Goal: Task Accomplishment & Management: Manage account settings

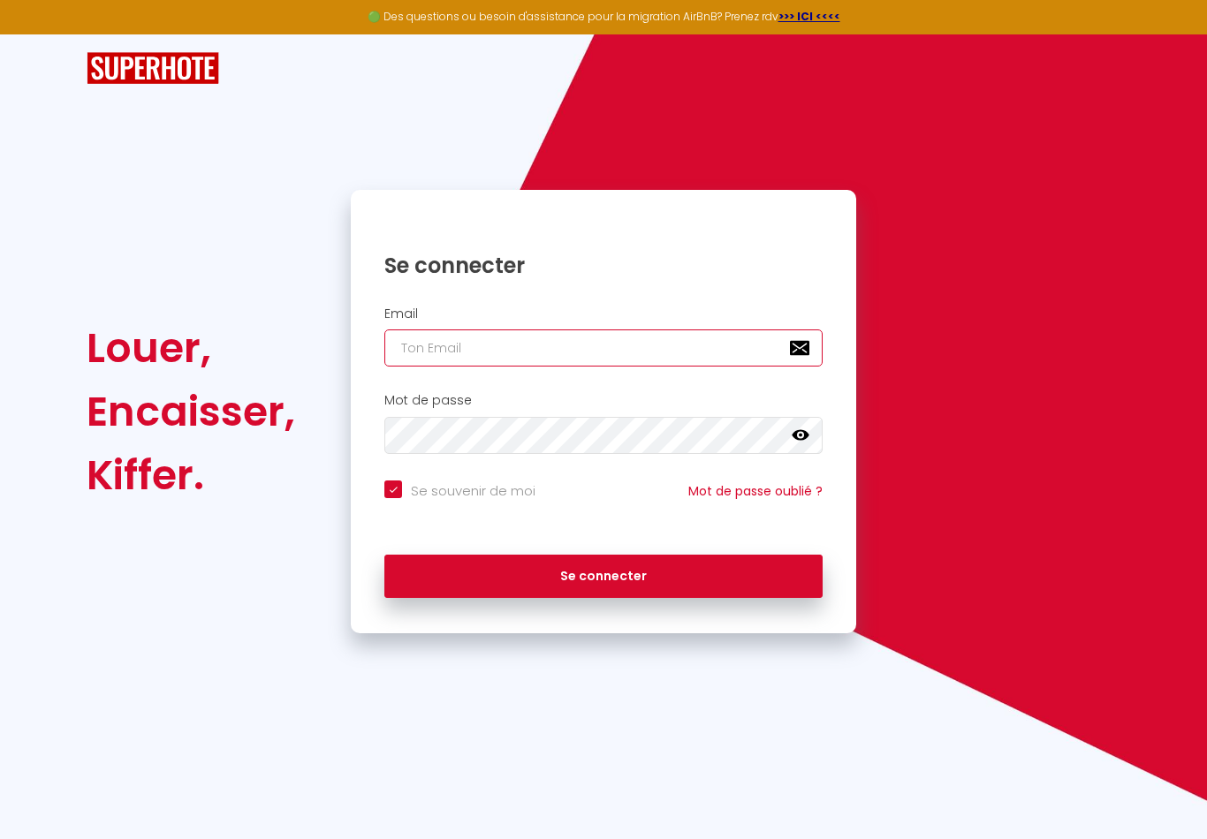
click at [454, 353] on input "email" at bounding box center [603, 347] width 438 height 37
type input "L"
checkbox input "true"
type input "LA"
checkbox input "true"
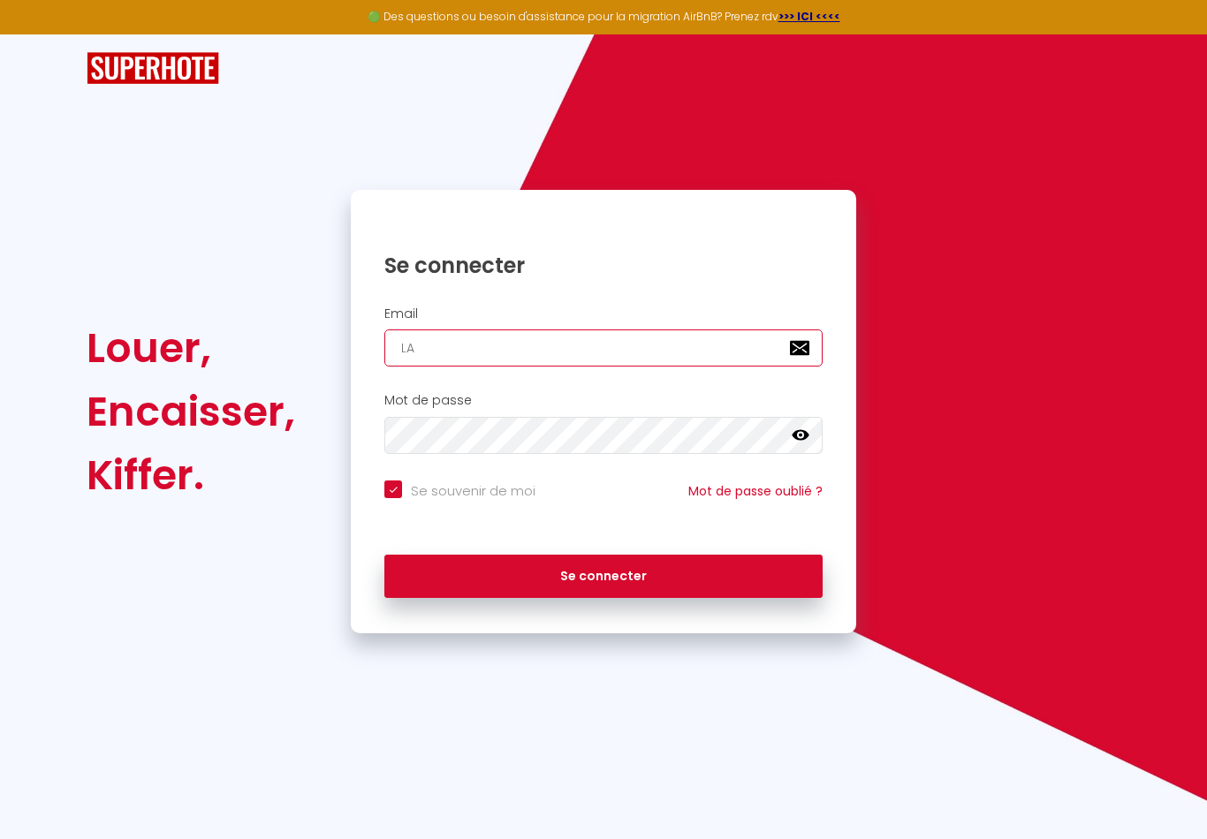
type input "L"
checkbox input "true"
type input "l"
checkbox input "true"
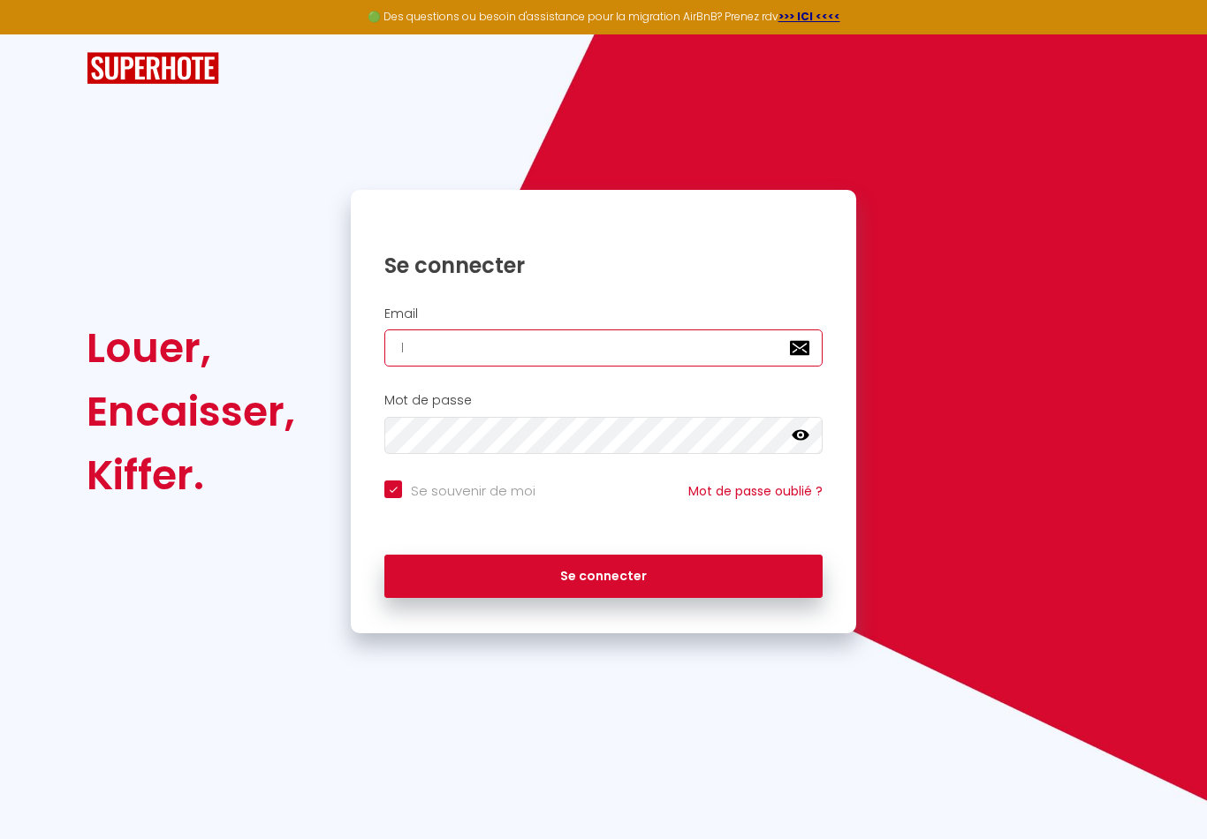
type input "la"
checkbox input "true"
type input "lac"
checkbox input "true"
type input "lacl"
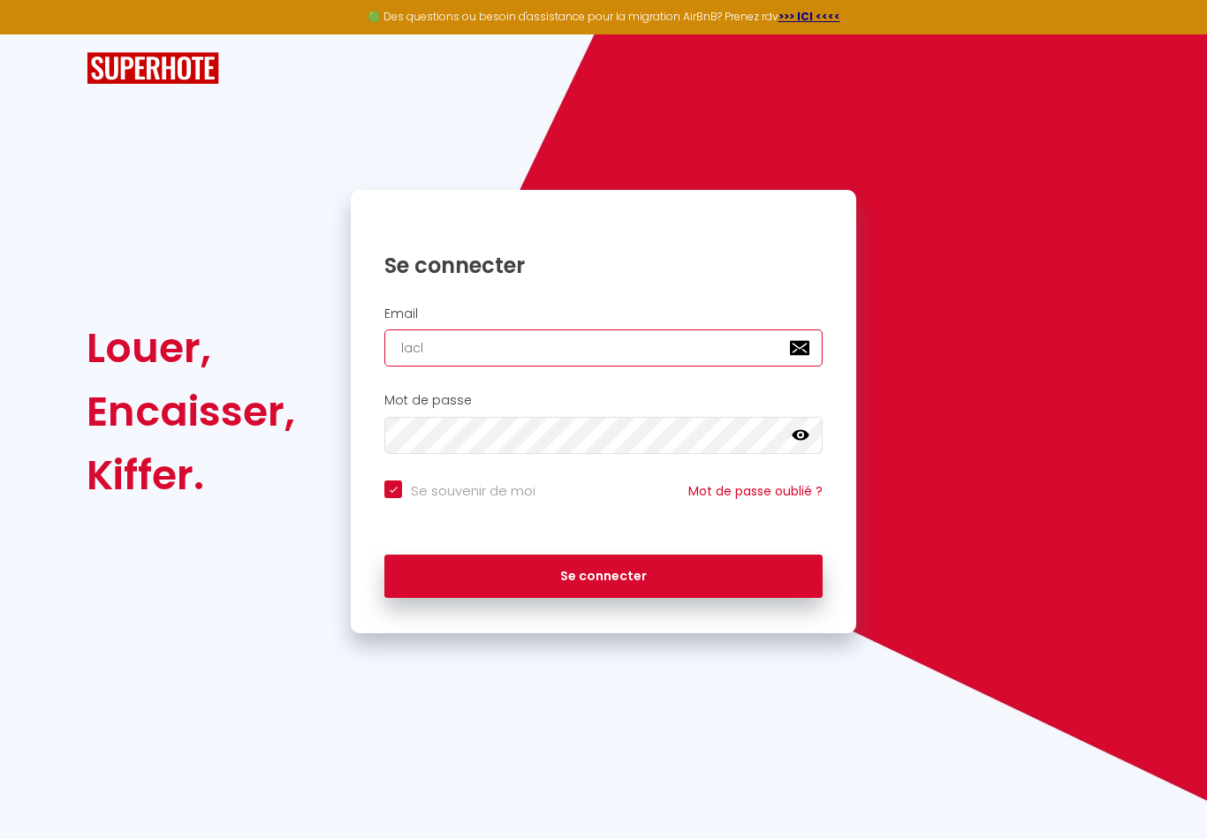
checkbox input "true"
type input "lacle"
checkbox input "true"
type input "laclef"
checkbox input "true"
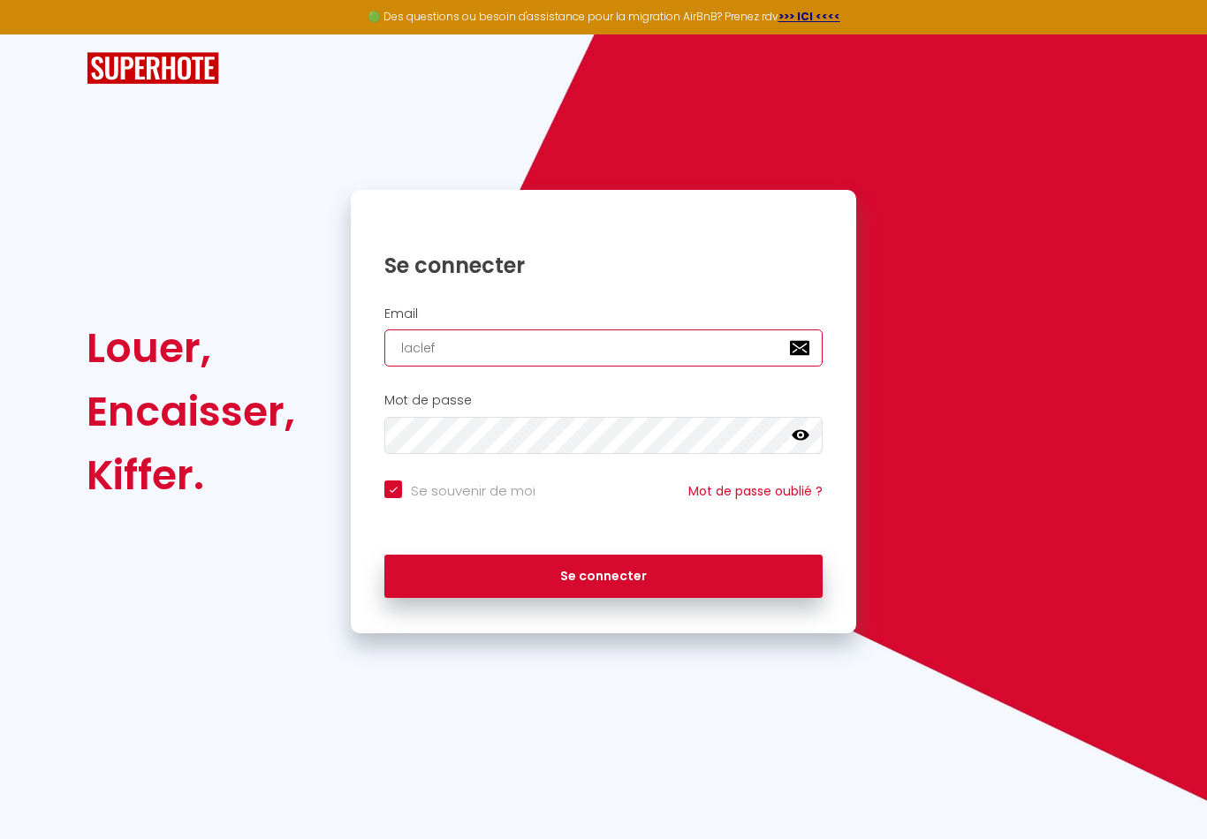
type input "laclefd"
checkbox input "true"
type input "laclefdo"
checkbox input "true"
type input "laclefdor"
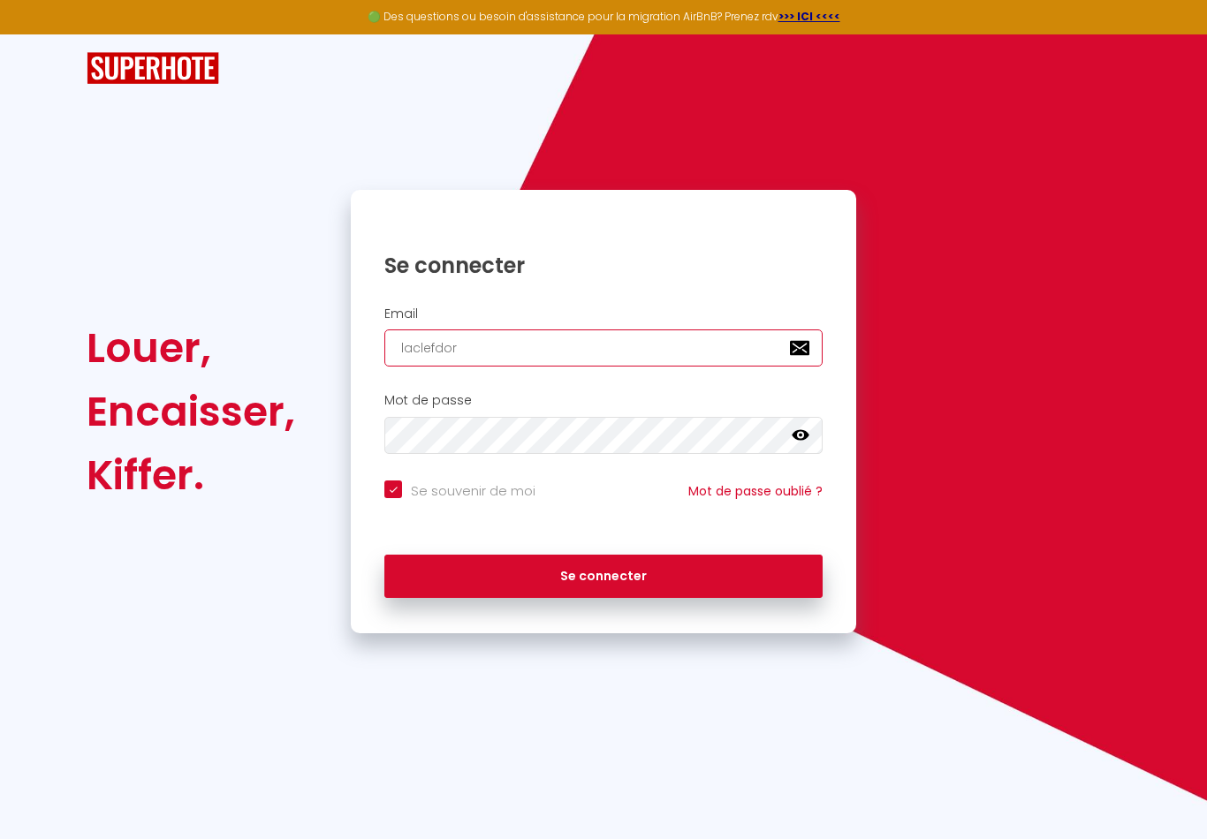
checkbox input "true"
type input "laclefdore"
checkbox input "true"
type input "laclefdoree"
checkbox input "true"
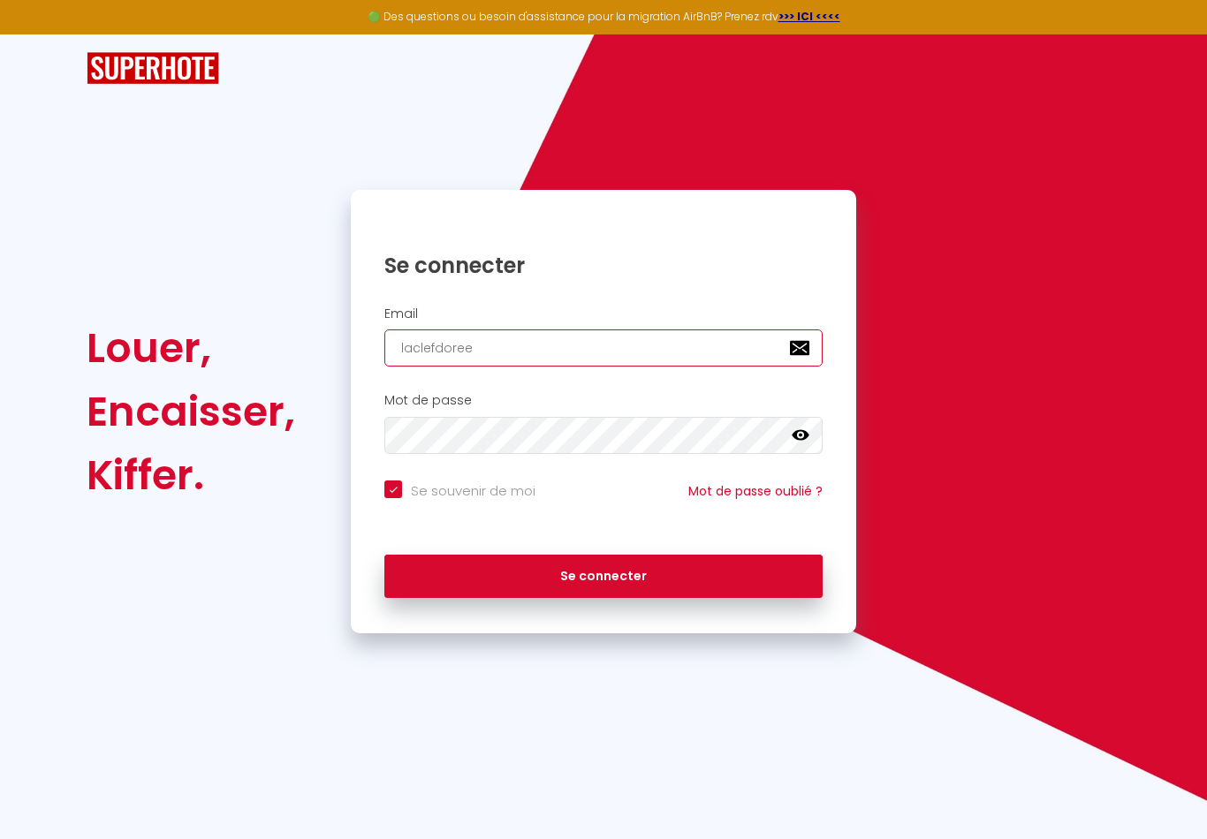
type input "laclefdoreel"
checkbox input "true"
type input "laclefdoreela"
checkbox input "true"
type input "laclefdoreelan"
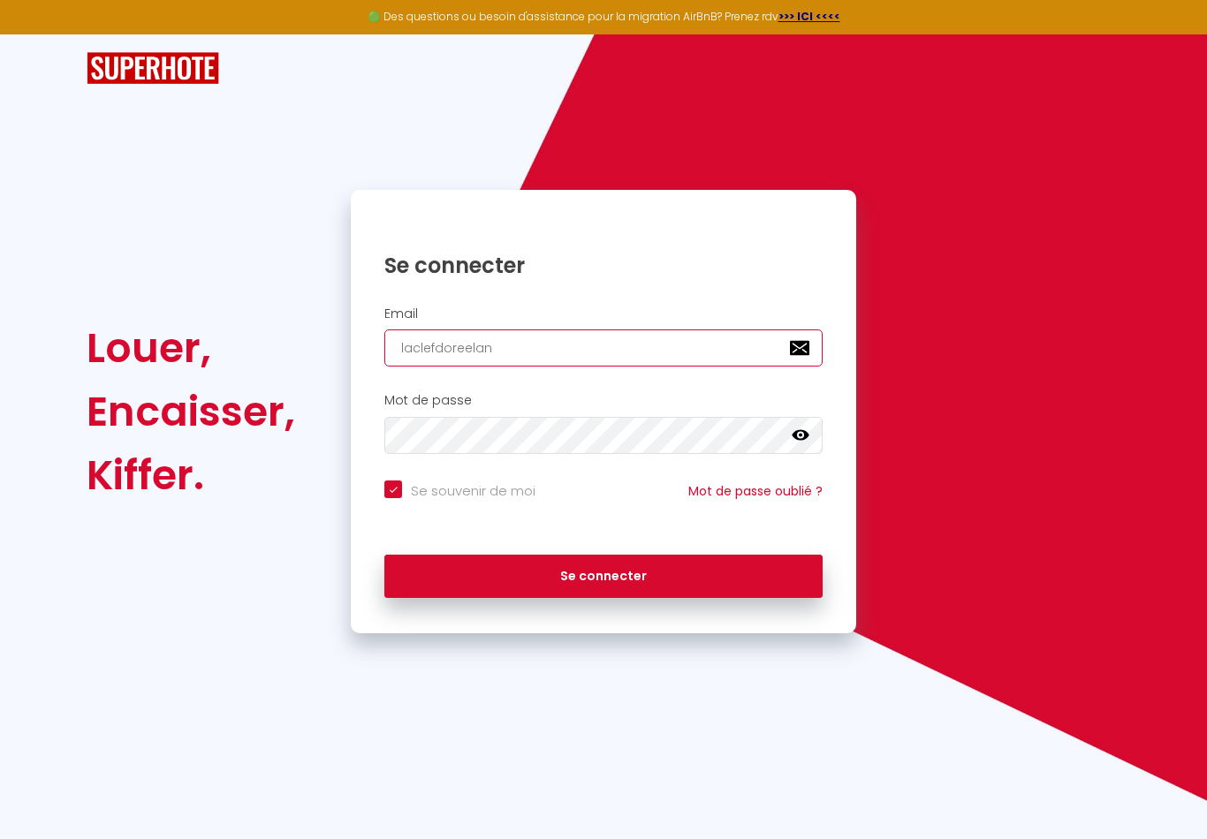
checkbox input "true"
type input "laclefdoreeland"
checkbox input "true"
type input "laclefdoreelanda"
checkbox input "true"
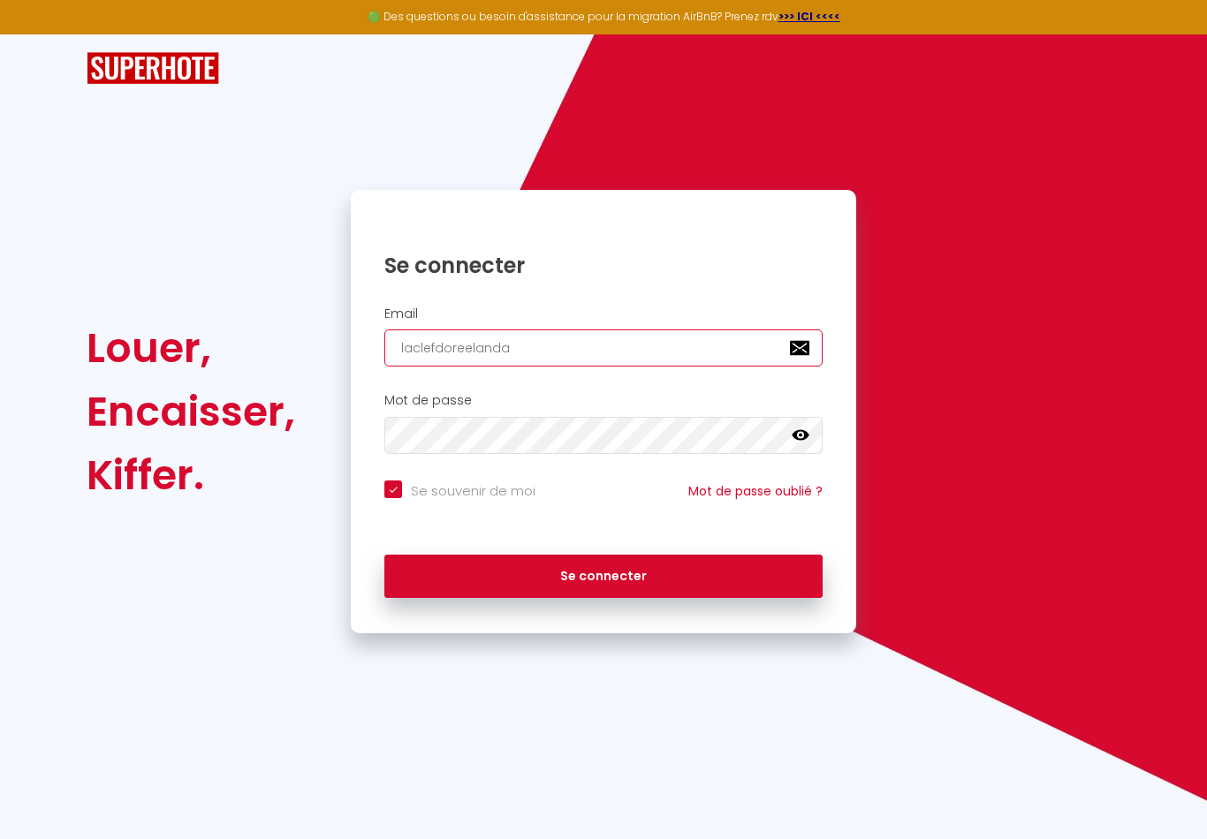
type input "laclefdoreelandai"
checkbox input "true"
type input "laclefdoreelandais"
checkbox input "true"
type input "laclefdoreelandaise"
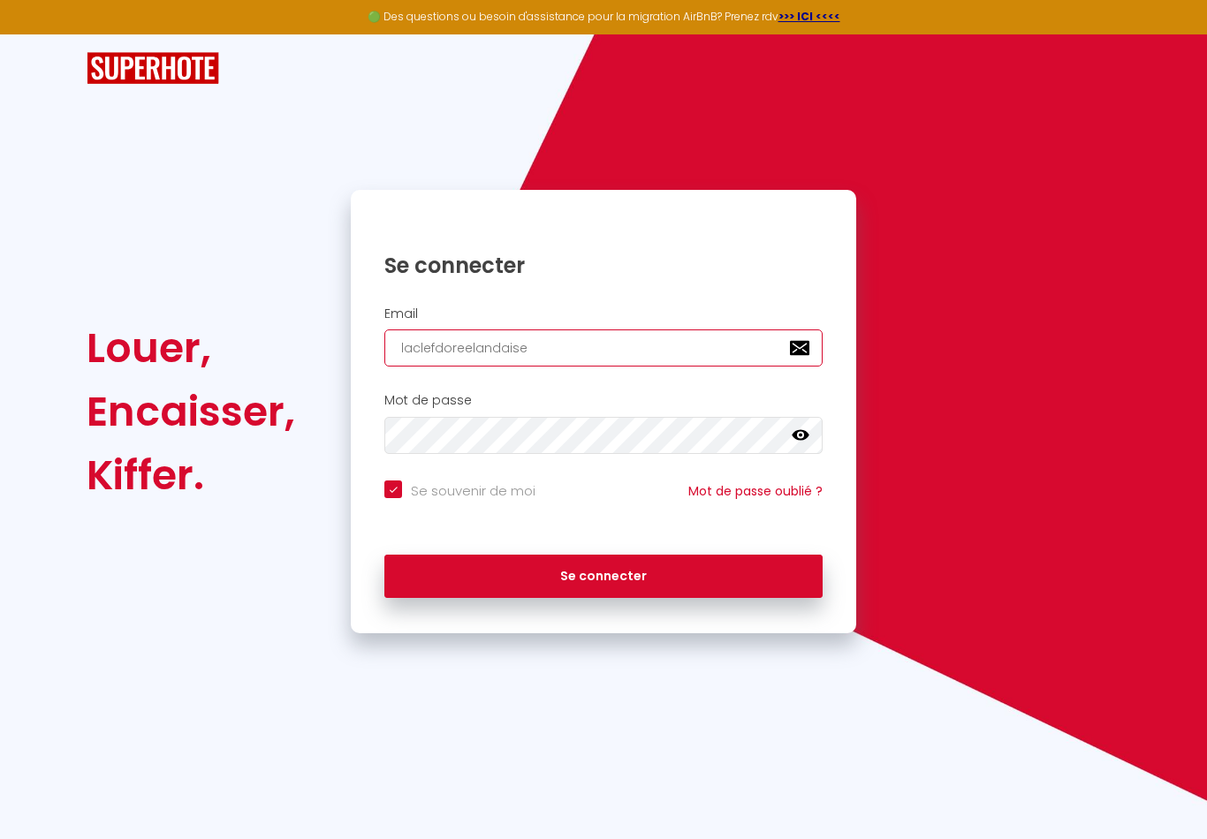
checkbox input "true"
type input "laclefdoreelandaise@"
checkbox input "true"
type input "laclefdoreelandaise@g"
checkbox input "true"
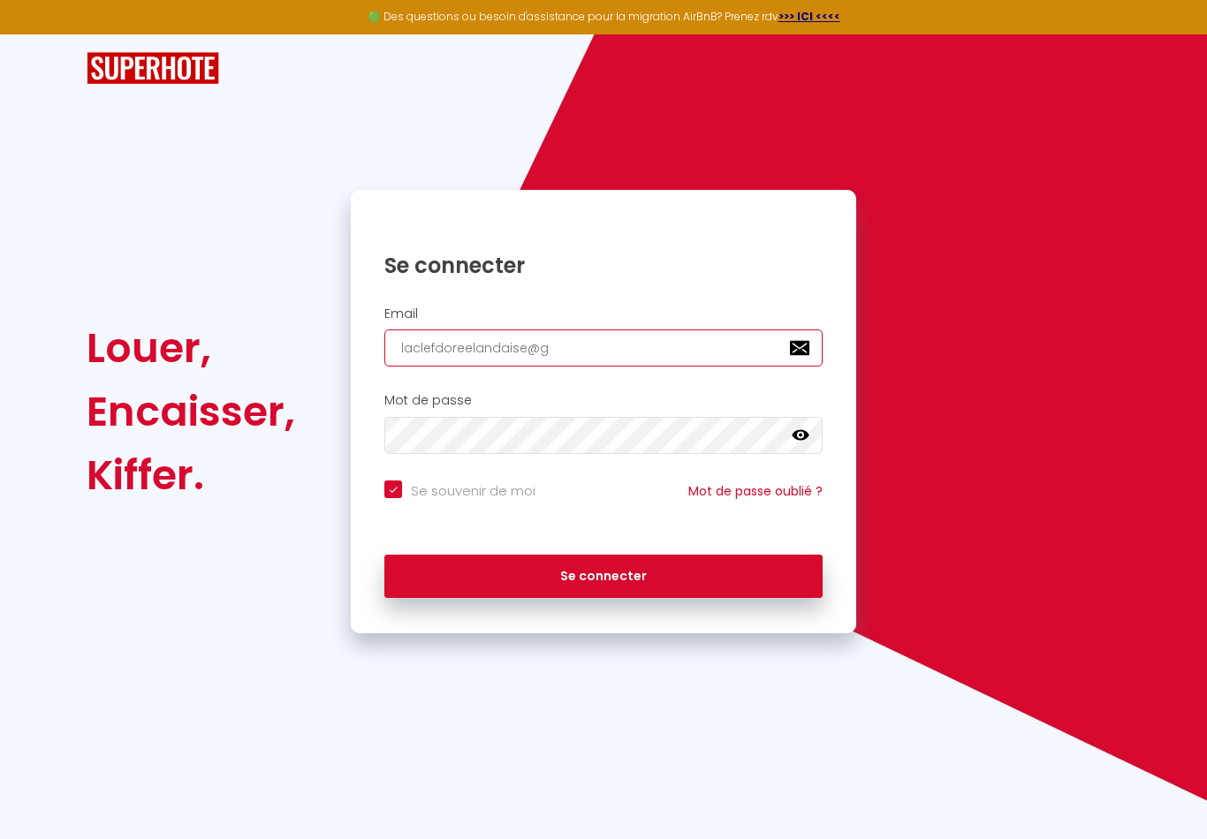
type input "laclefdoreelandaise@gm"
checkbox input "true"
type input "laclefdoreelandaise@gma"
checkbox input "true"
type input "laclefdoreelandaise@gmai"
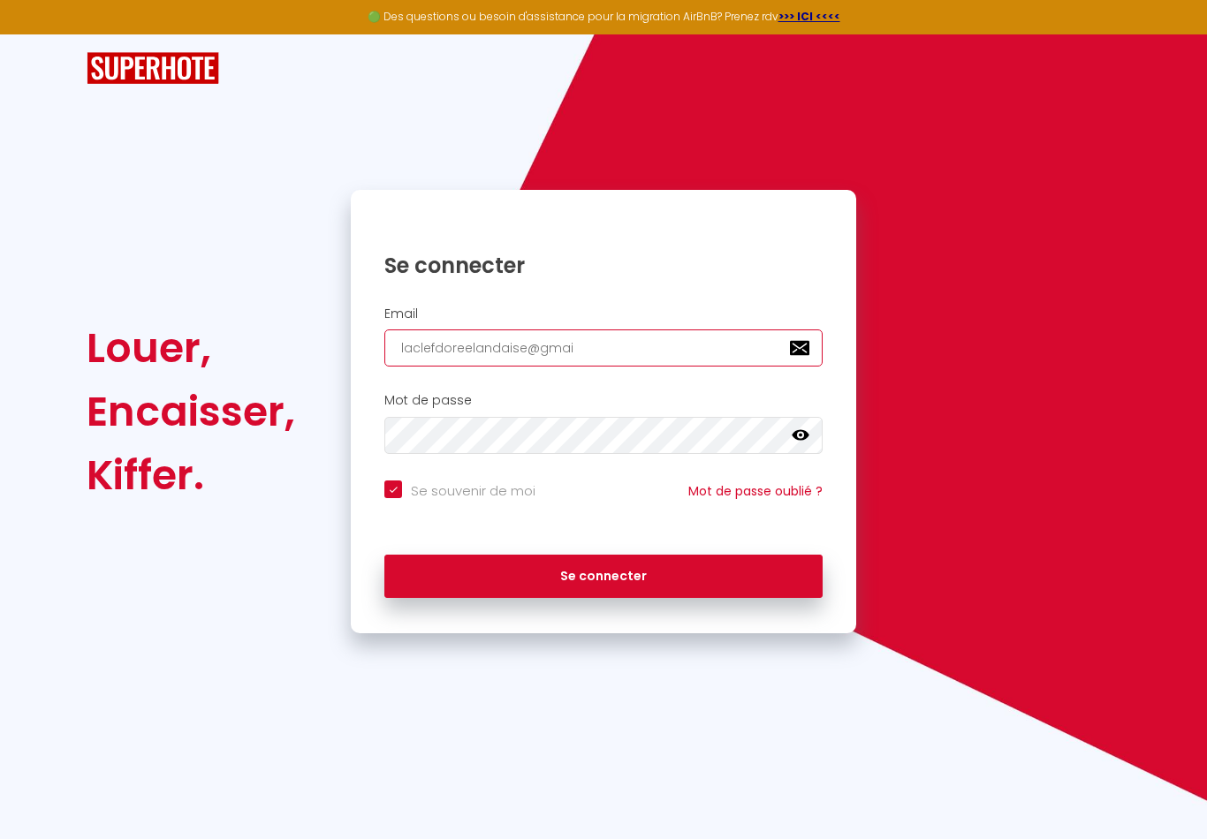
checkbox input "true"
type input "[EMAIL_ADDRESS]"
checkbox input "true"
type input "[EMAIL_ADDRESS]."
checkbox input "true"
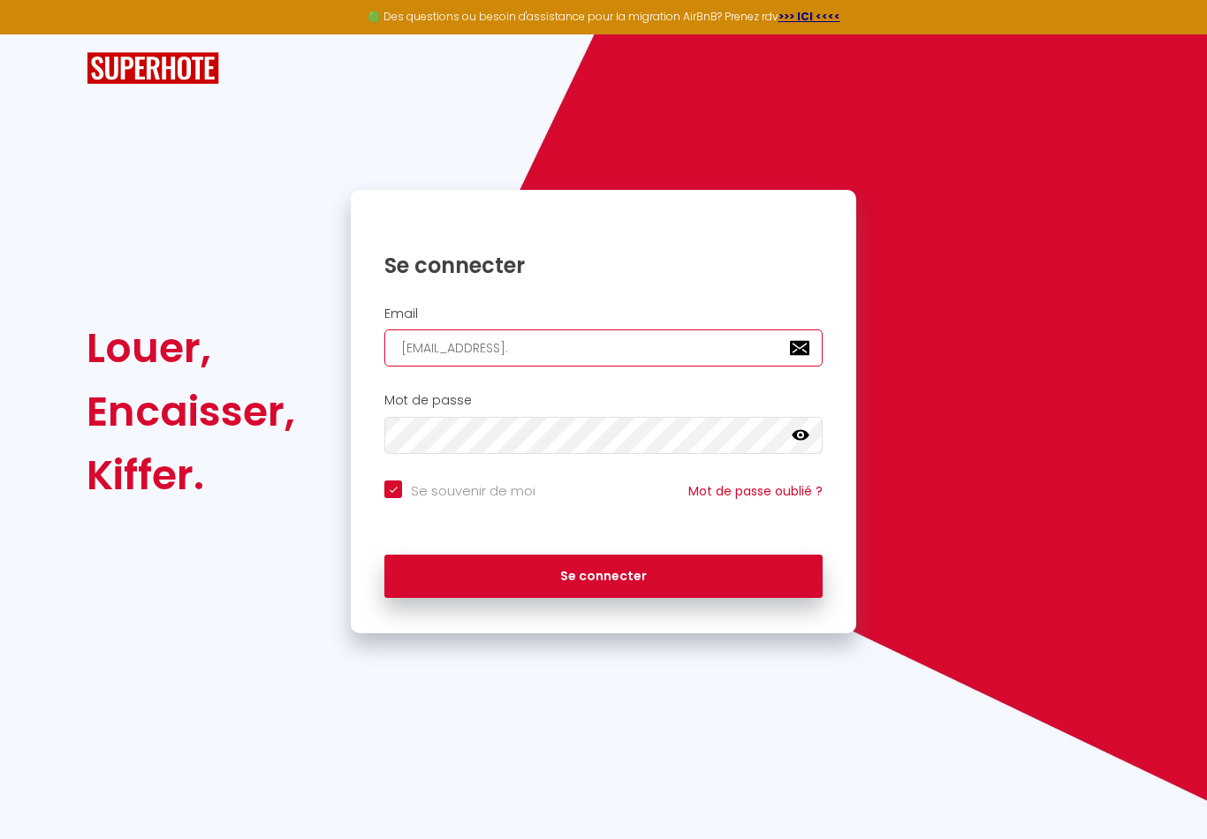
type input "laclefdoreelandaise@gmail.c"
checkbox input "true"
type input "[EMAIL_ADDRESS][DOMAIN_NAME]"
checkbox input "true"
type input "[EMAIL_ADDRESS][DOMAIN_NAME]"
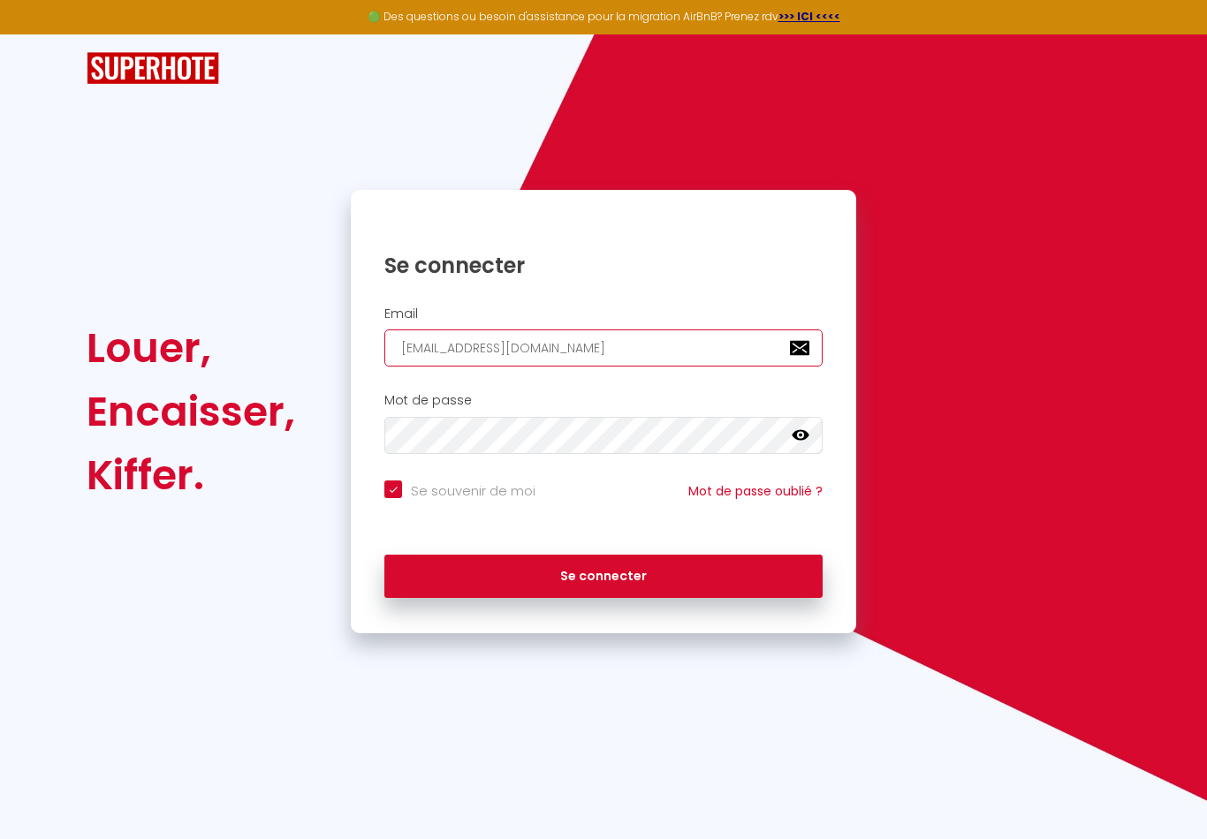
checkbox input "true"
type input "[EMAIL_ADDRESS][DOMAIN_NAME]"
click at [799, 434] on icon at bounding box center [801, 435] width 18 height 11
click at [806, 436] on icon at bounding box center [801, 435] width 18 height 14
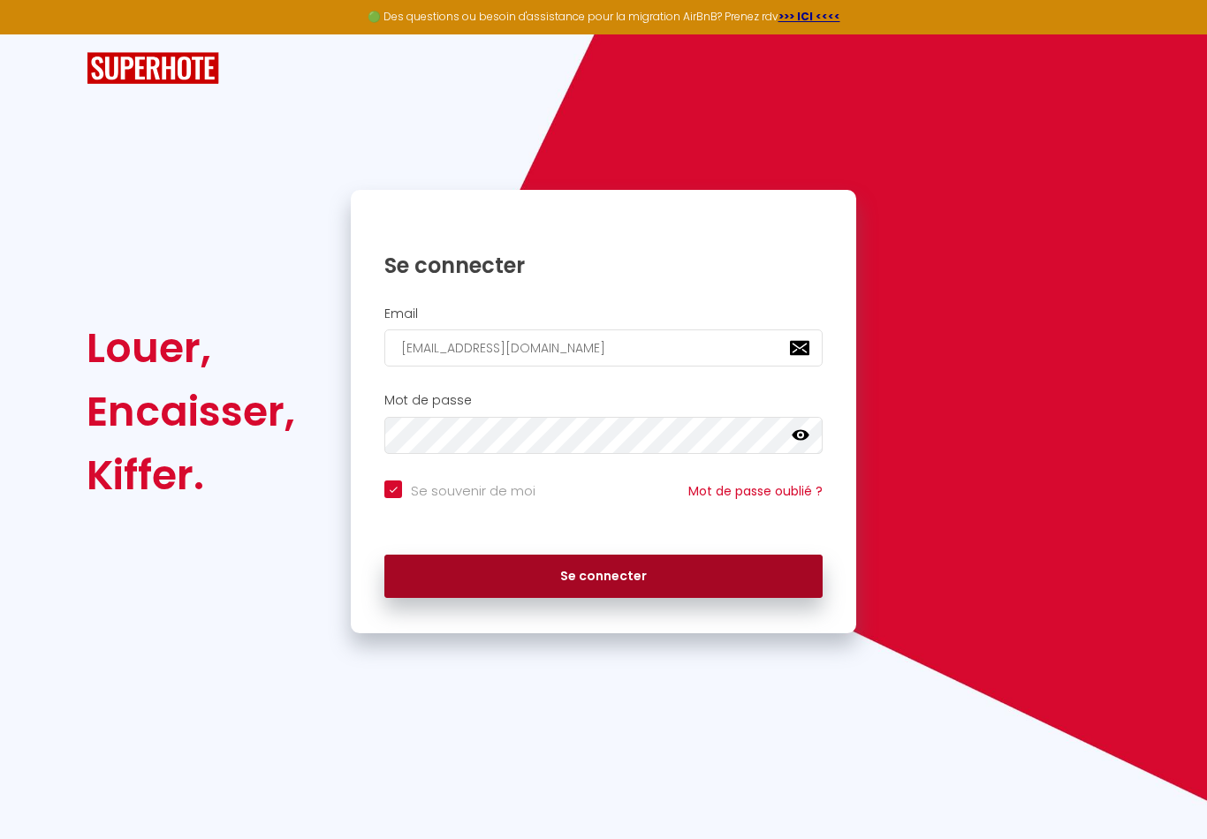
click at [616, 569] on button "Se connecter" at bounding box center [603, 577] width 438 height 44
checkbox input "true"
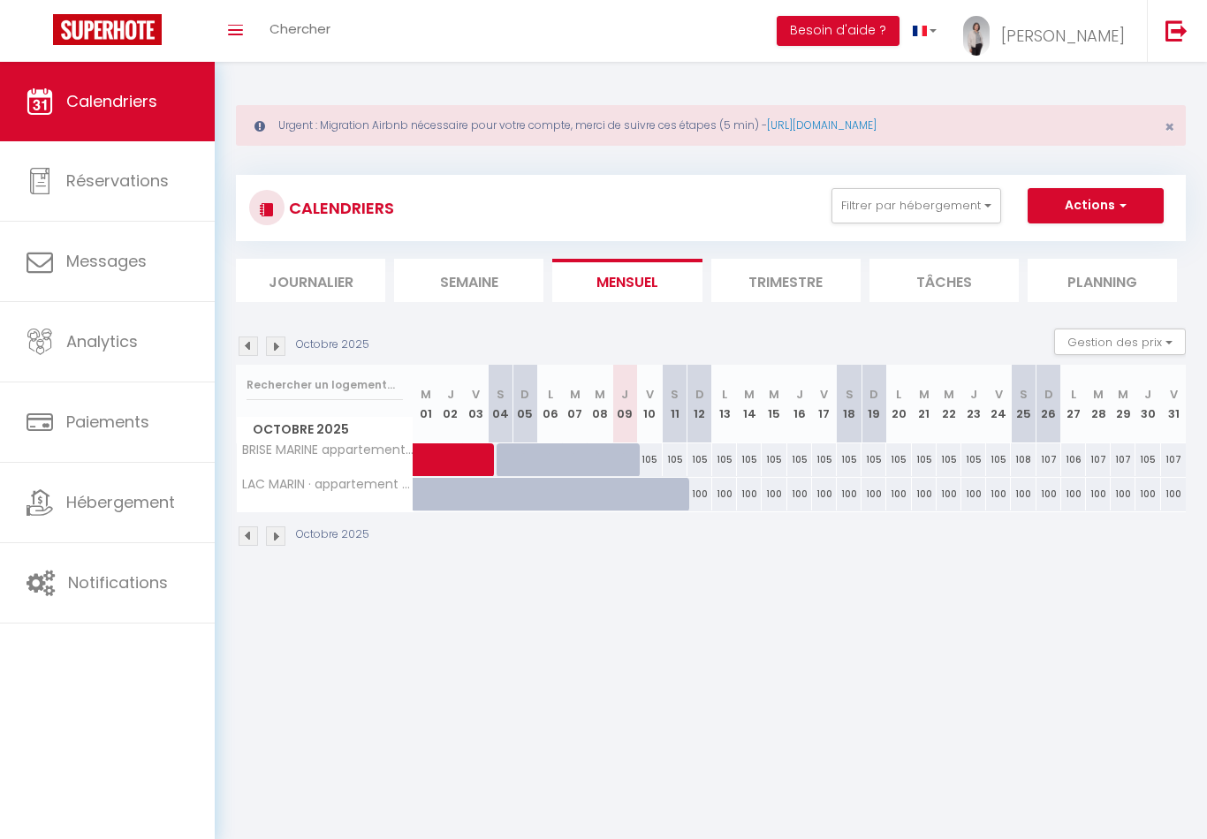
click at [276, 346] on img at bounding box center [275, 346] width 19 height 19
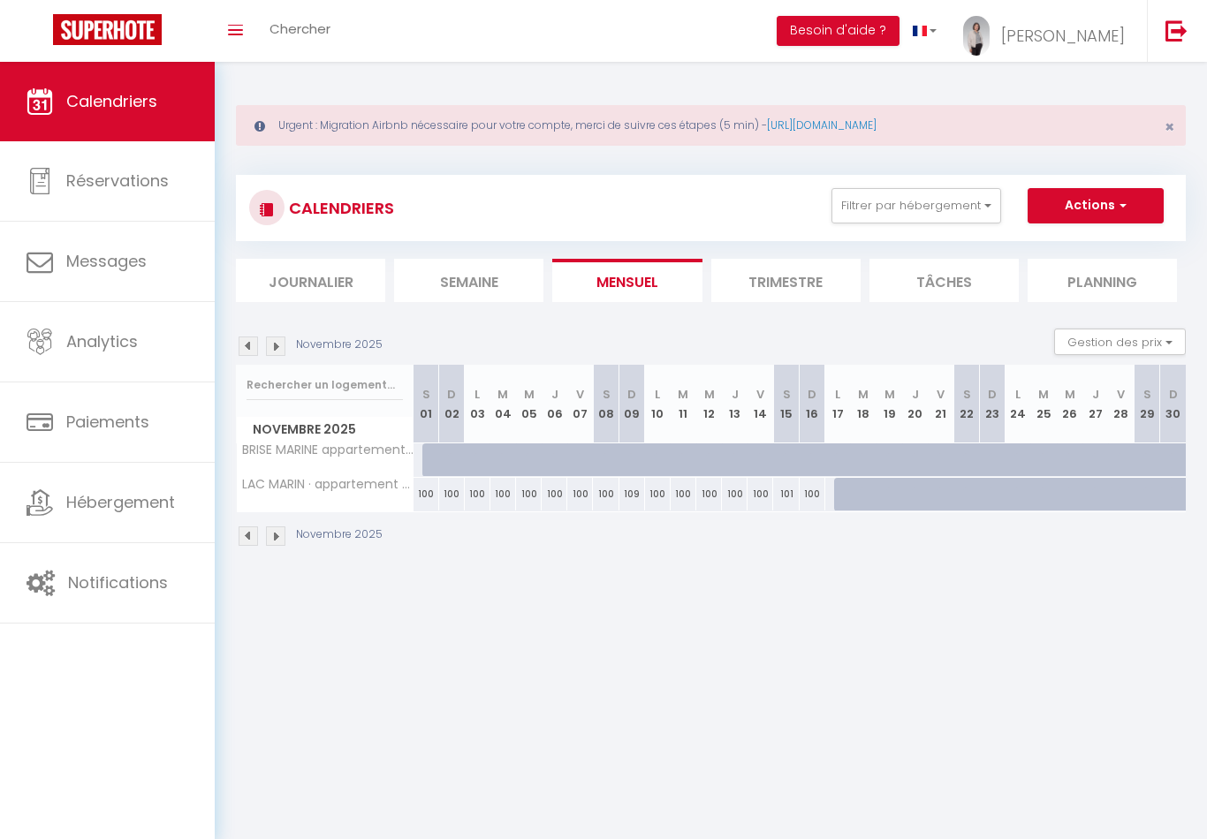
click at [862, 496] on div at bounding box center [873, 505] width 26 height 34
type input "100"
type input "[DATE] Novembre 2025"
type input "Mer 19 Novembre 2025"
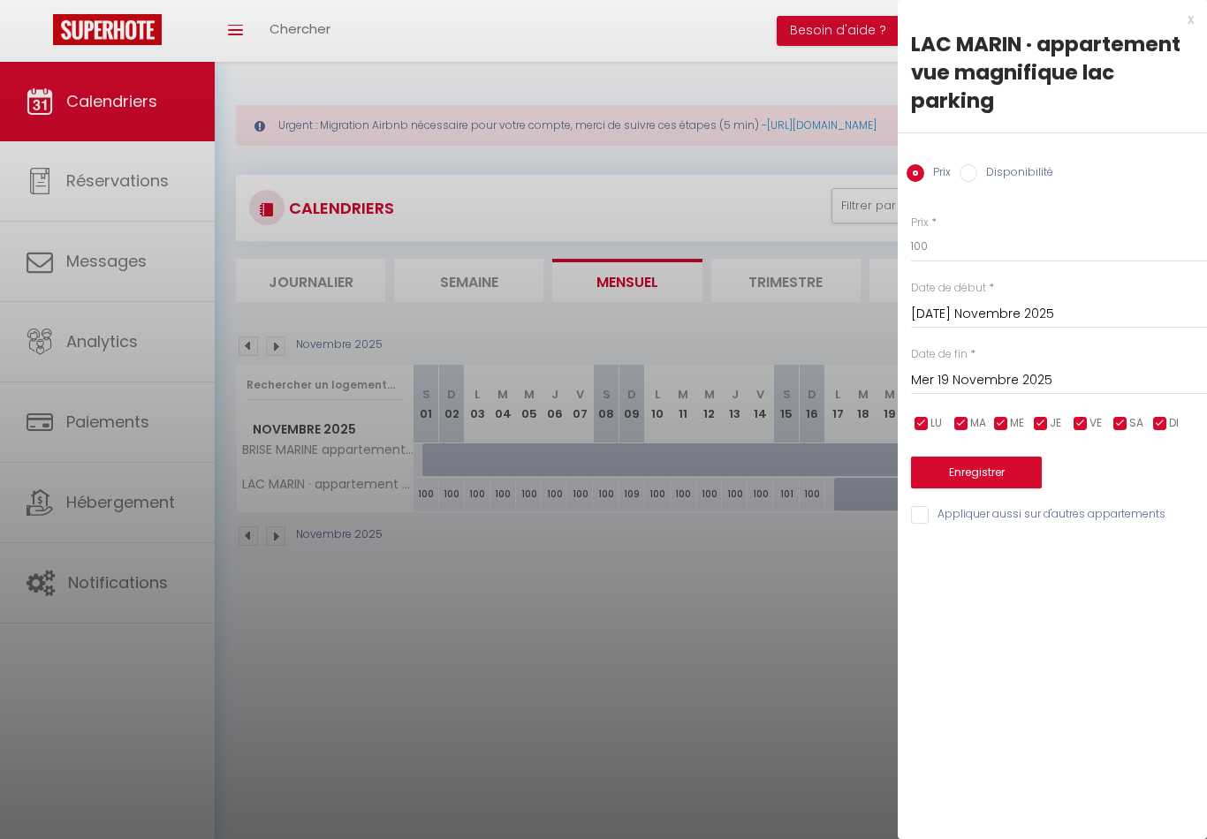
click at [995, 177] on label "Disponibilité" at bounding box center [1015, 173] width 76 height 19
click at [977, 177] on input "Disponibilité" at bounding box center [968, 173] width 18 height 18
radio input "true"
radio input "false"
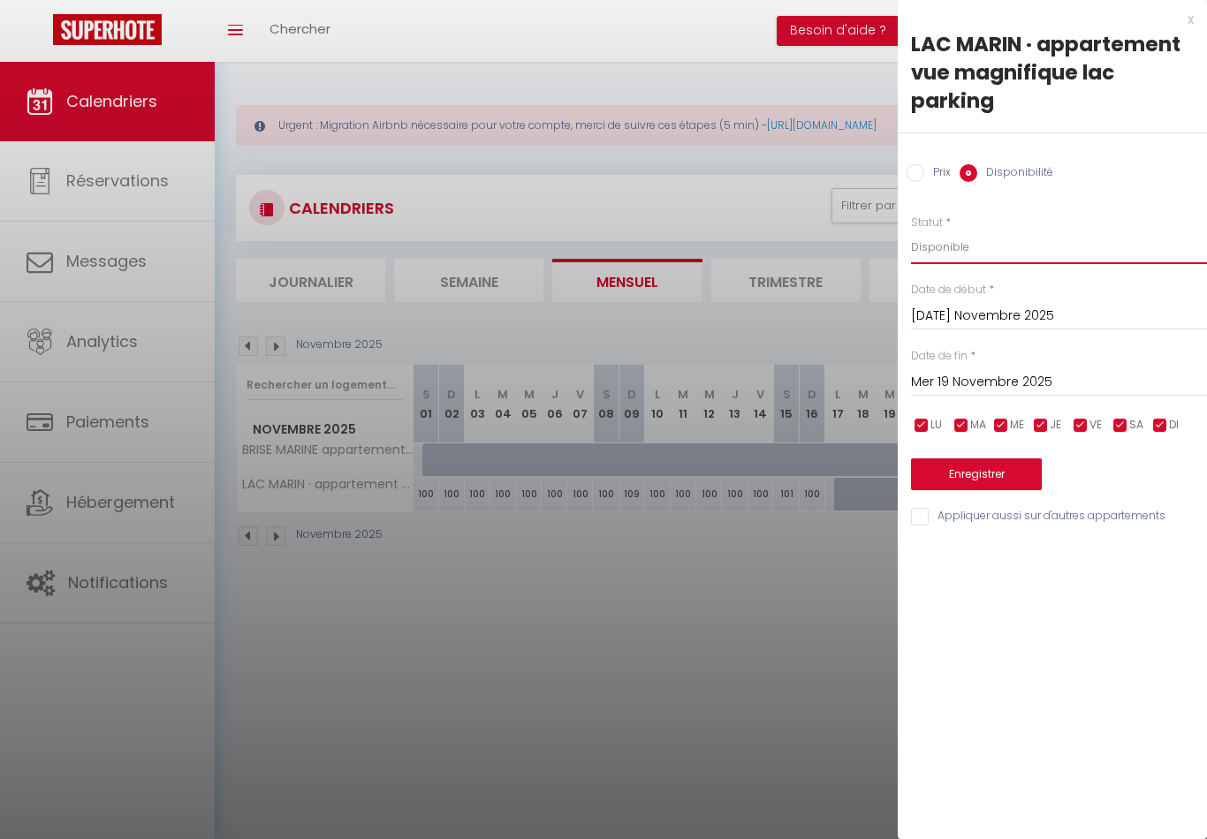
click at [945, 246] on select "Disponible Indisponible" at bounding box center [1059, 248] width 296 height 34
click at [996, 375] on input "Mer 19 Novembre 2025" at bounding box center [1059, 382] width 296 height 23
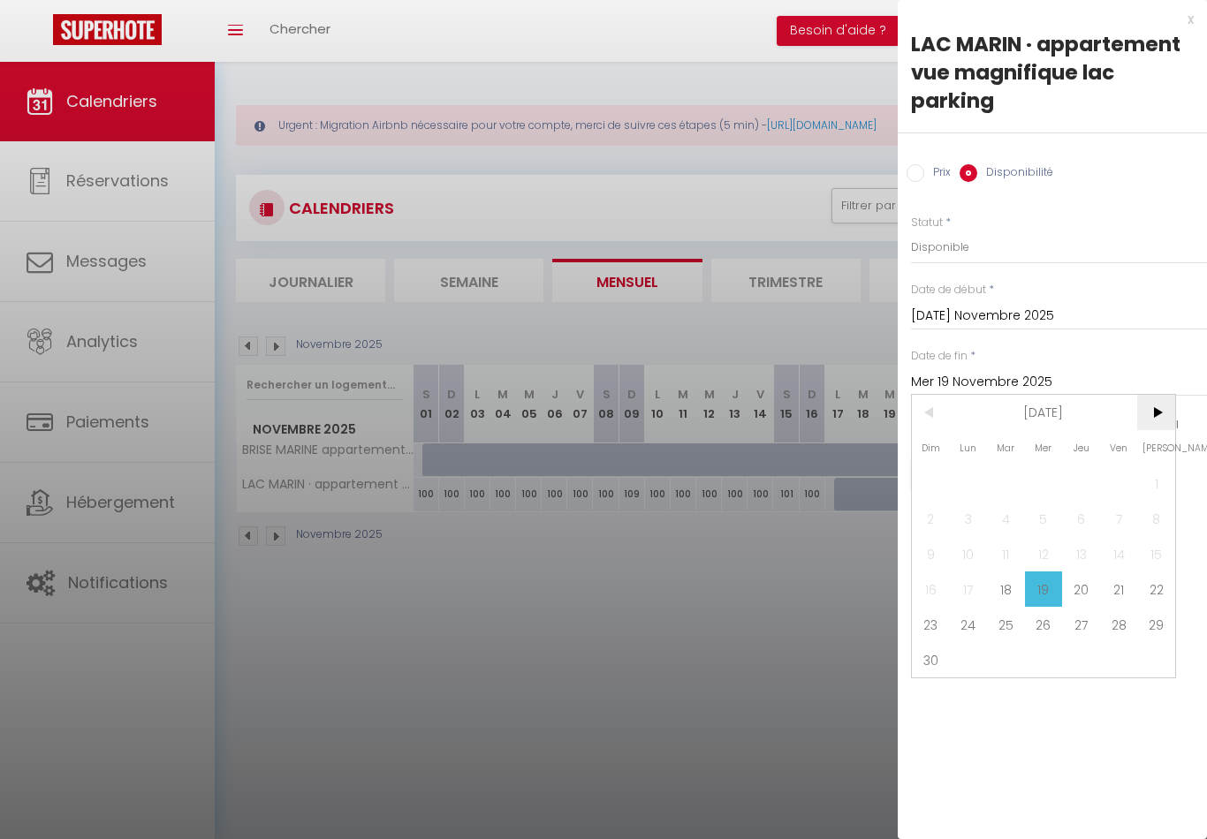
click at [1150, 414] on span ">" at bounding box center [1156, 412] width 38 height 35
click at [1155, 411] on span ">" at bounding box center [1156, 412] width 38 height 35
click at [1155, 406] on span ">" at bounding box center [1156, 412] width 38 height 35
click at [1155, 411] on span ">" at bounding box center [1156, 412] width 38 height 35
click at [1154, 413] on span ">" at bounding box center [1156, 412] width 38 height 35
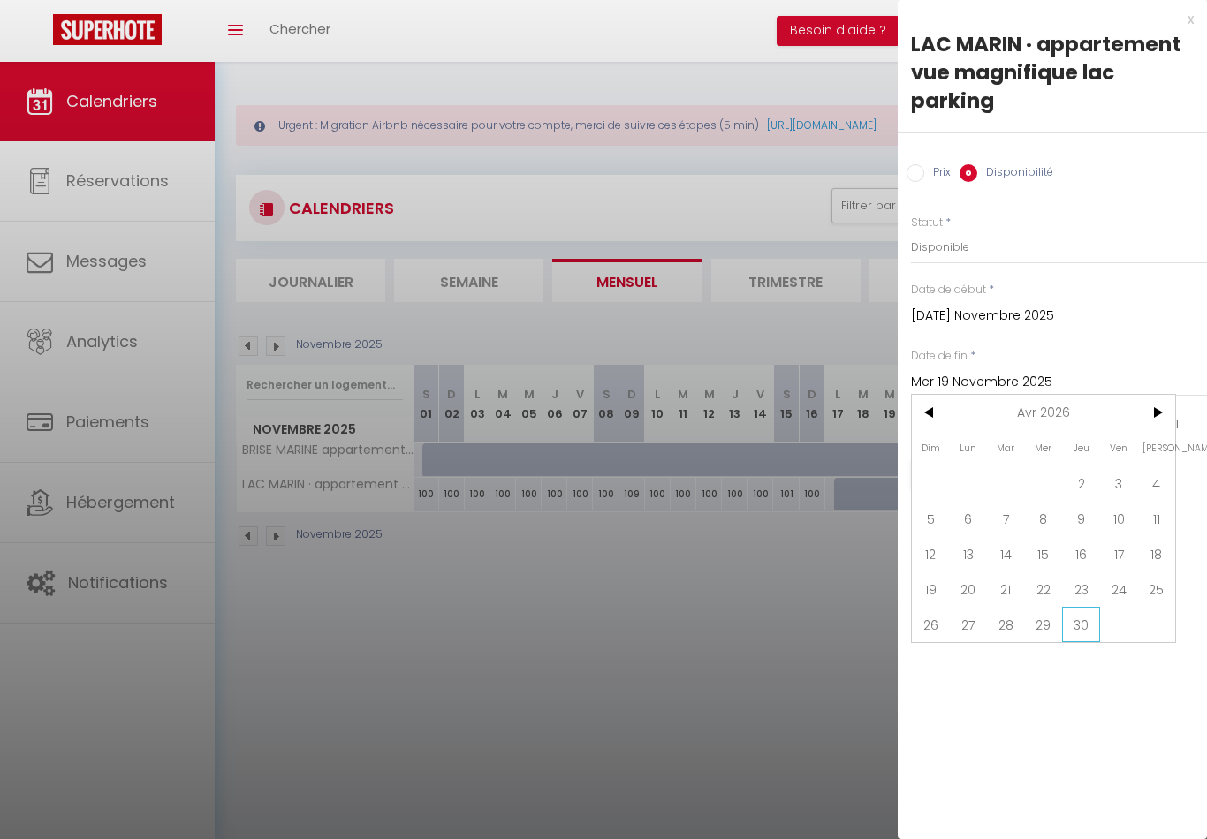
click at [1084, 621] on span "30" at bounding box center [1081, 624] width 38 height 35
type input "Jeu 30 Avril 2026"
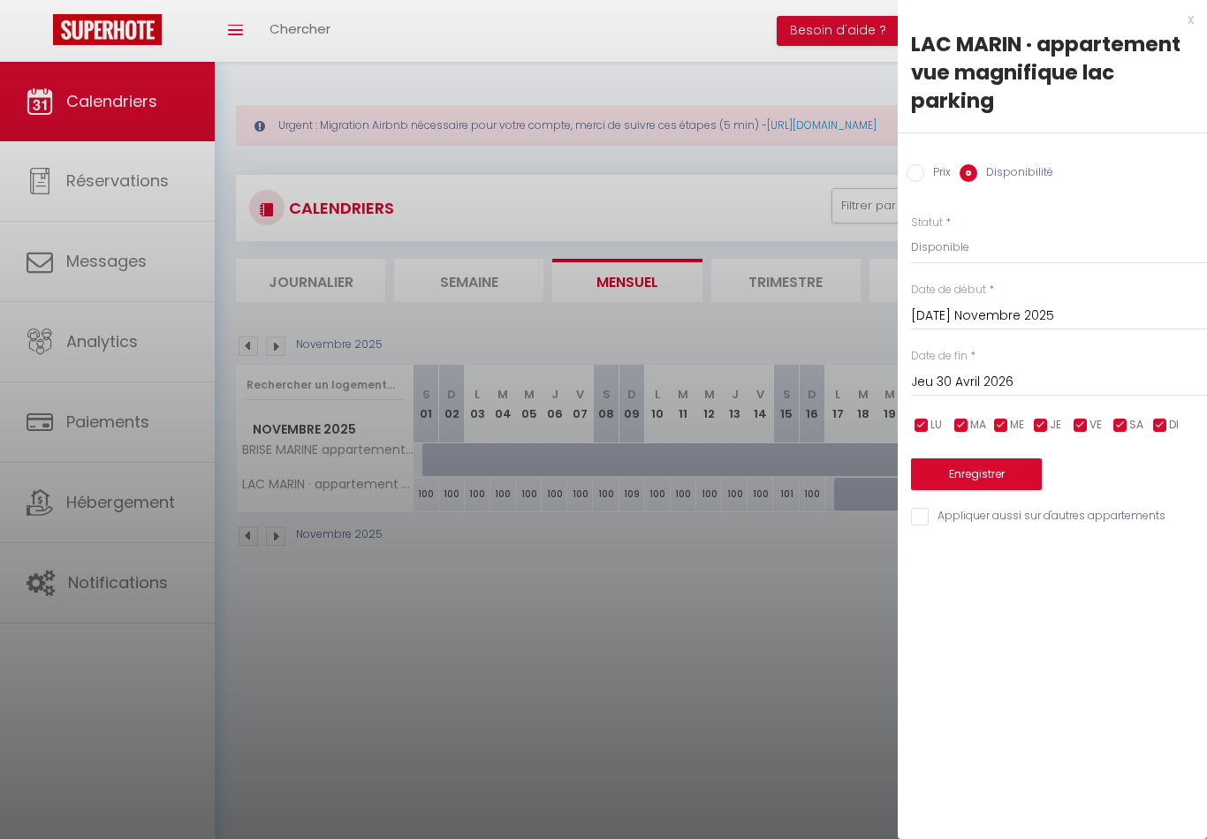
click at [1011, 466] on button "Enregistrer" at bounding box center [976, 474] width 131 height 32
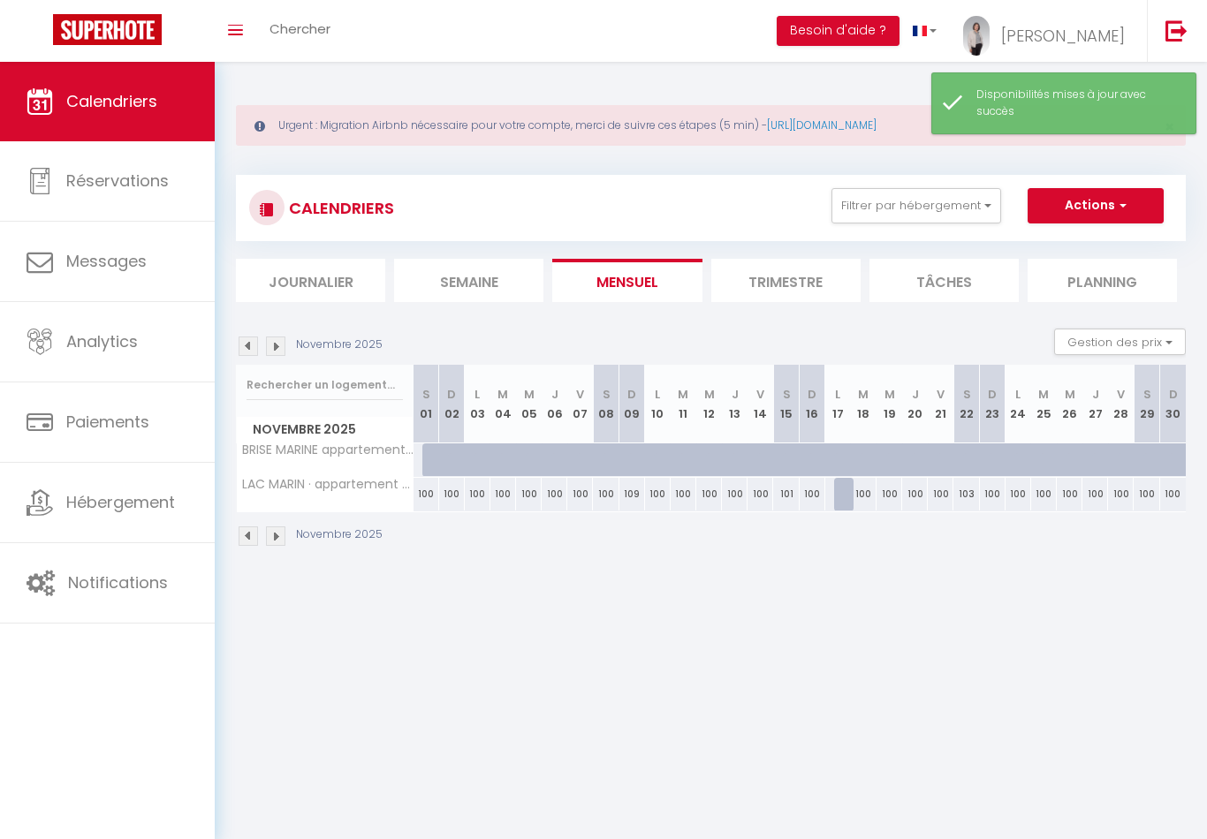
click at [843, 493] on div at bounding box center [847, 495] width 26 height 34
select select "1"
type input "Lun 17 Novembre 2025"
type input "[DATE] Novembre 2025"
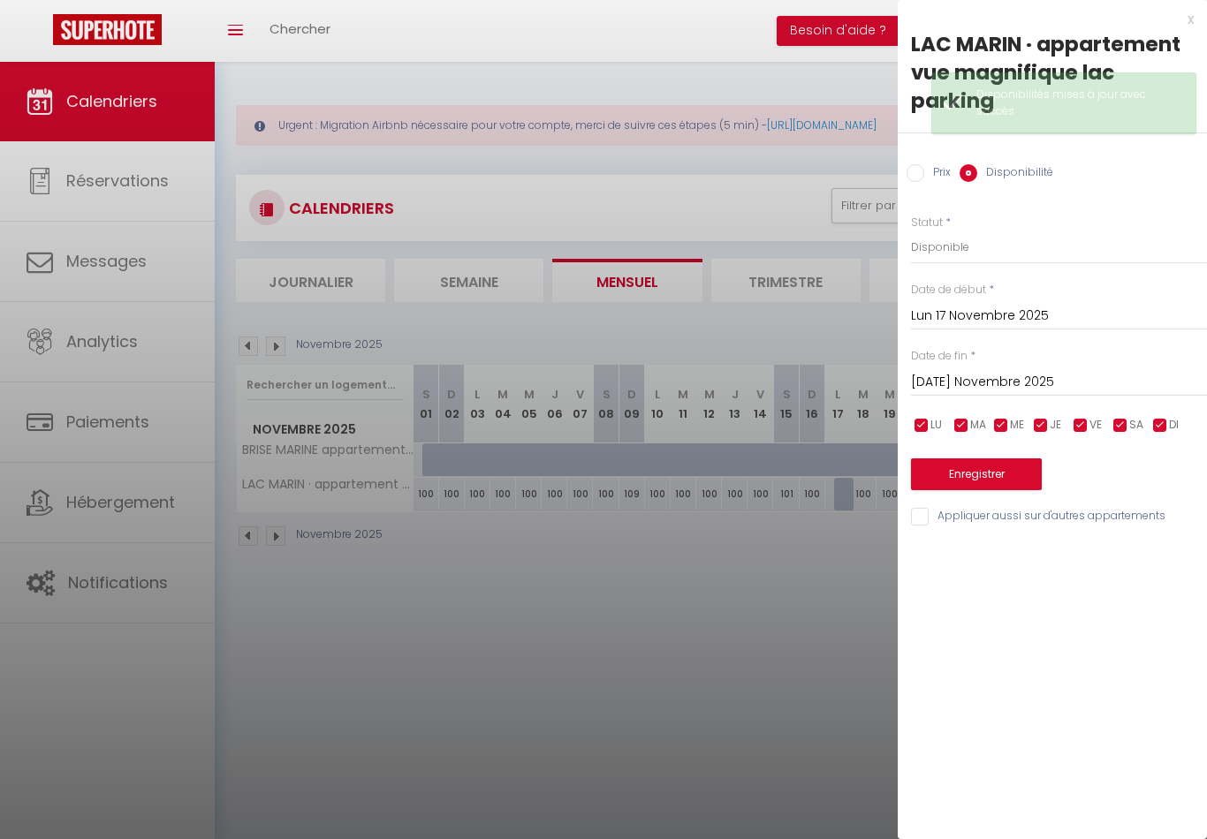
click at [1000, 313] on input "Lun 17 Novembre 2025" at bounding box center [1059, 316] width 296 height 23
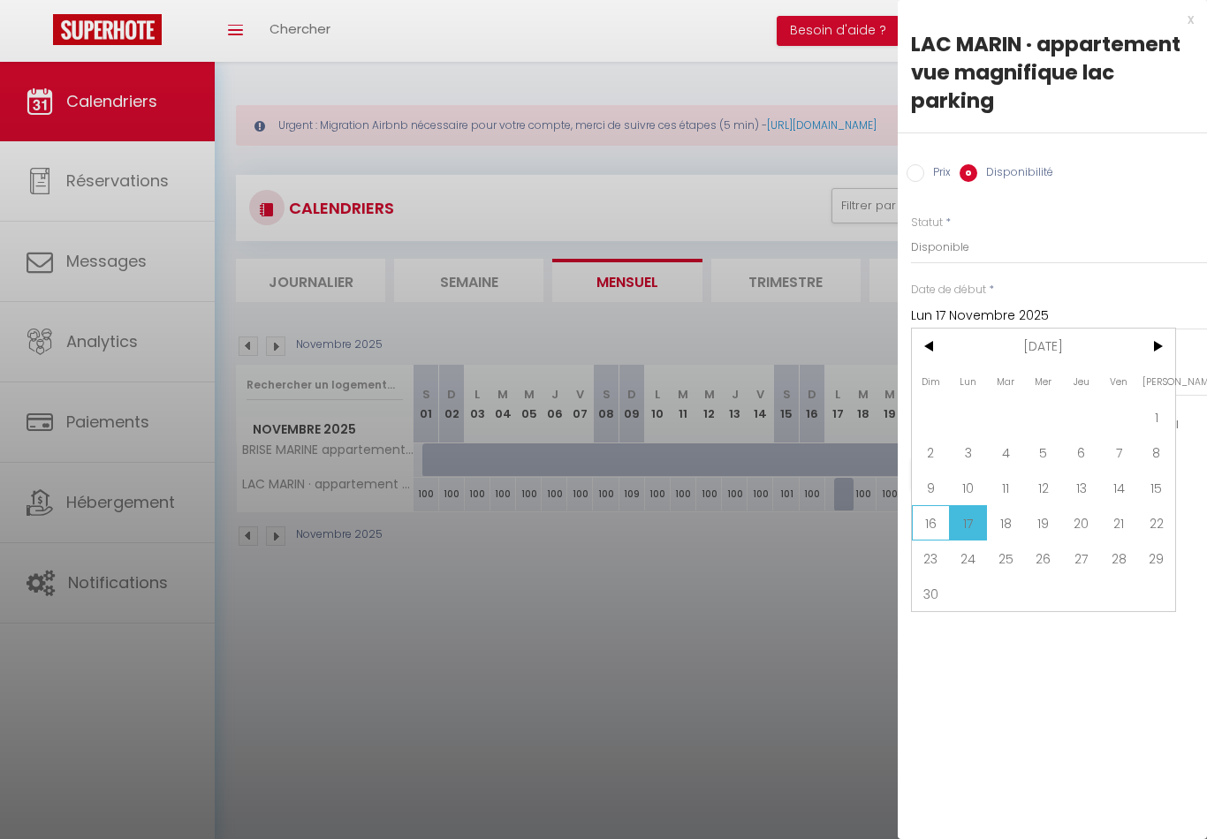
click at [928, 524] on span "16" at bounding box center [931, 522] width 38 height 35
type input "Dim 16 Novembre 2025"
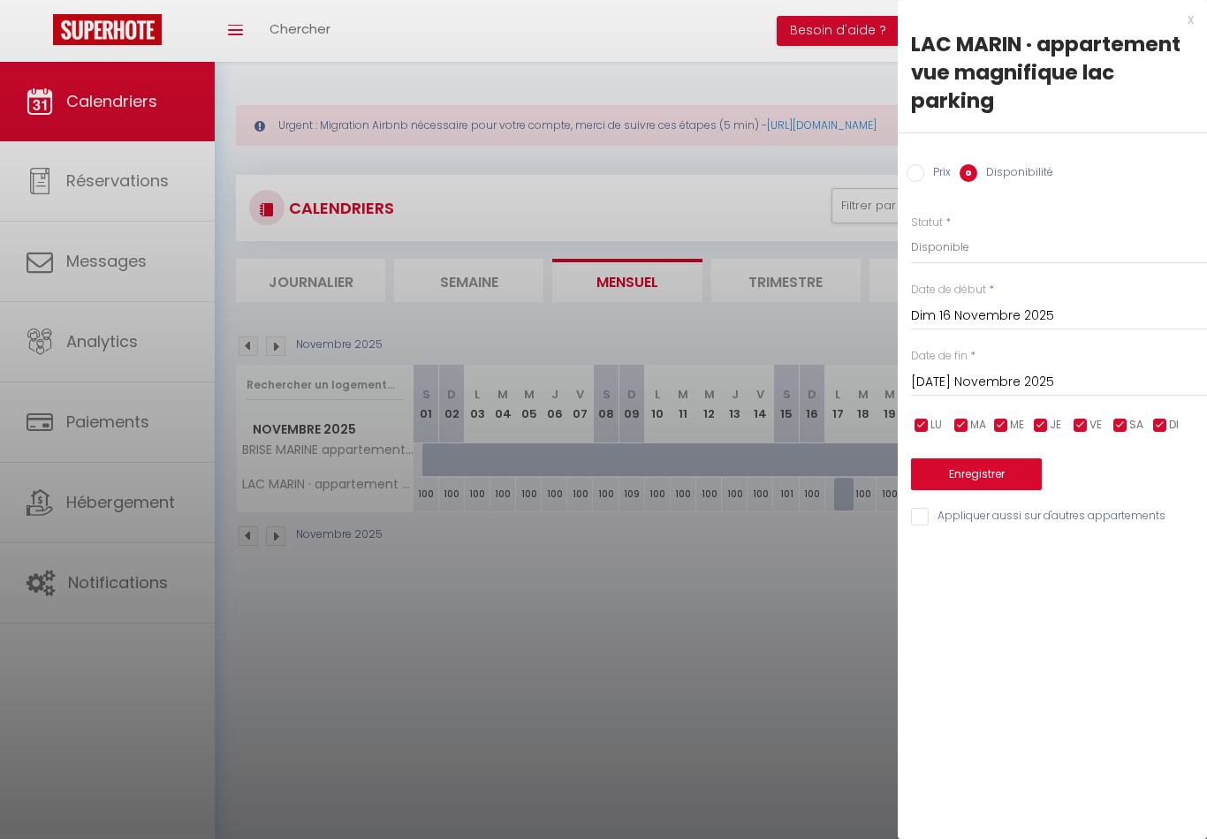
click at [1002, 465] on button "Enregistrer" at bounding box center [976, 474] width 131 height 32
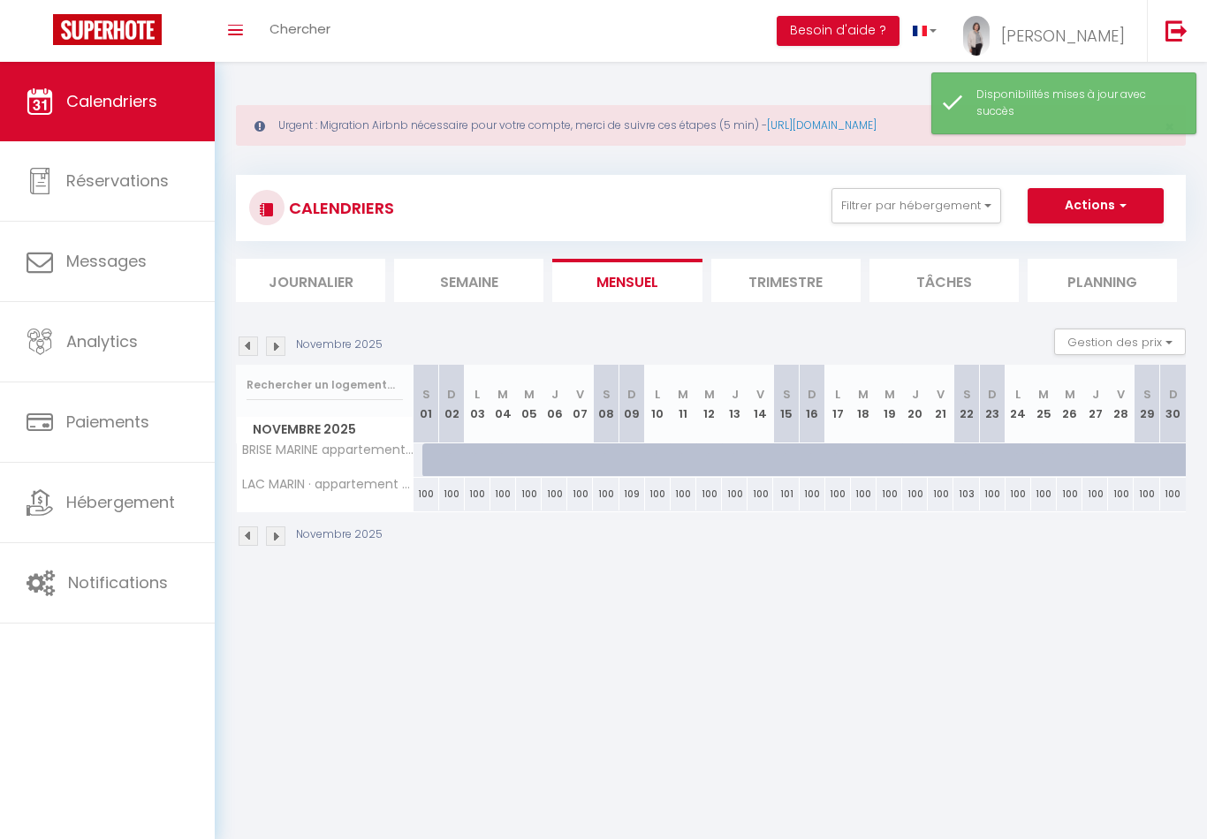
click at [278, 534] on img at bounding box center [275, 535] width 19 height 19
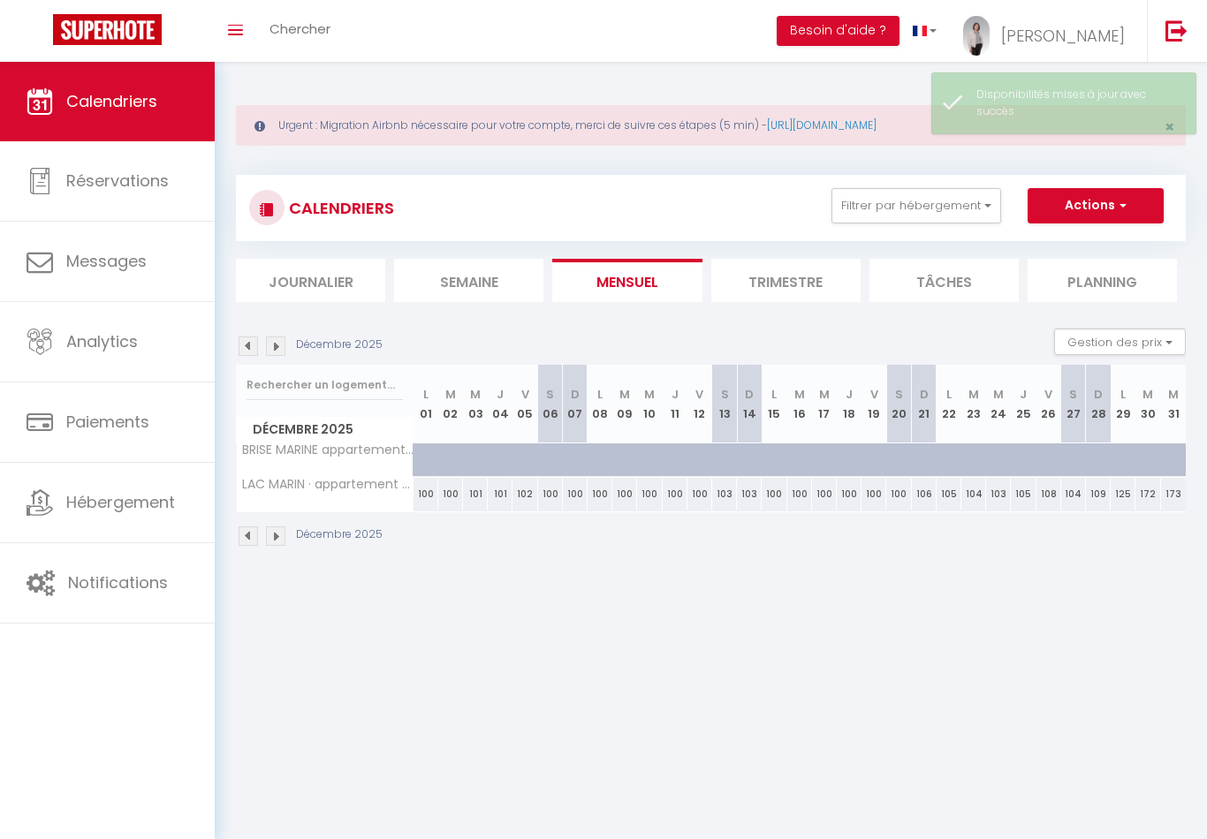
click at [274, 535] on img at bounding box center [275, 535] width 19 height 19
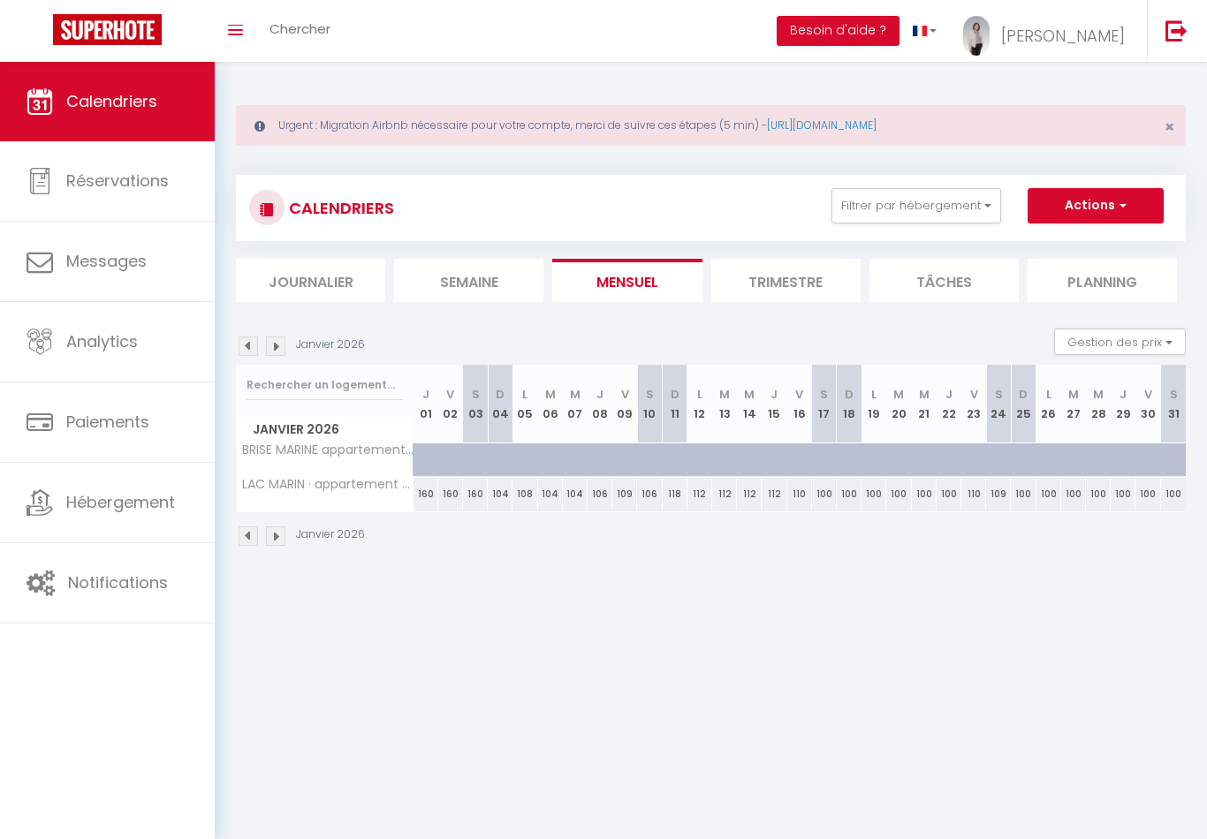
click at [276, 536] on img at bounding box center [275, 535] width 19 height 19
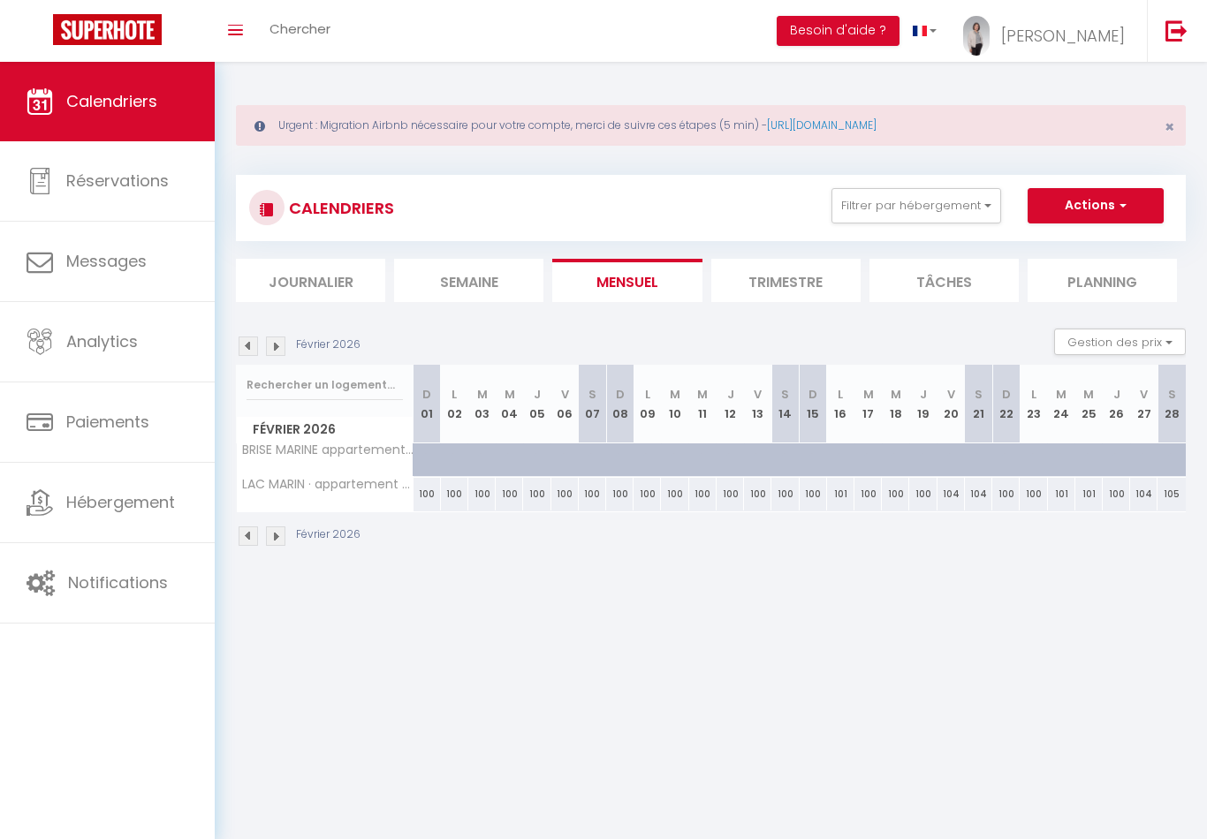
click at [270, 534] on img at bounding box center [275, 535] width 19 height 19
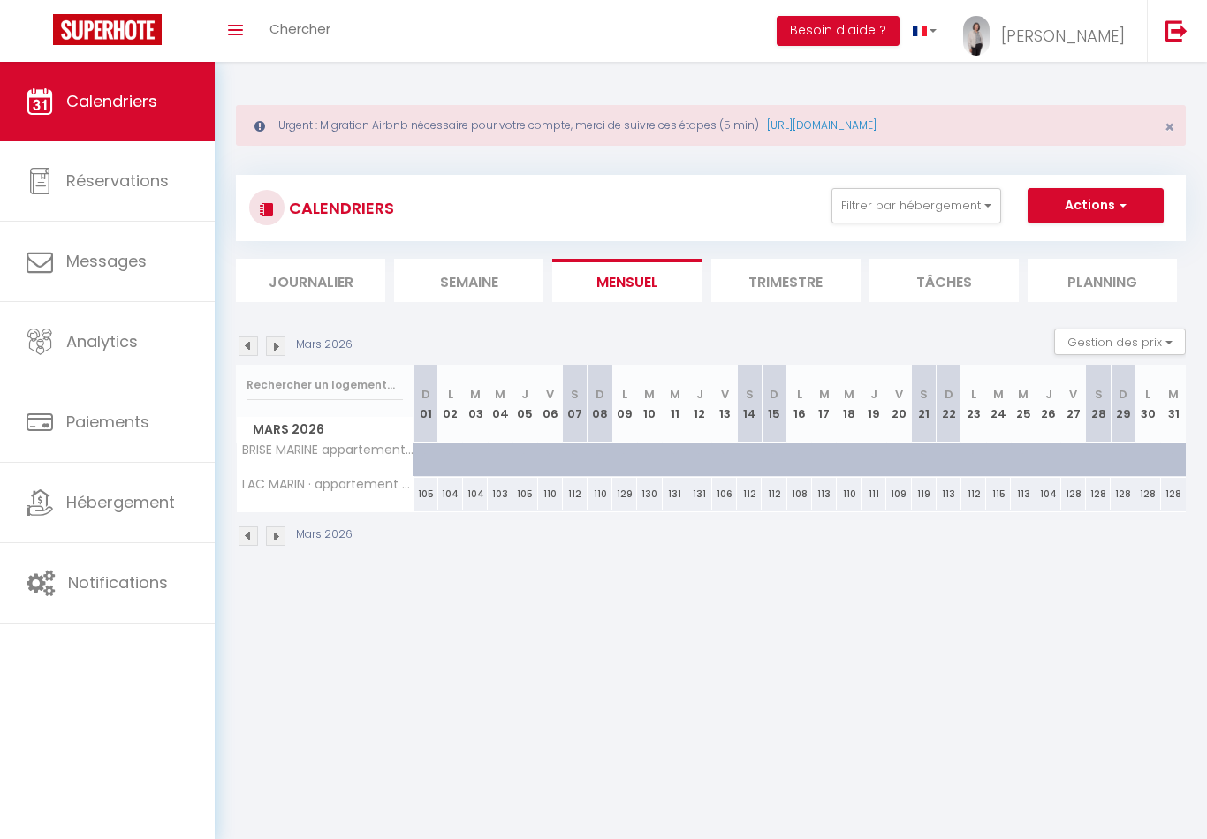
click at [273, 535] on img at bounding box center [275, 535] width 19 height 19
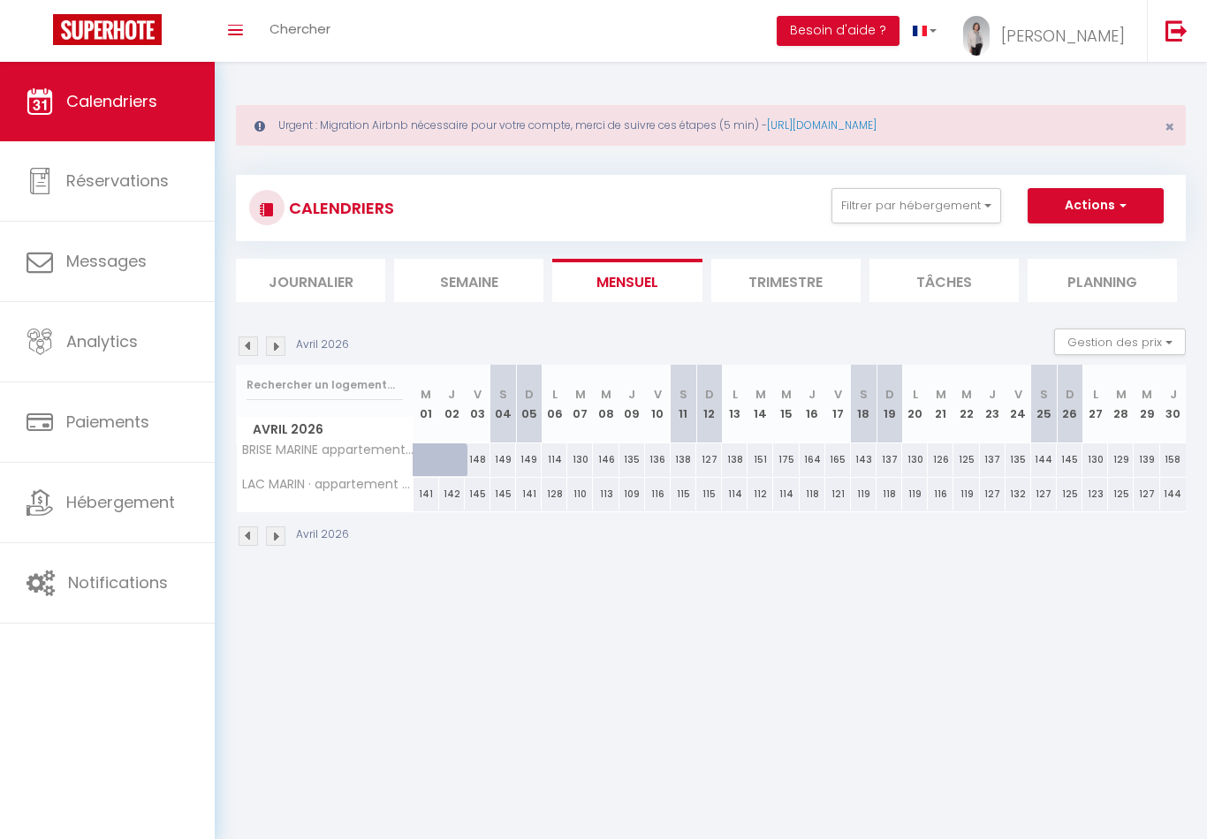
click at [277, 537] on img at bounding box center [275, 535] width 19 height 19
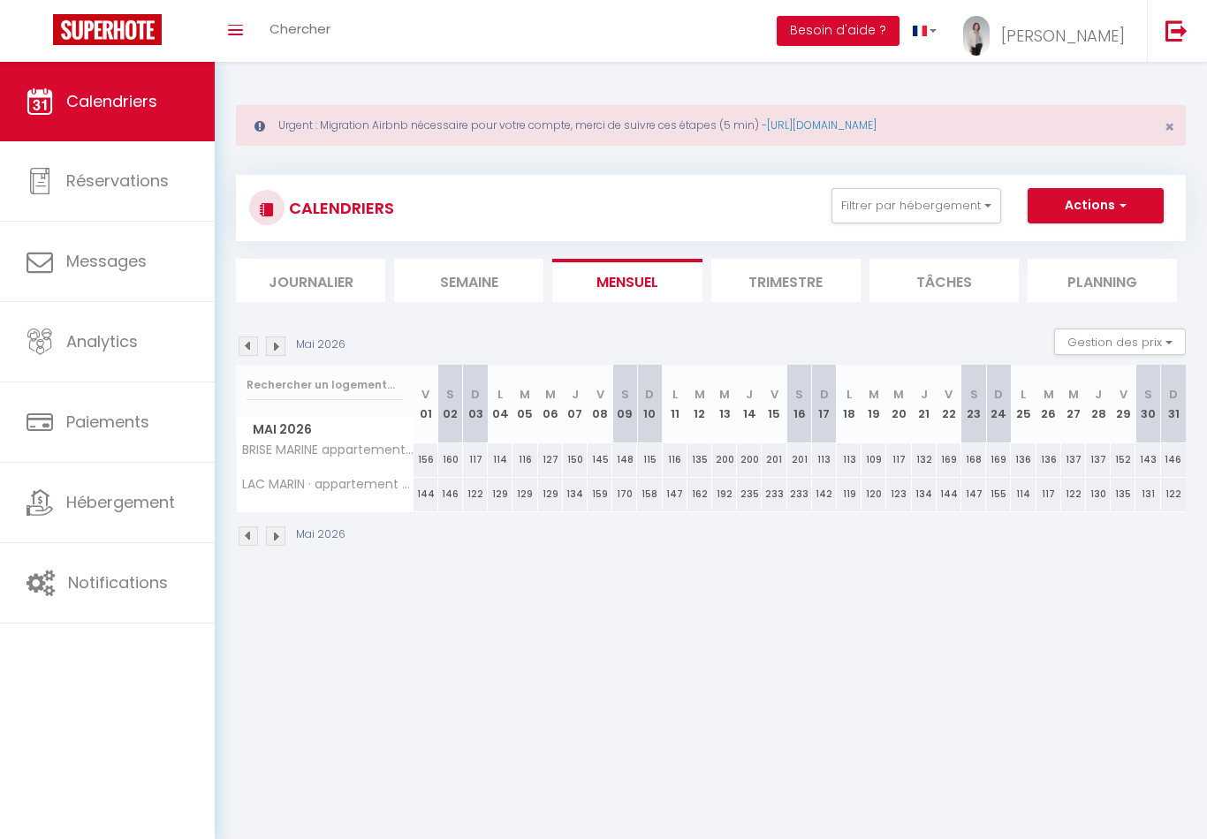
click at [281, 539] on img at bounding box center [275, 535] width 19 height 19
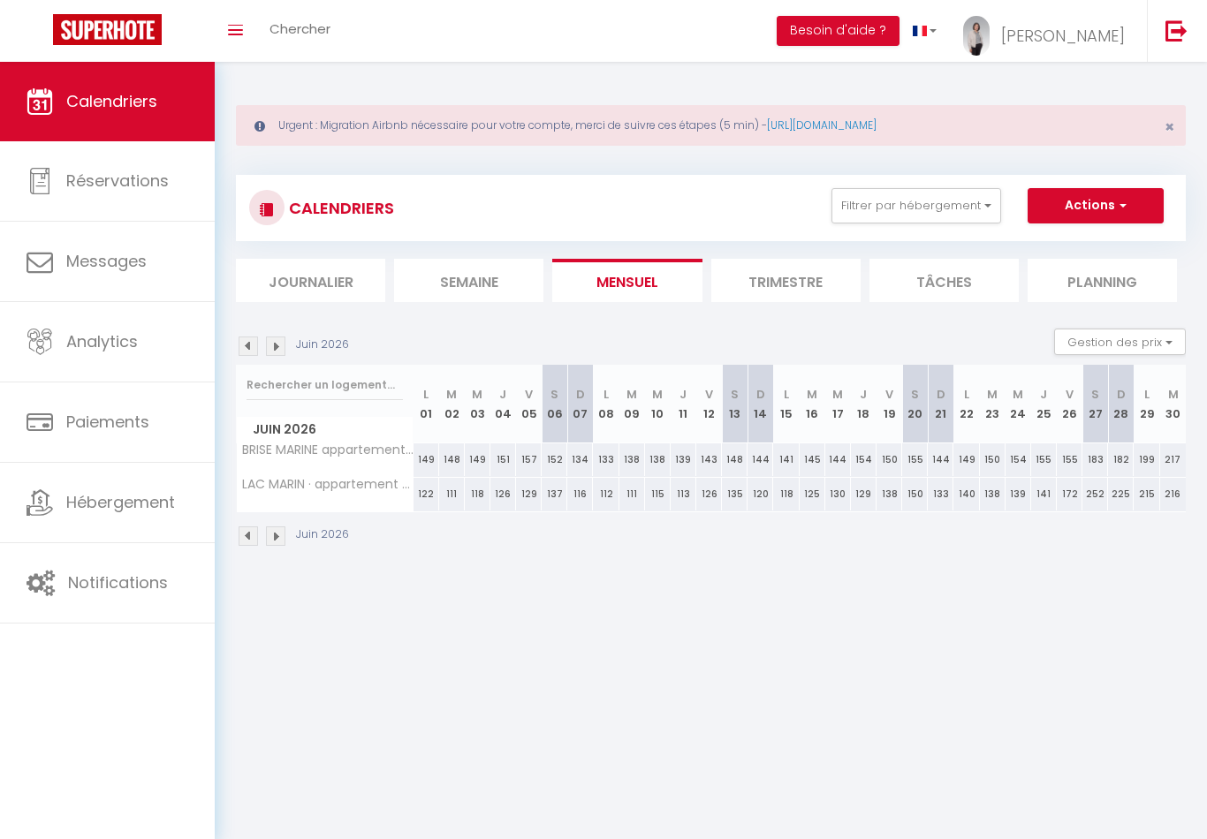
click at [280, 534] on img at bounding box center [275, 535] width 19 height 19
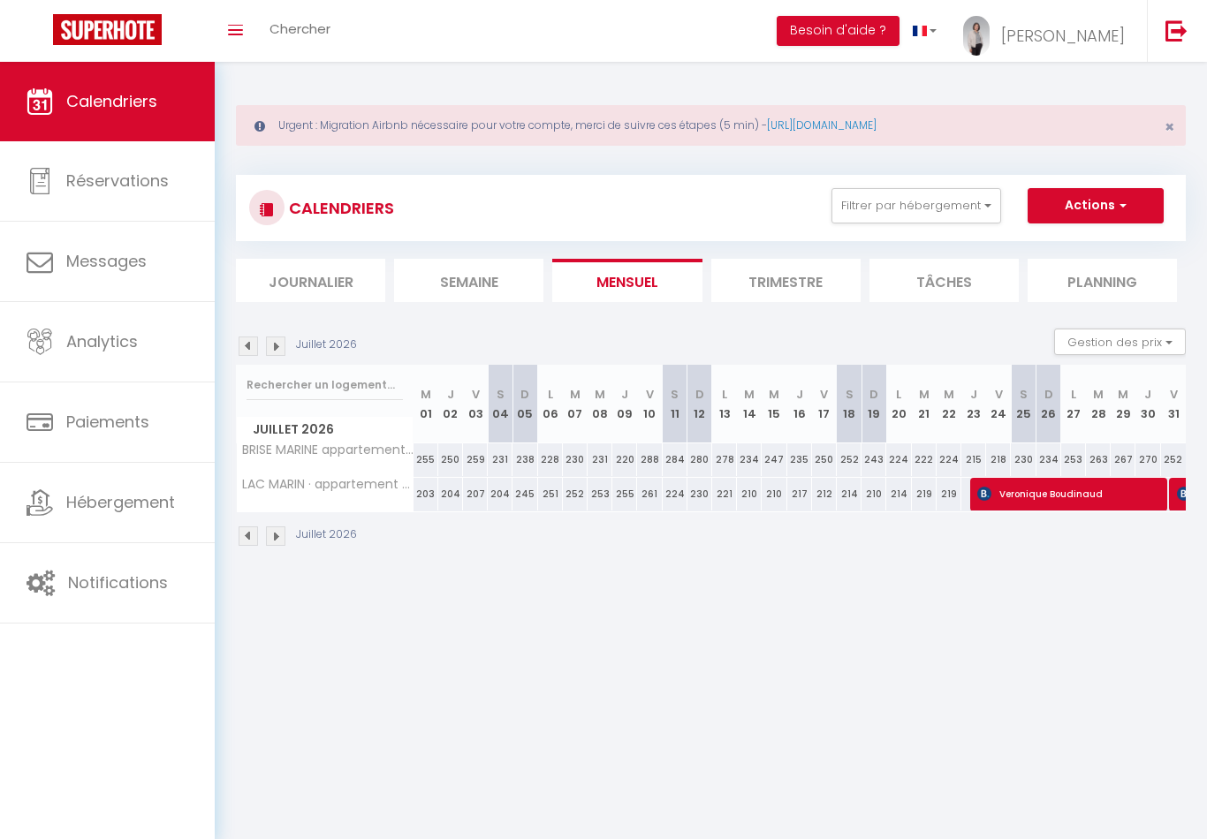
click at [282, 532] on img at bounding box center [275, 535] width 19 height 19
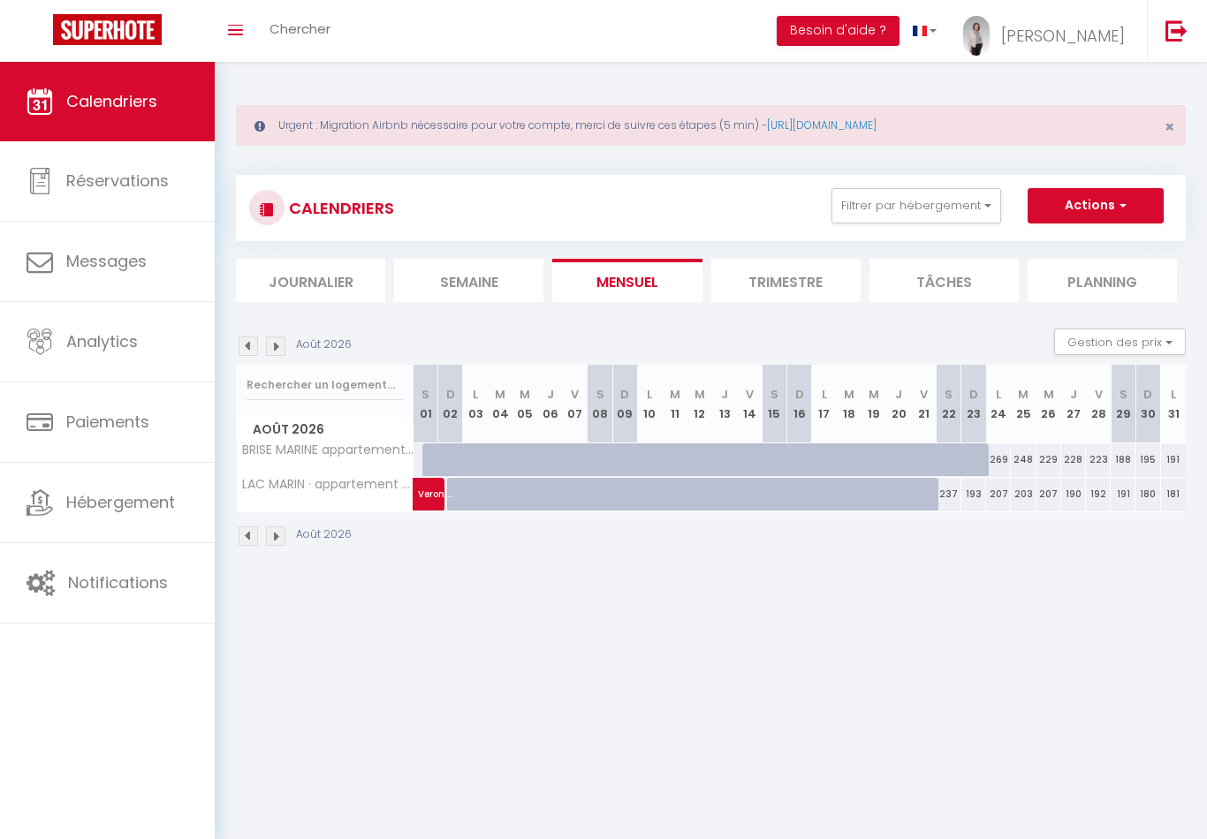
click at [252, 536] on img at bounding box center [248, 535] width 19 height 19
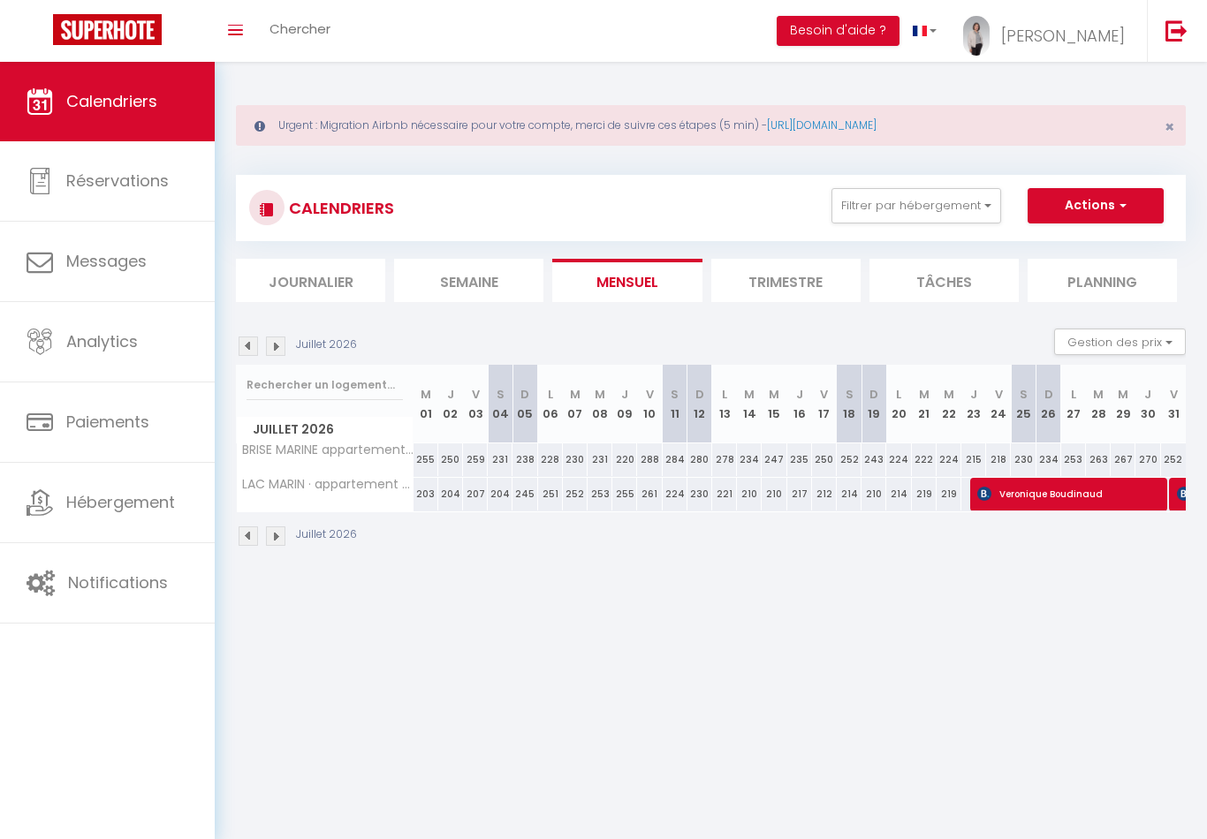
click at [271, 541] on img at bounding box center [275, 535] width 19 height 19
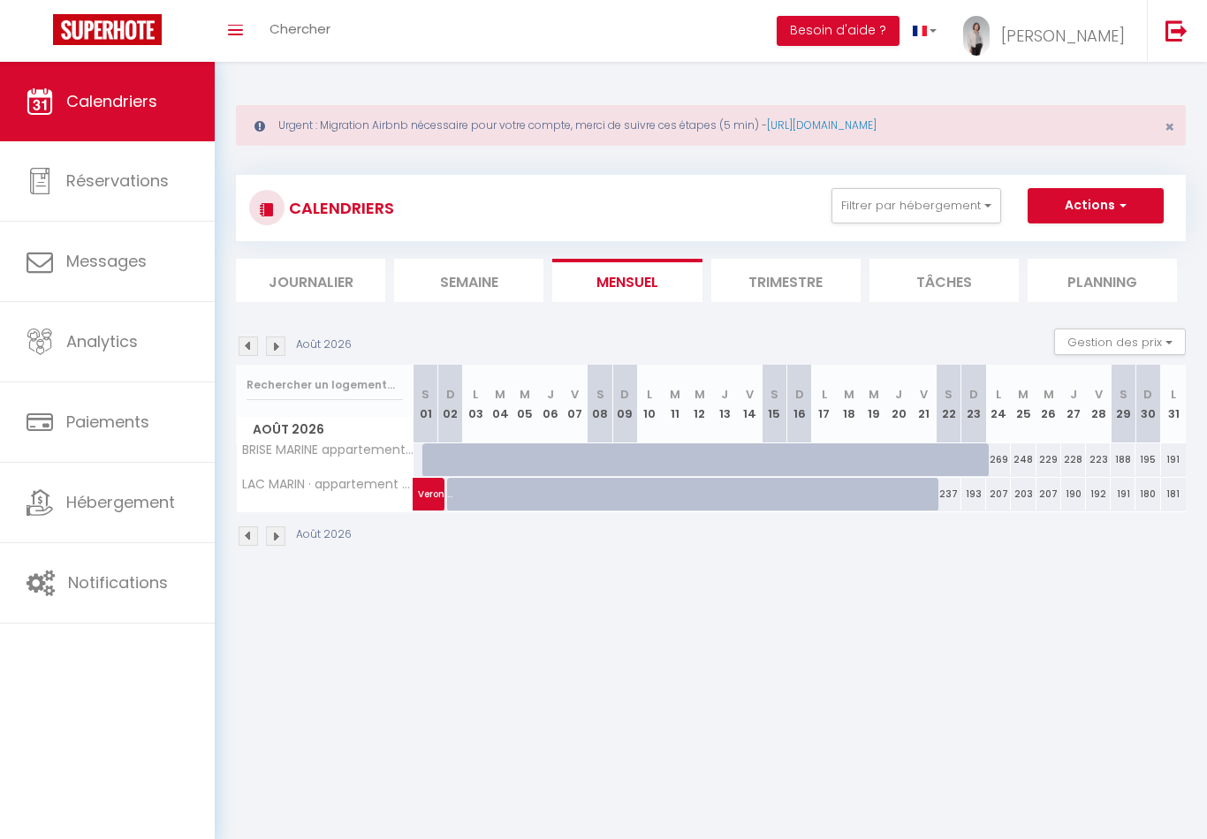
click at [250, 539] on img at bounding box center [248, 535] width 19 height 19
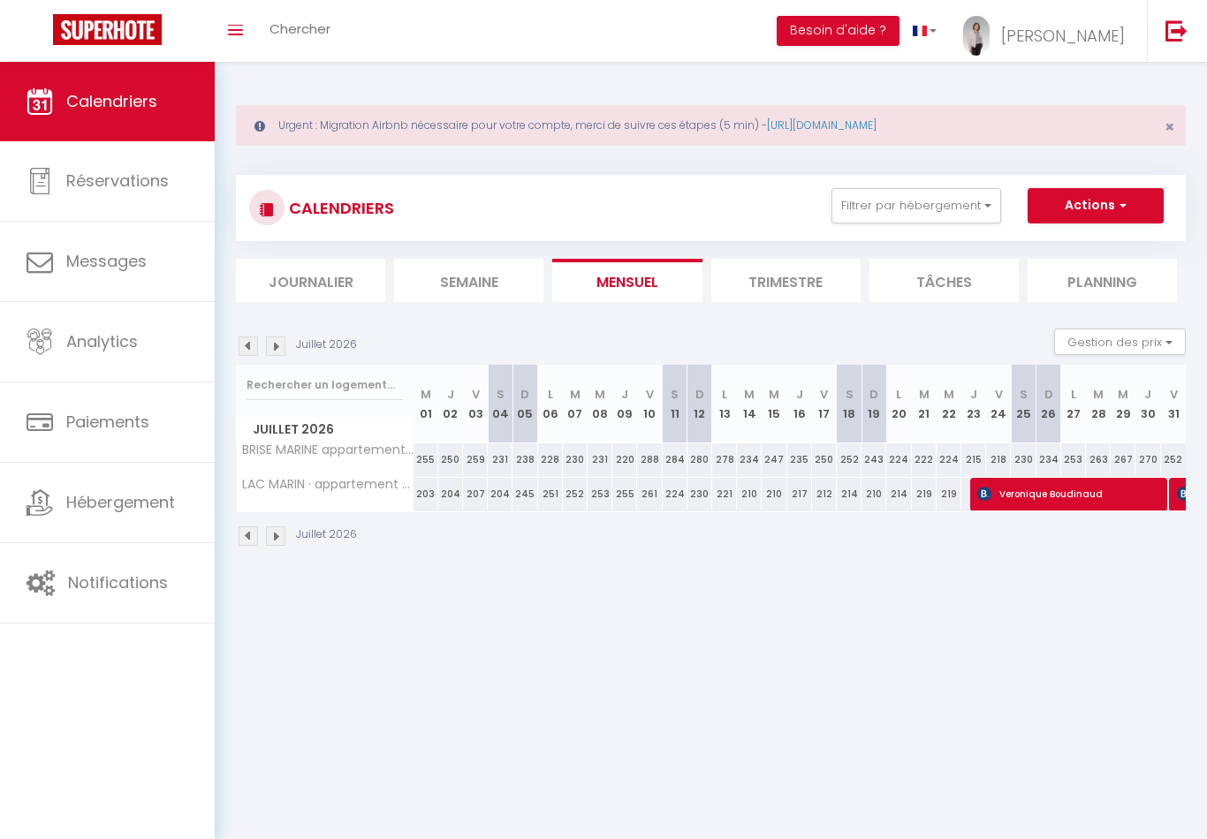
click at [243, 532] on img at bounding box center [248, 535] width 19 height 19
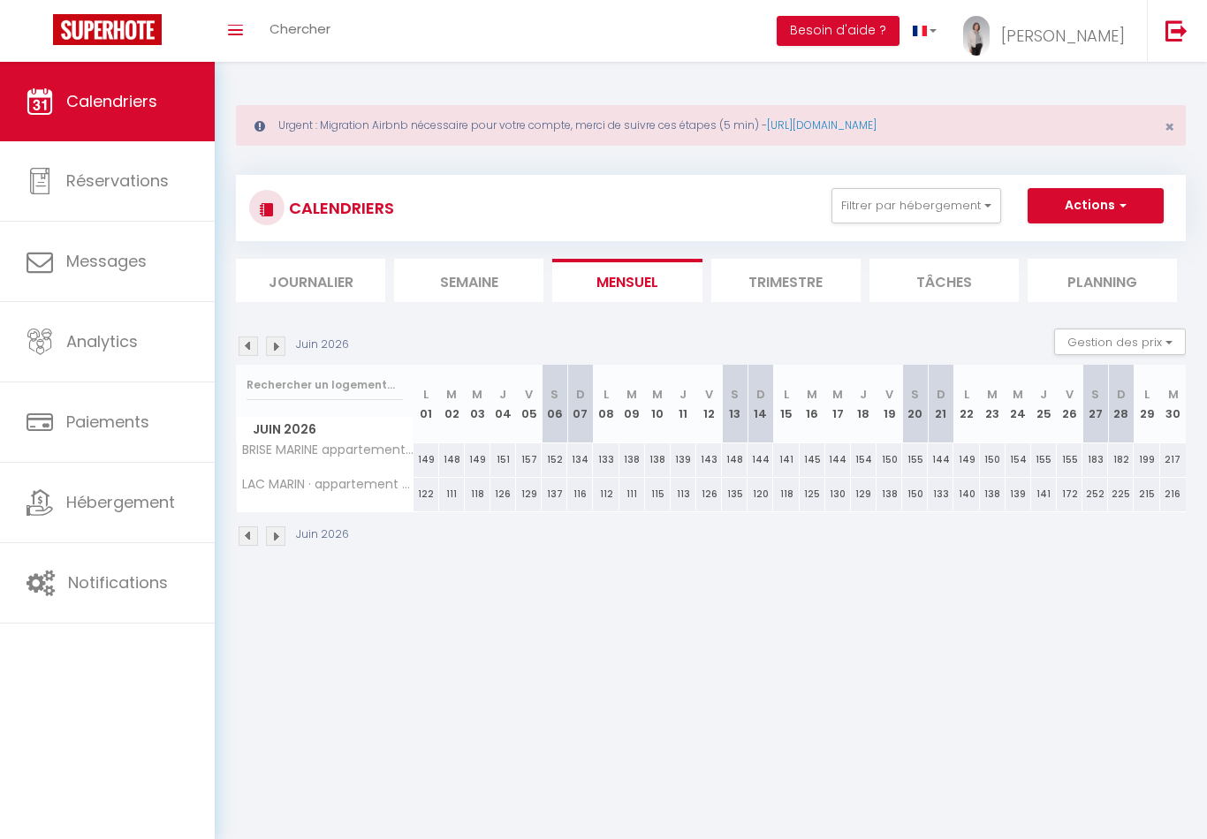
click at [247, 541] on img at bounding box center [248, 535] width 19 height 19
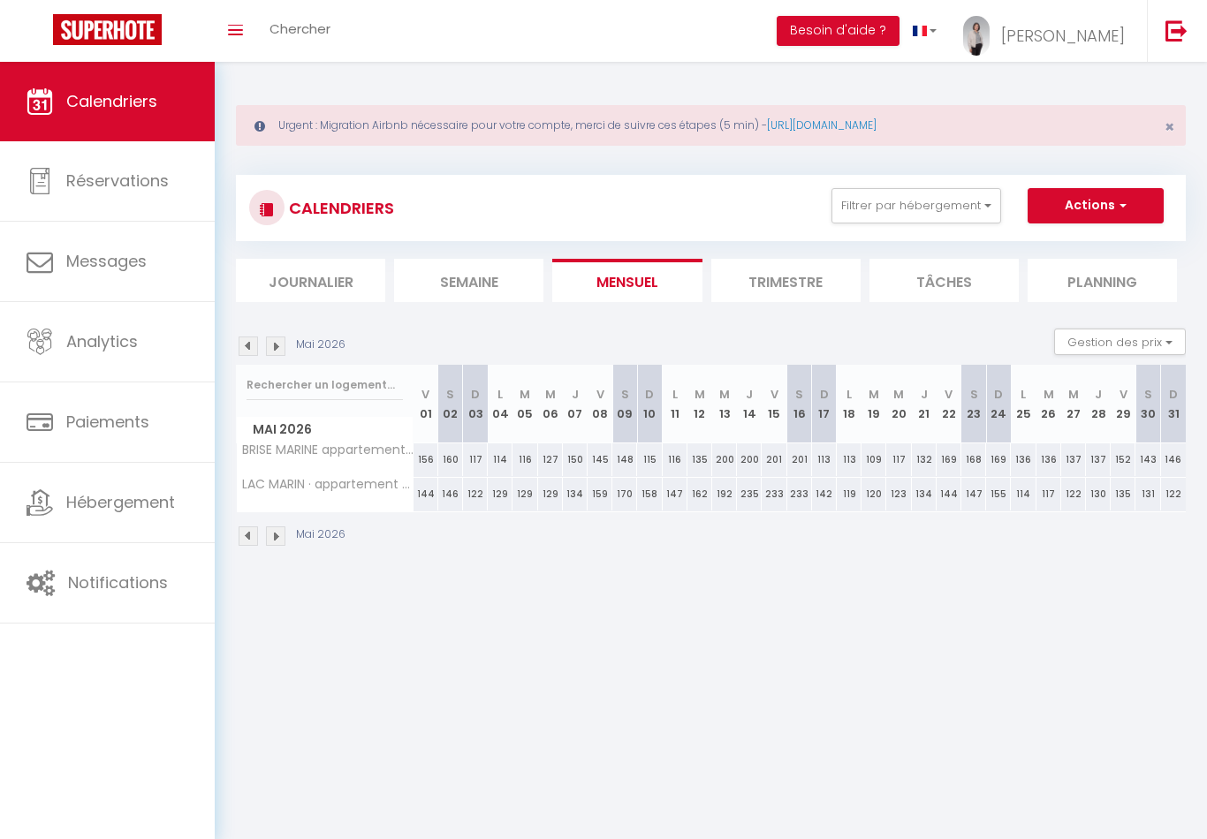
click at [246, 542] on img at bounding box center [248, 535] width 19 height 19
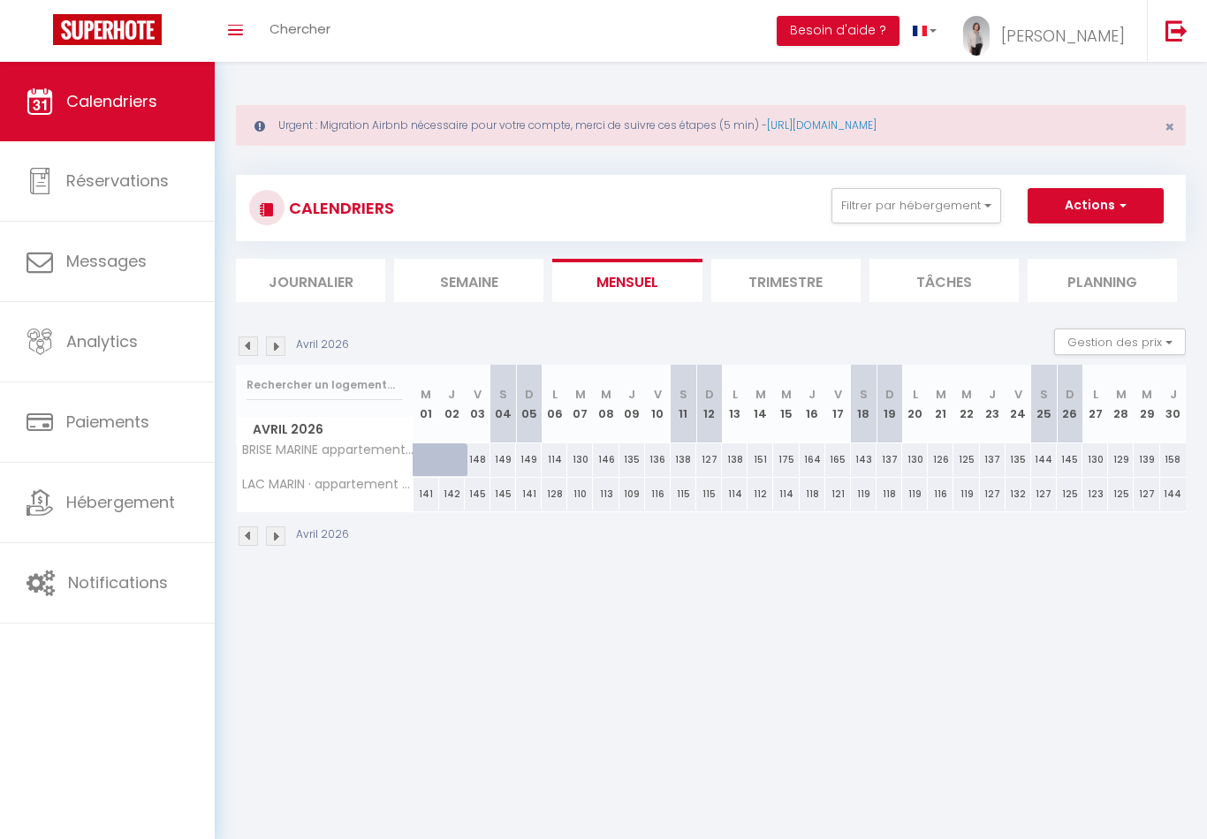
click at [245, 534] on img at bounding box center [248, 535] width 19 height 19
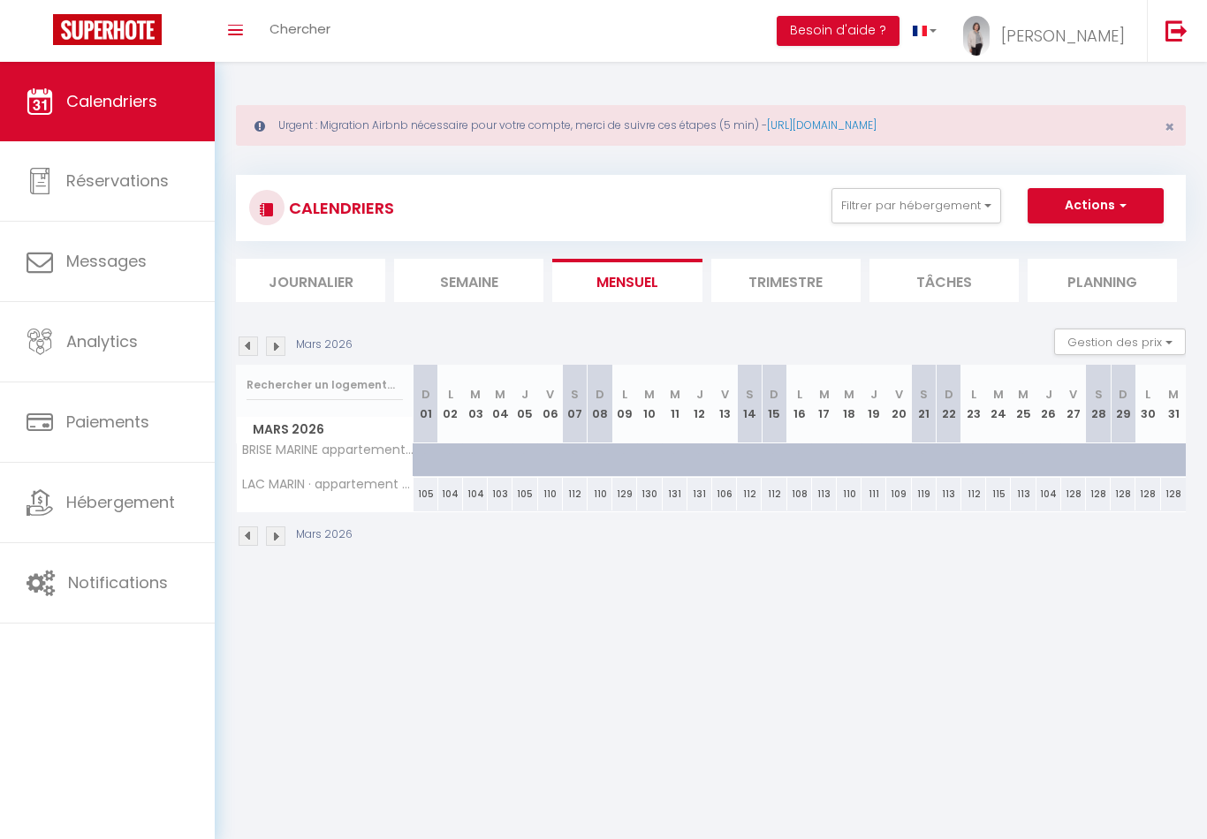
click at [239, 539] on img at bounding box center [248, 535] width 19 height 19
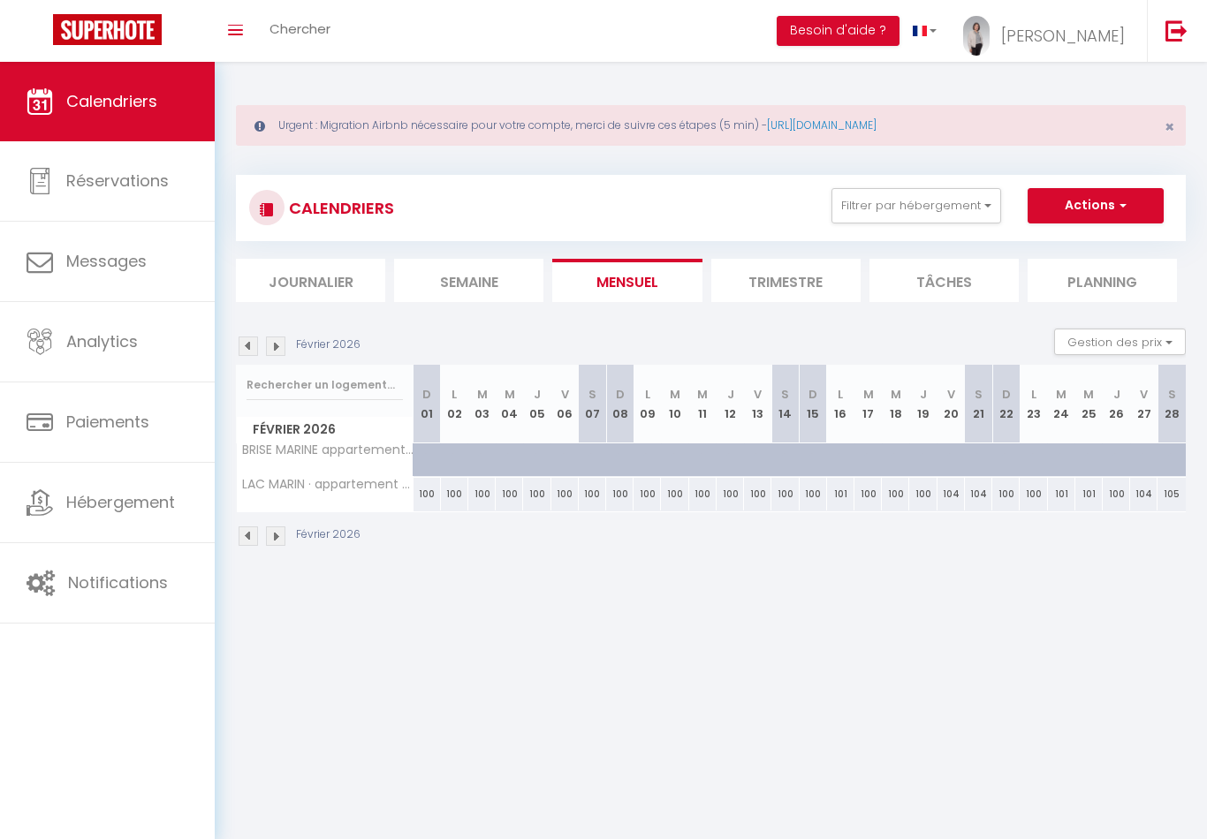
click at [249, 526] on img at bounding box center [248, 535] width 19 height 19
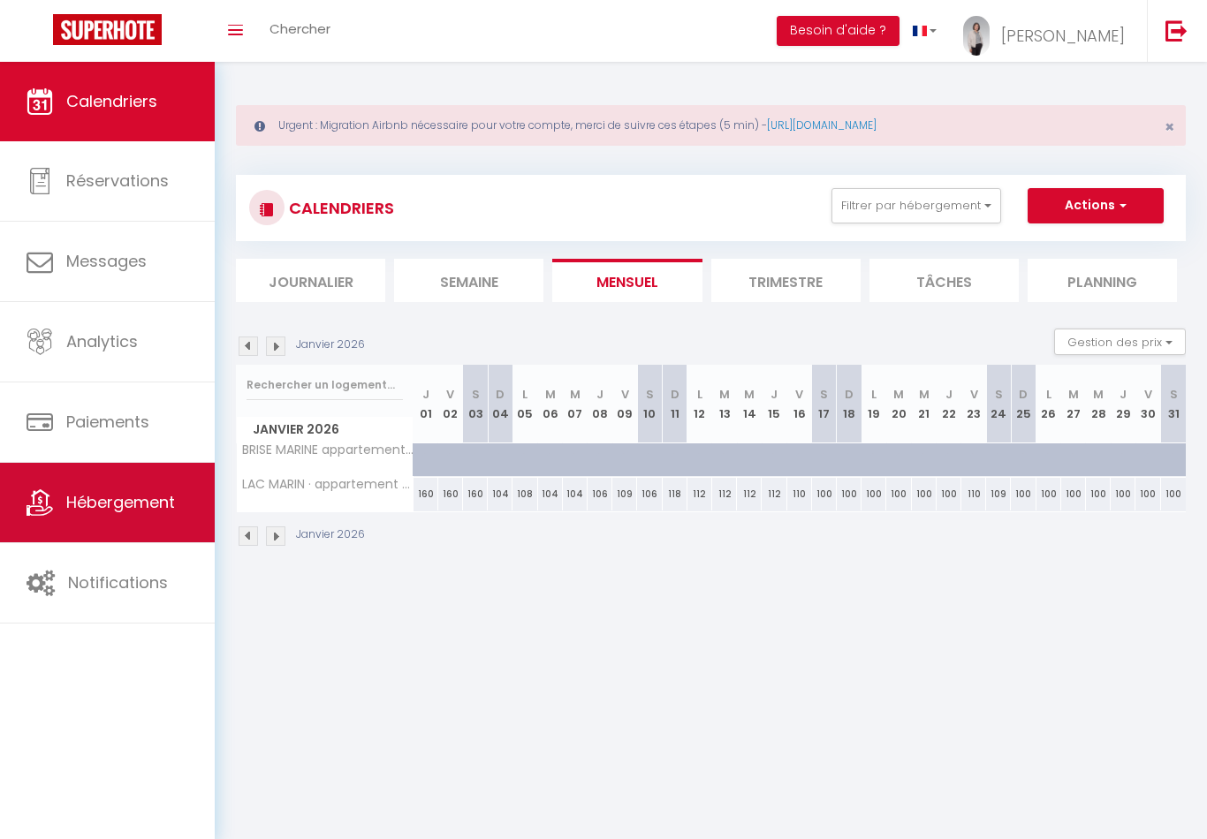
click at [133, 489] on link "Hébergement" at bounding box center [107, 503] width 215 height 80
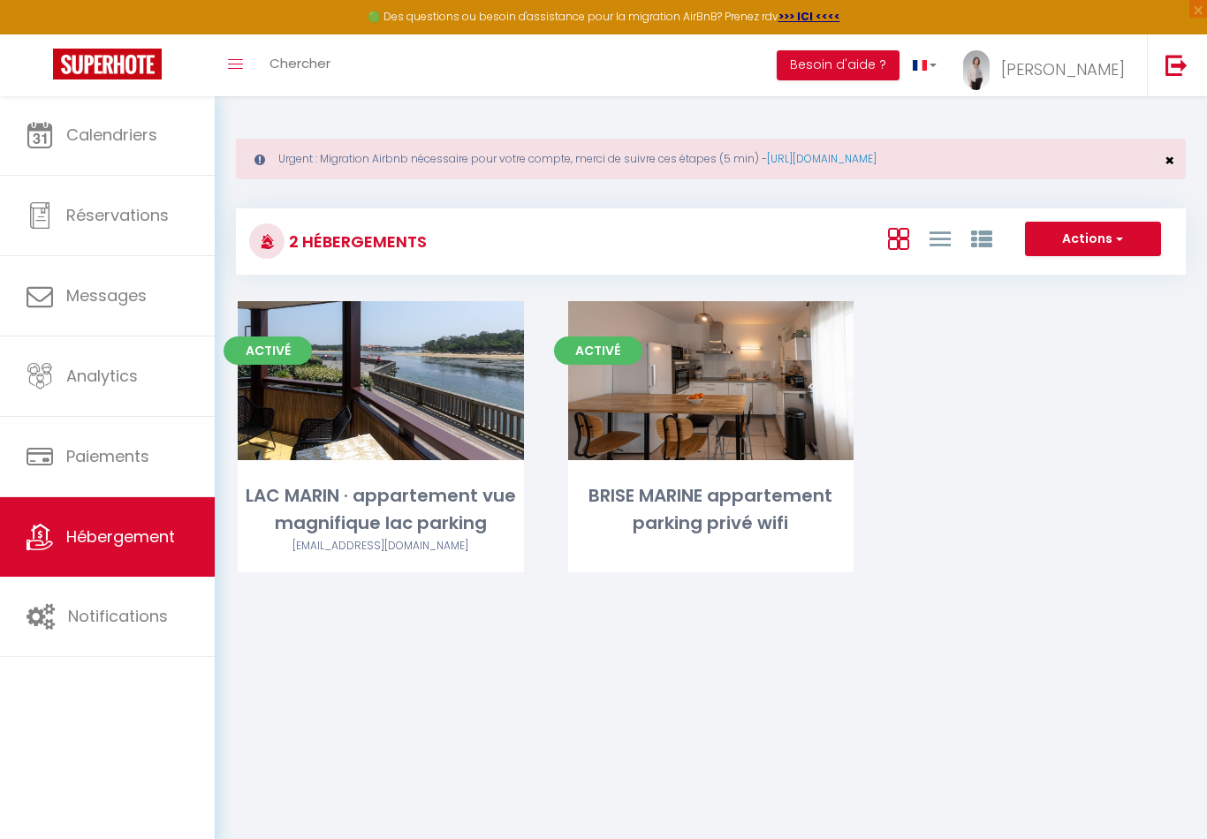
click at [1171, 161] on span "×" at bounding box center [1169, 160] width 10 height 22
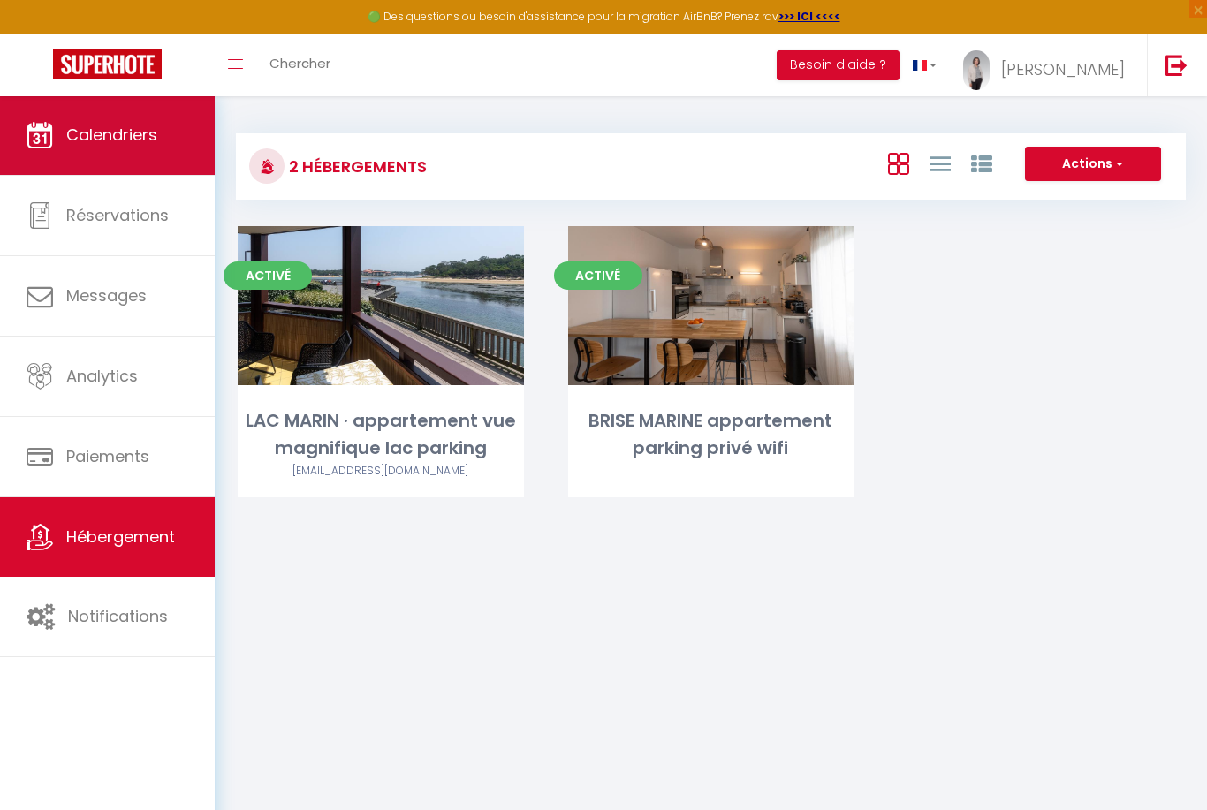
click at [140, 122] on link "Calendriers" at bounding box center [107, 135] width 215 height 80
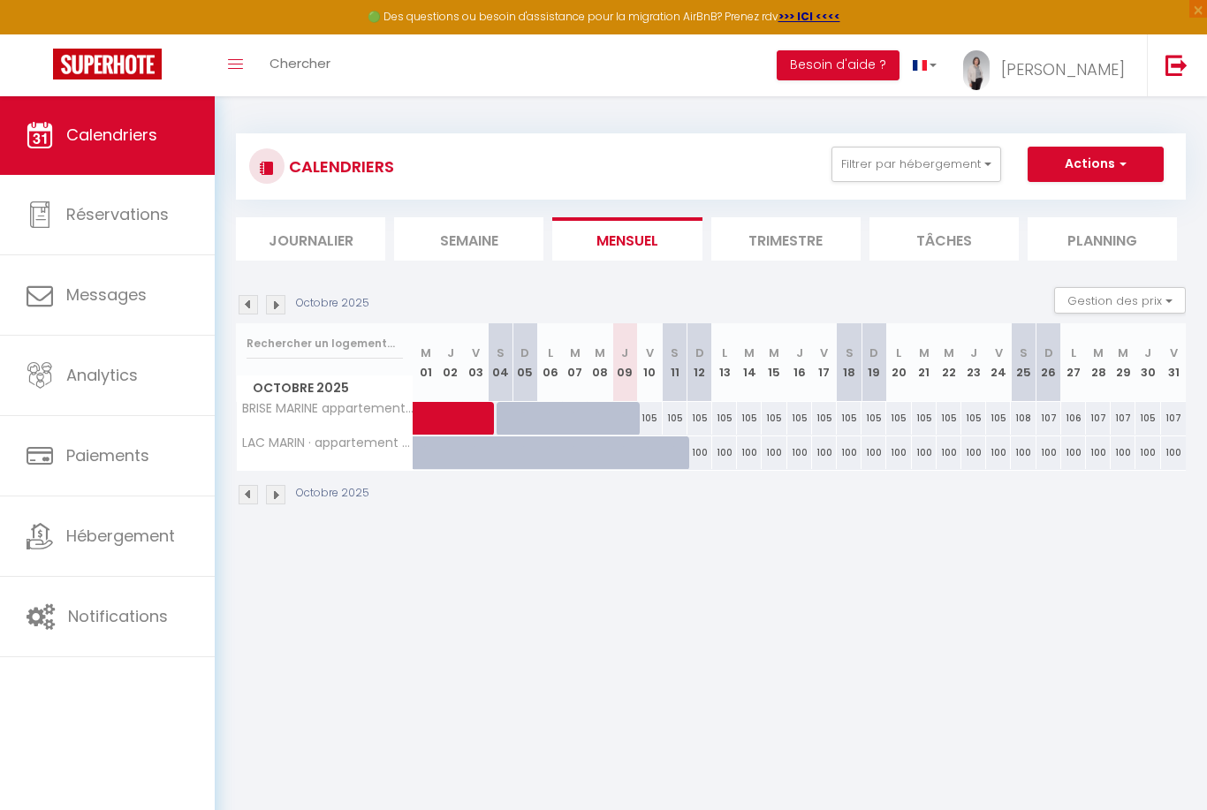
click at [283, 297] on img at bounding box center [275, 304] width 19 height 19
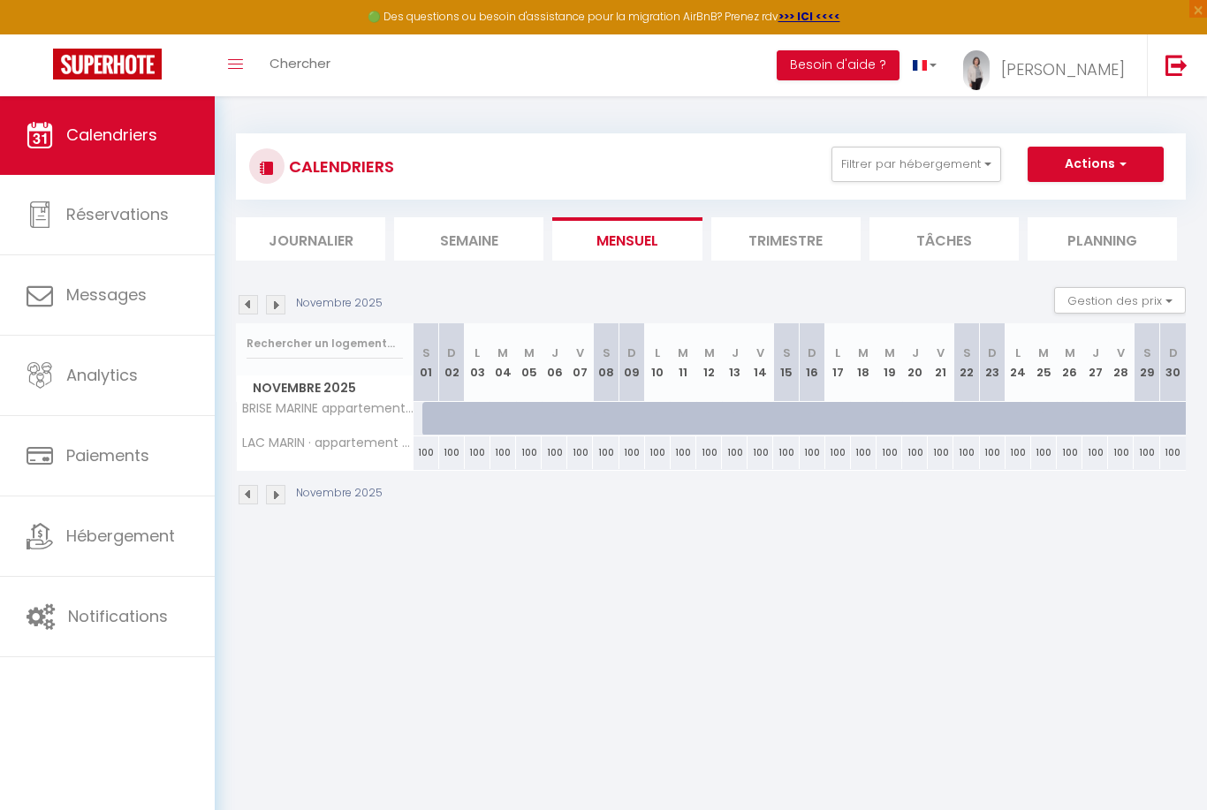
click at [278, 300] on img at bounding box center [275, 304] width 19 height 19
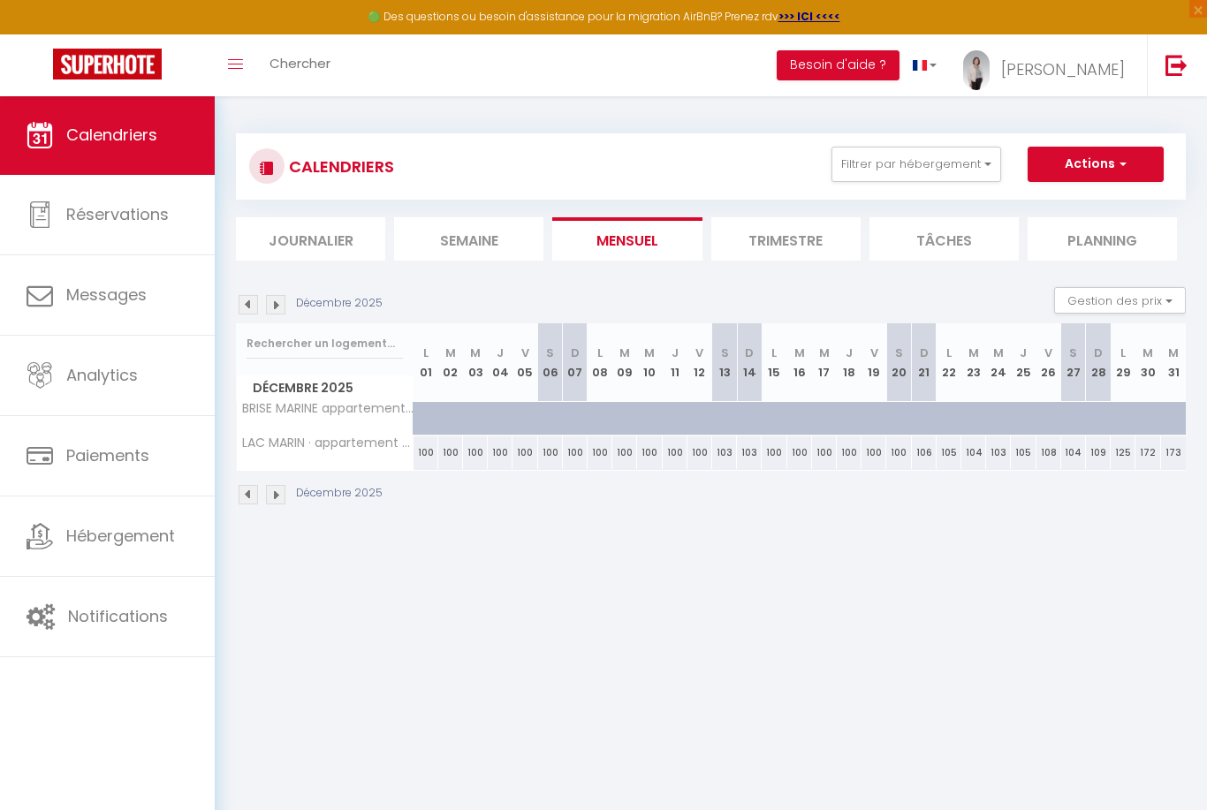
click at [280, 304] on img at bounding box center [275, 304] width 19 height 19
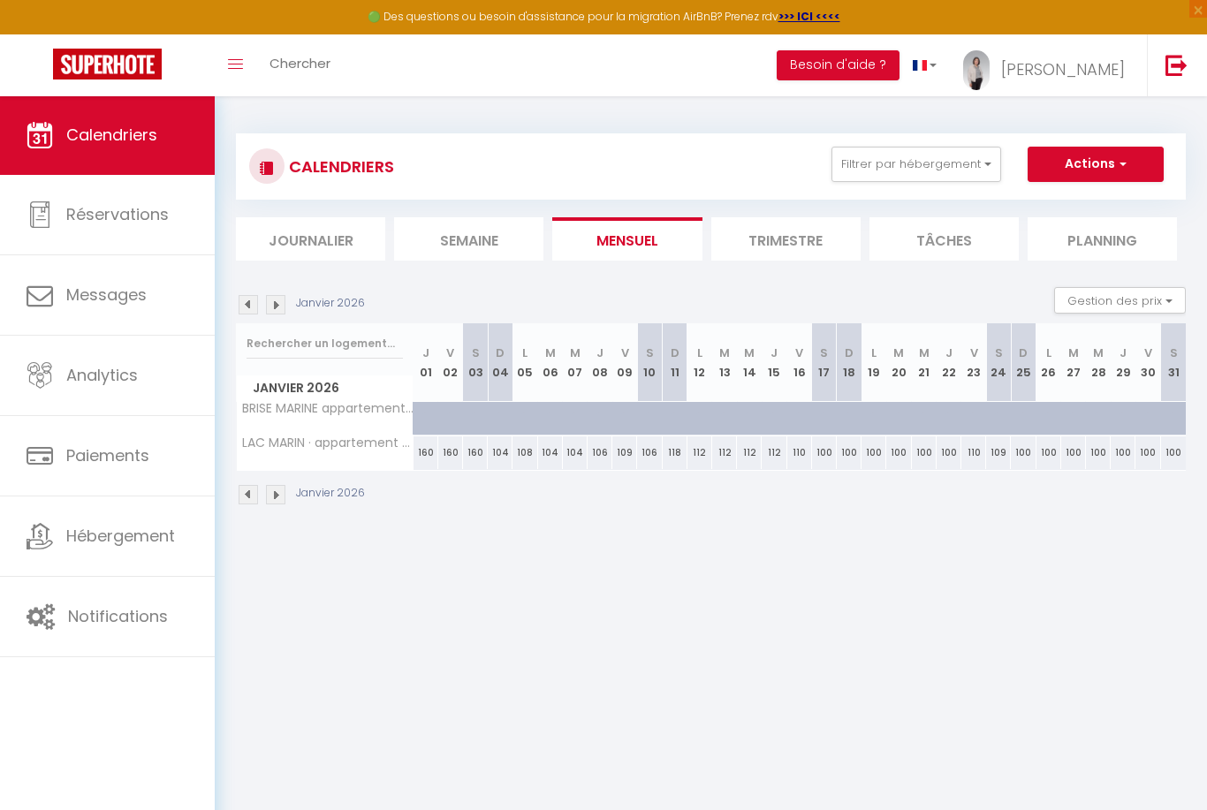
click at [284, 299] on img at bounding box center [275, 304] width 19 height 19
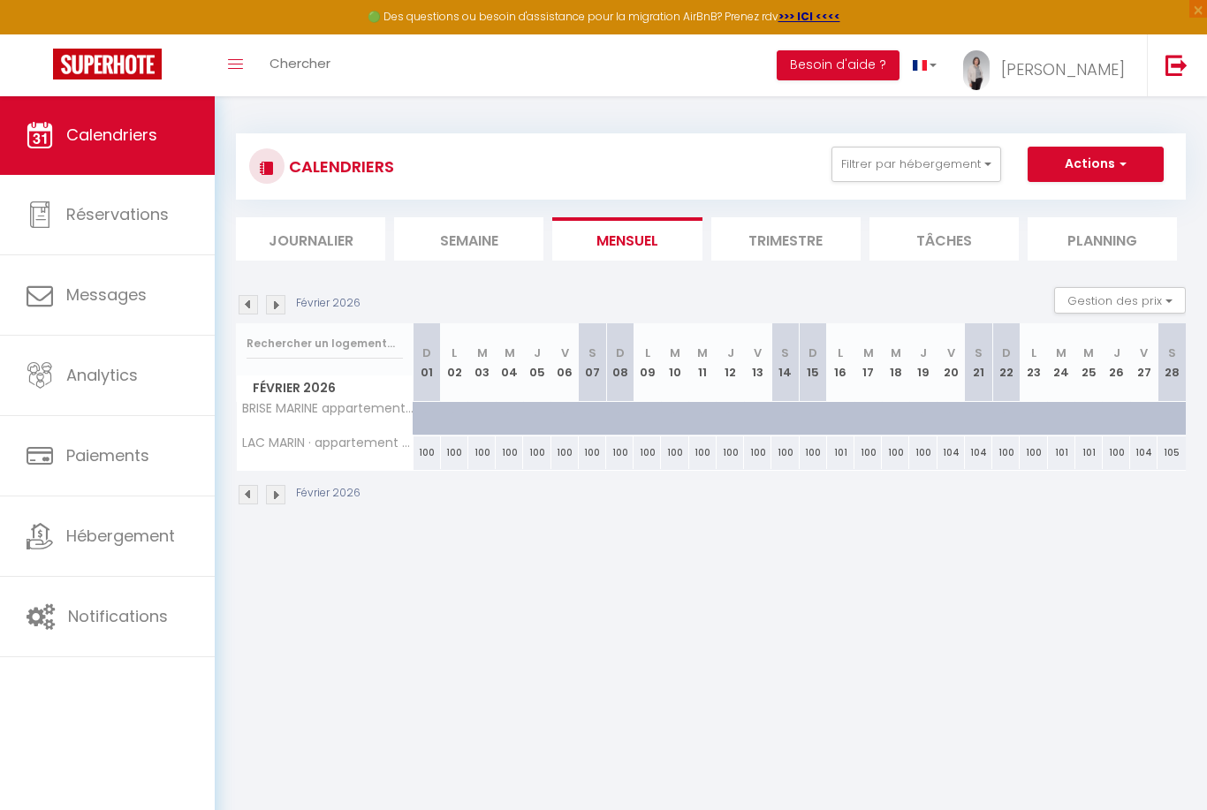
click at [277, 304] on img at bounding box center [275, 304] width 19 height 19
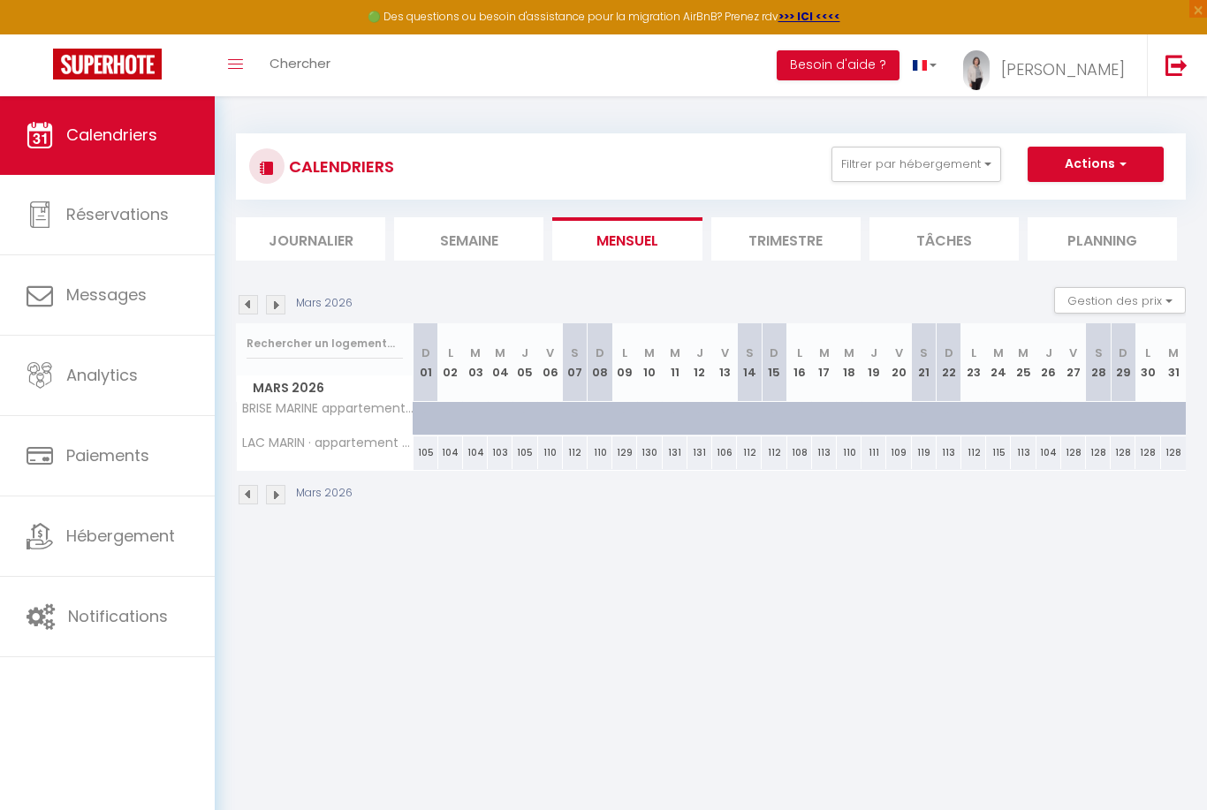
click at [282, 300] on img at bounding box center [275, 304] width 19 height 19
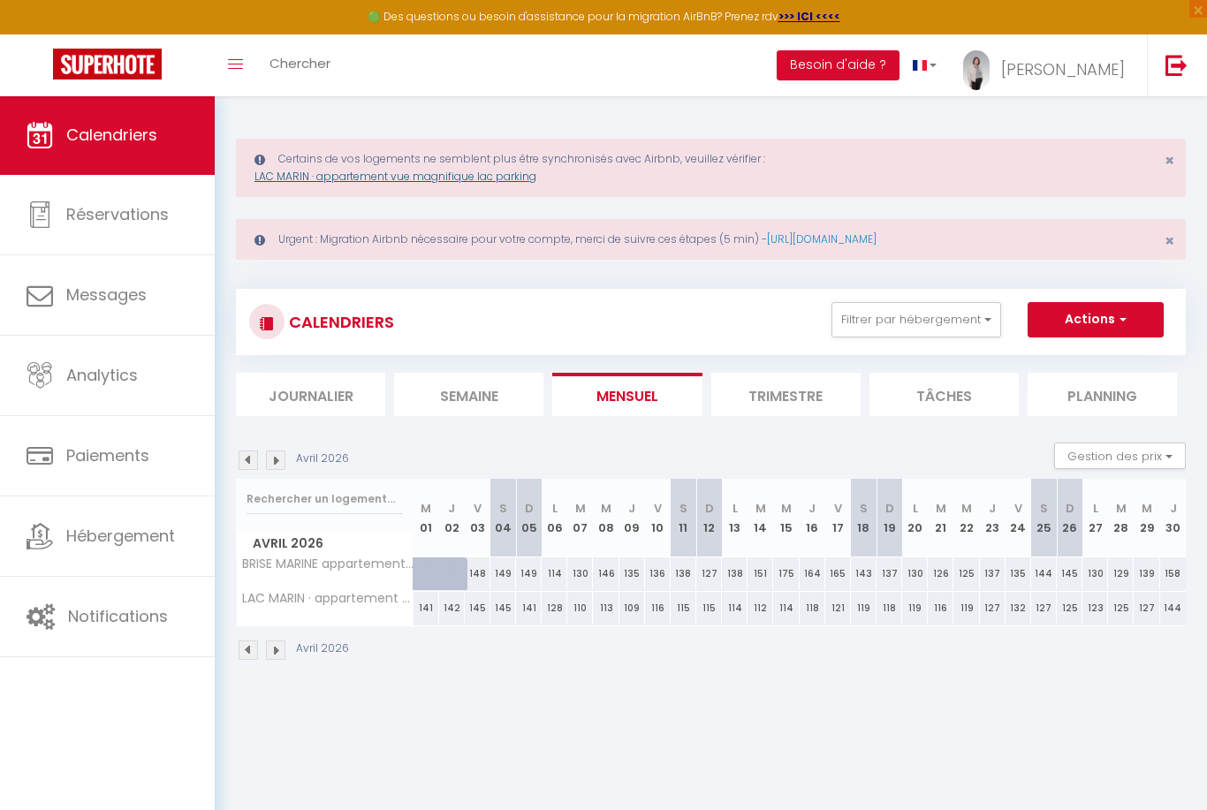
click at [496, 174] on link "LAC MARIN · appartement vue magnifique lac parking" at bounding box center [395, 176] width 282 height 15
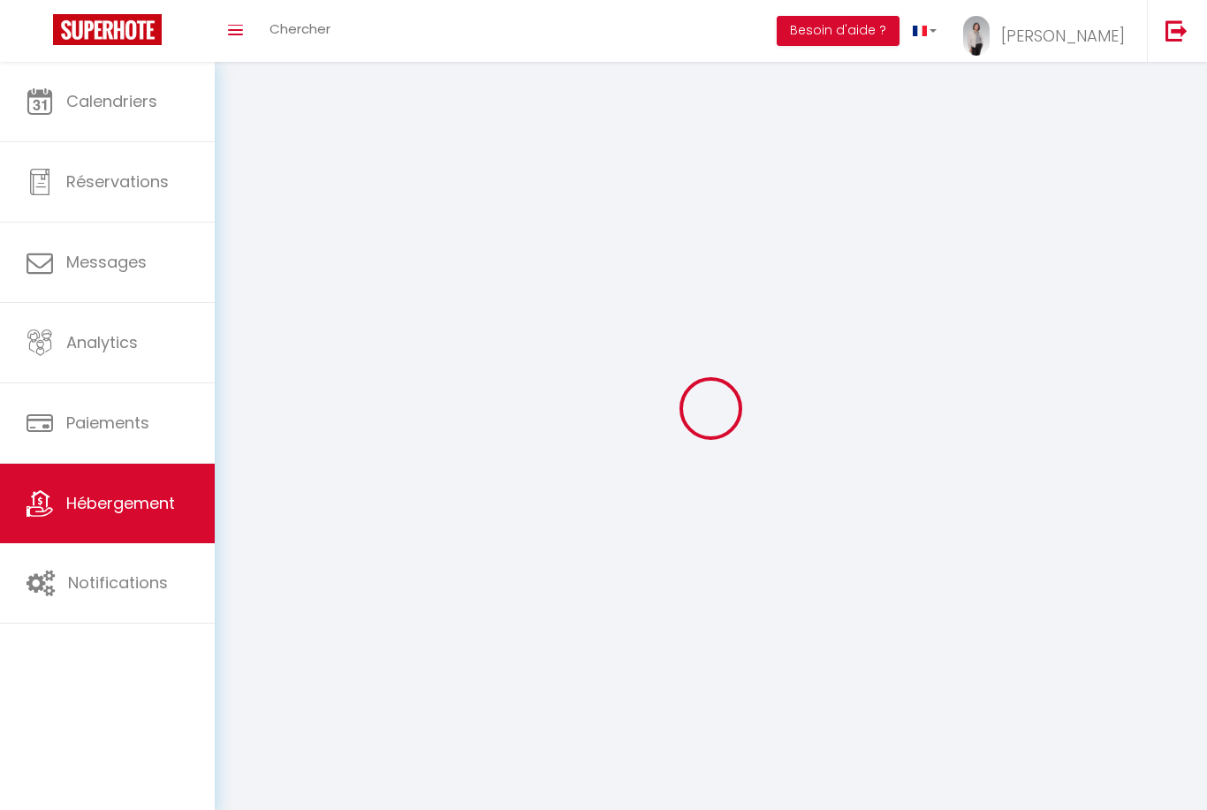
select select "1"
select select
select select "28"
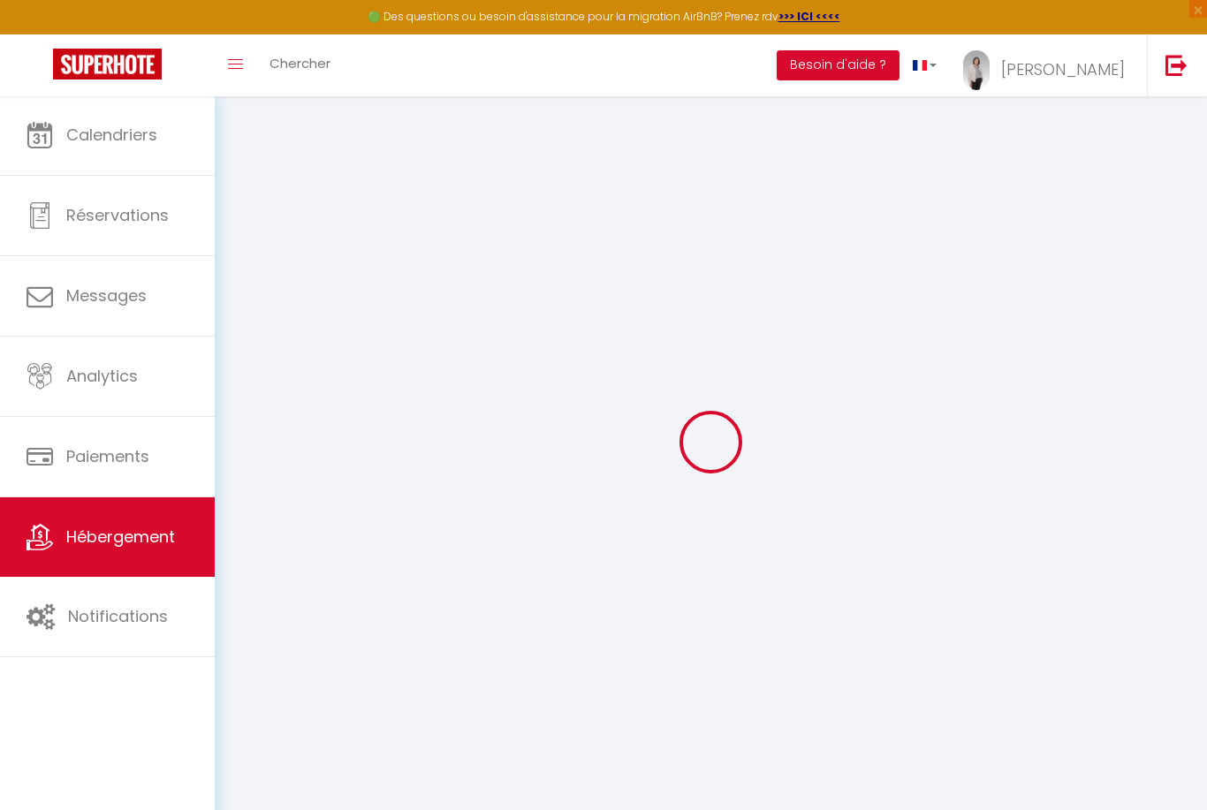
select select
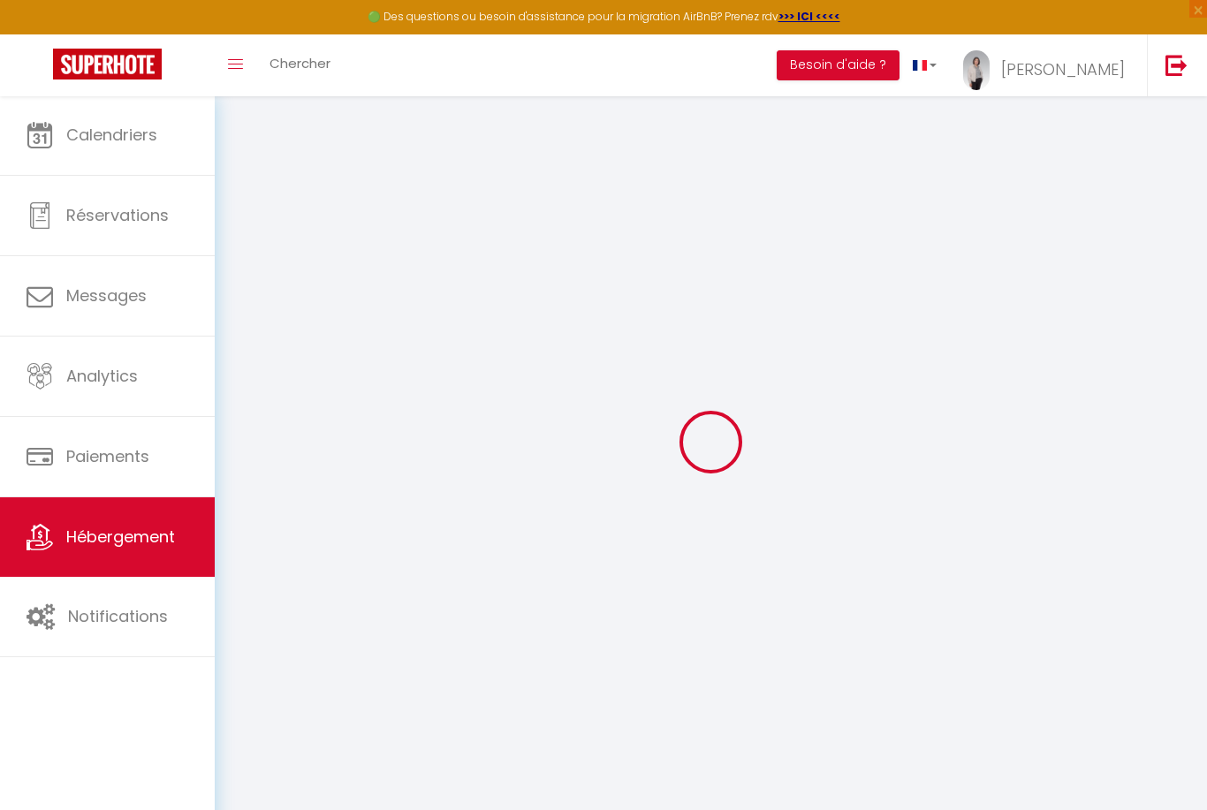
select select
checkbox input "false"
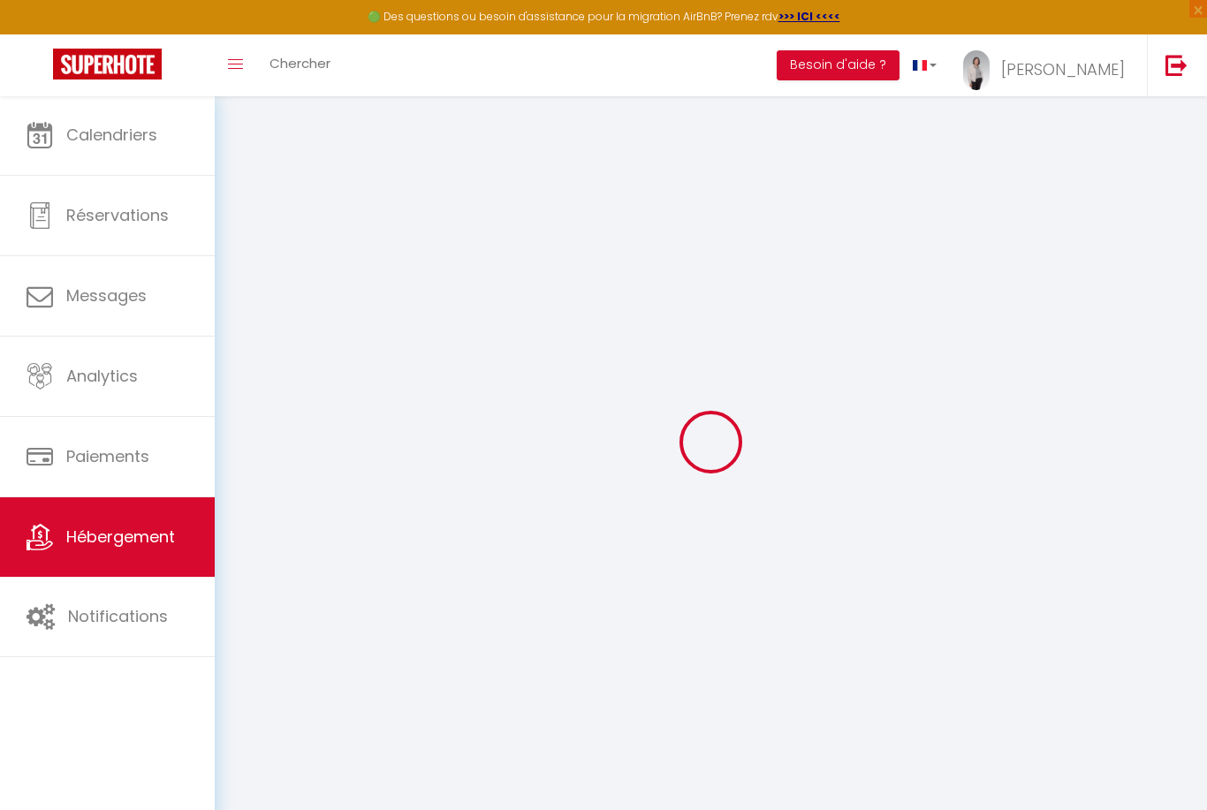
select select
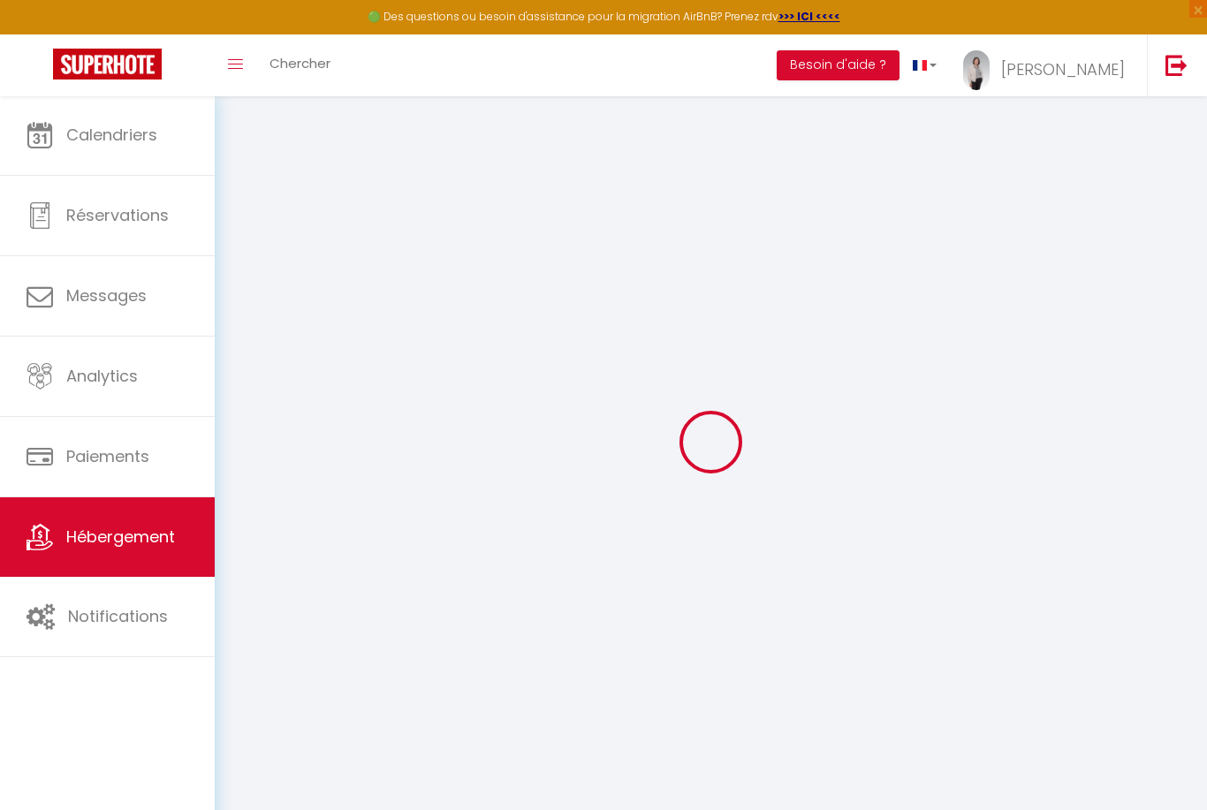
select select
checkbox input "false"
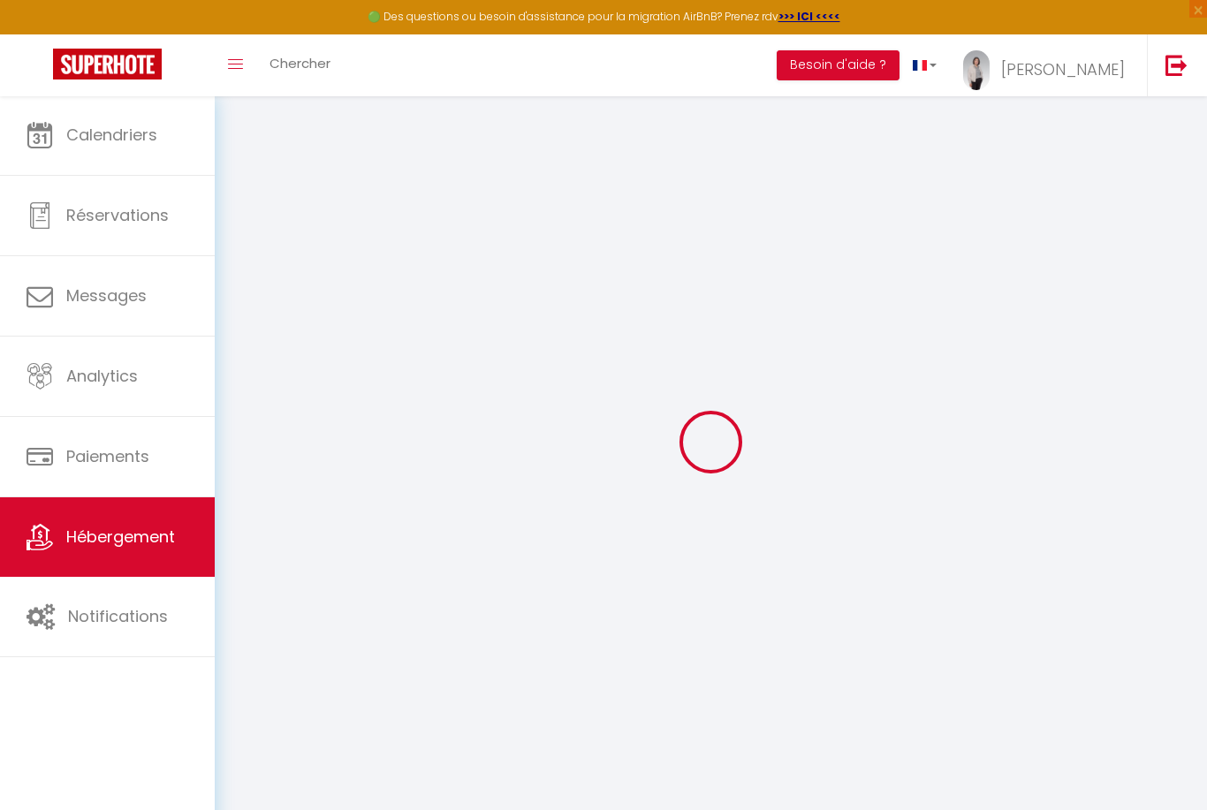
checkbox input "false"
select select
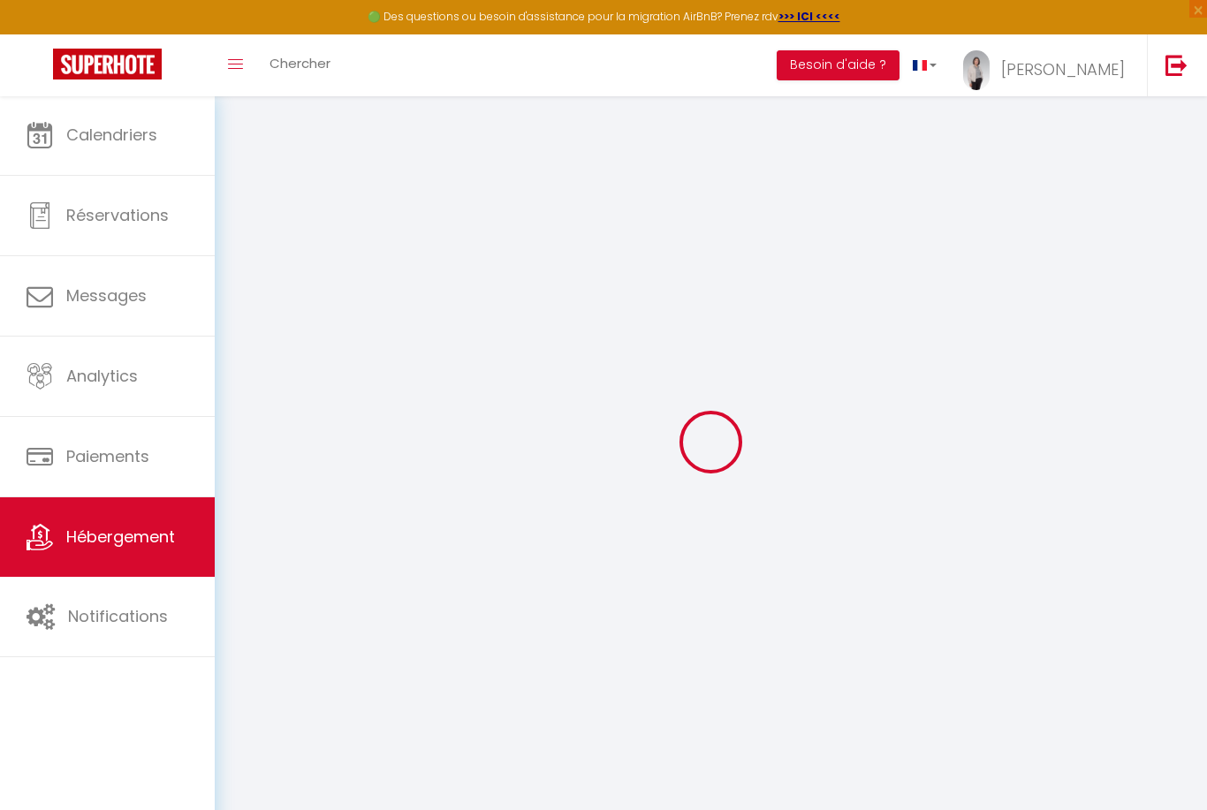
select select
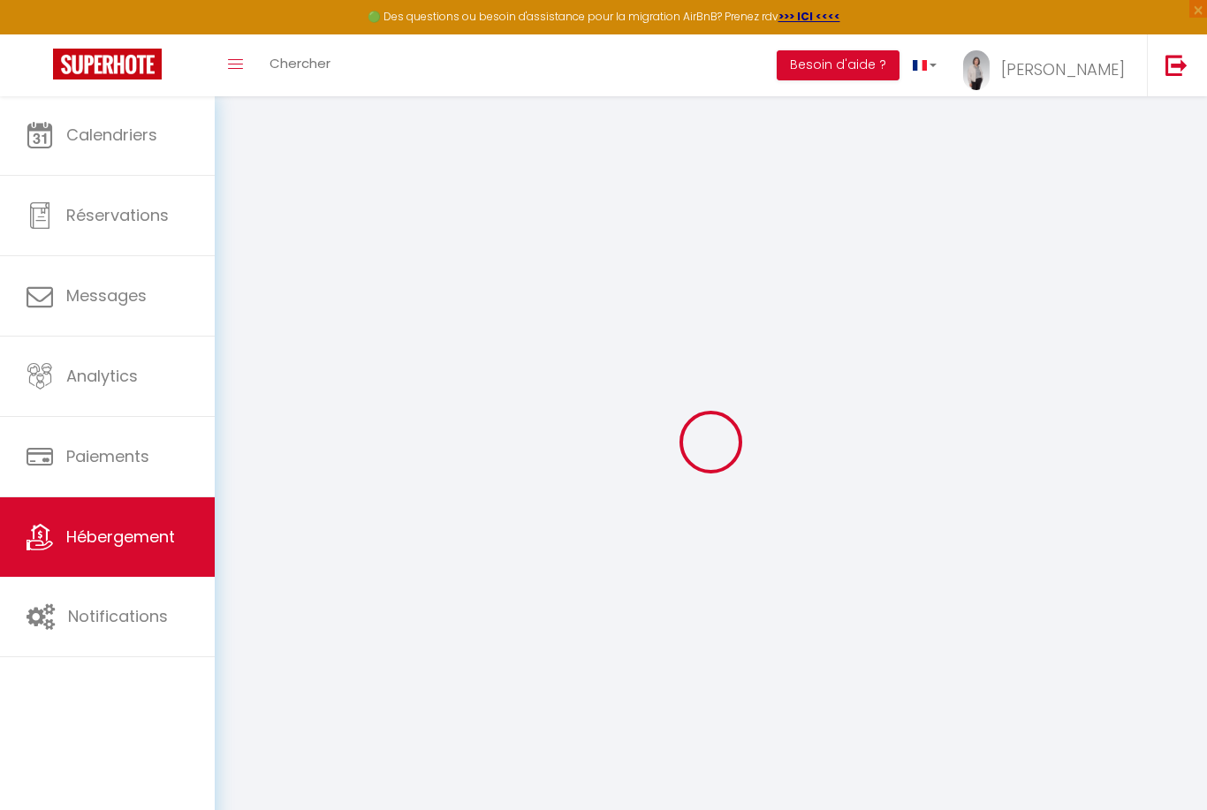
checkbox input "false"
select select
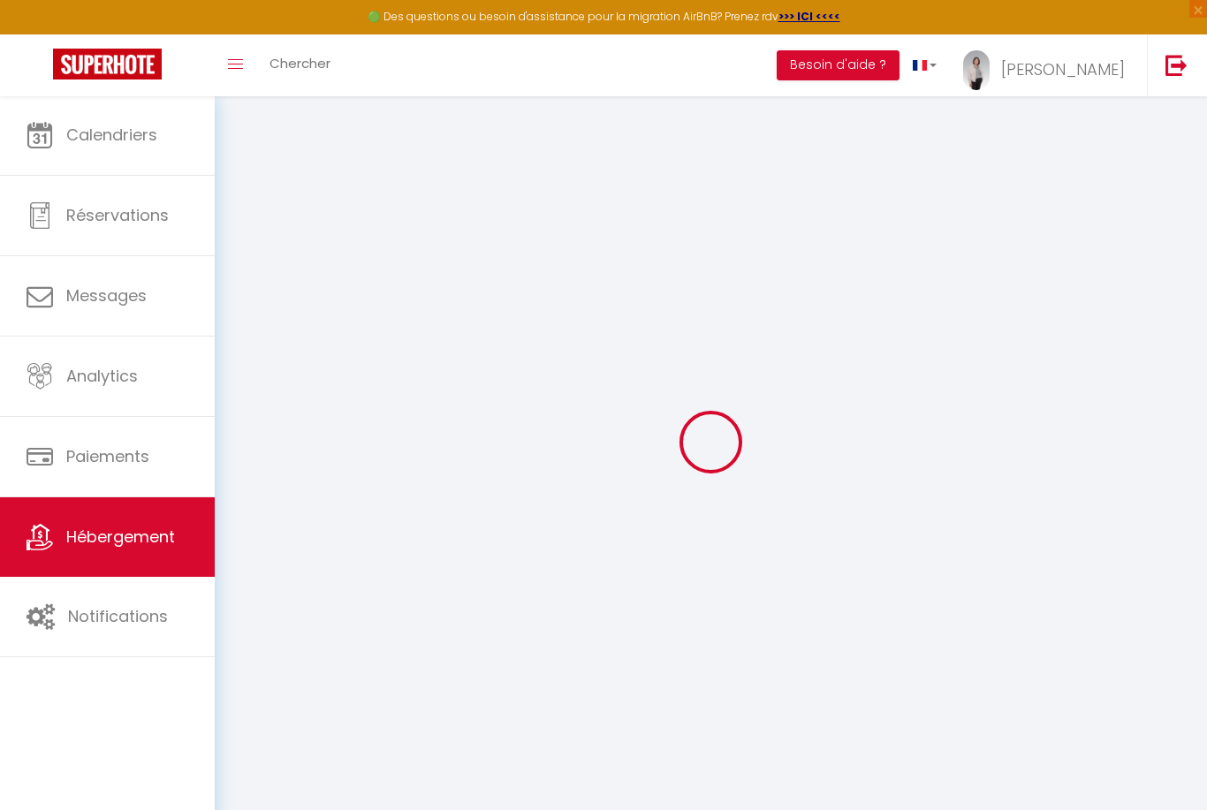
select select
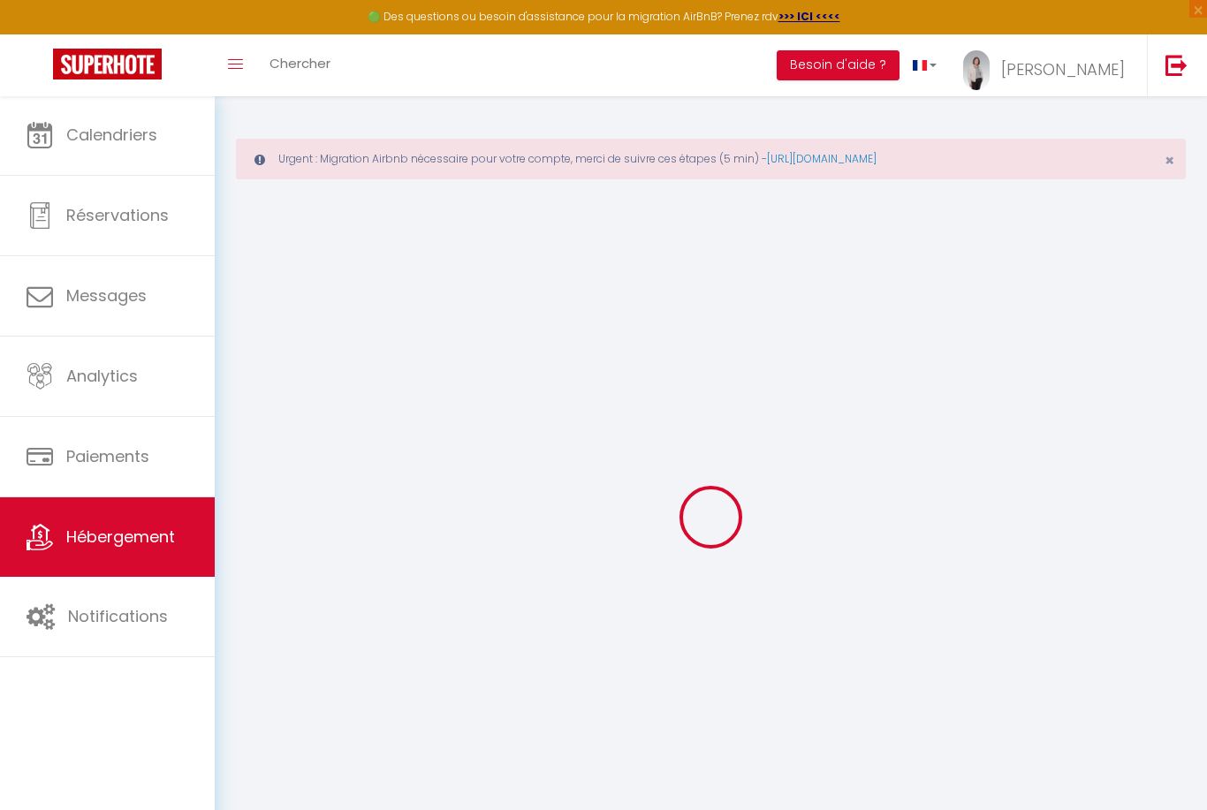
type input "LAC MARIN · appartement vue magnifique lac parking"
select select "2"
type input "100"
type input "75"
type input "7.2"
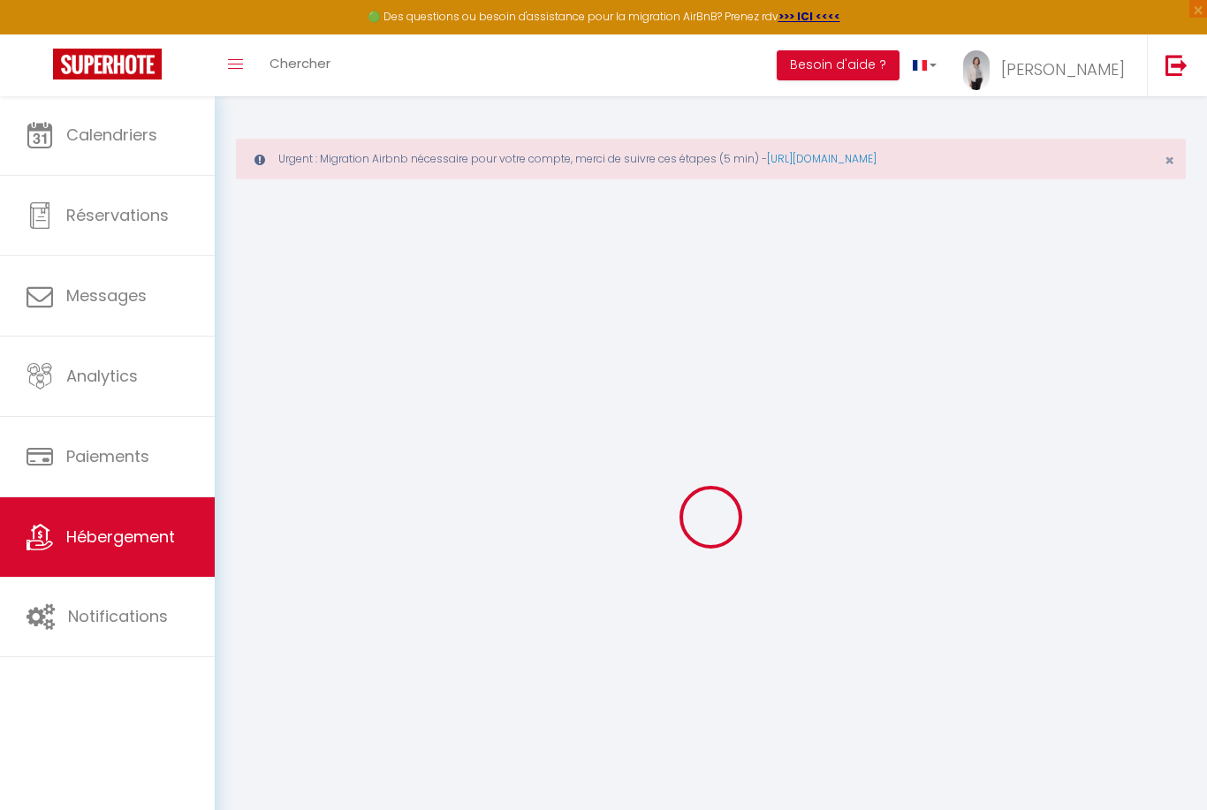
type input "4.32"
type input "500"
select select
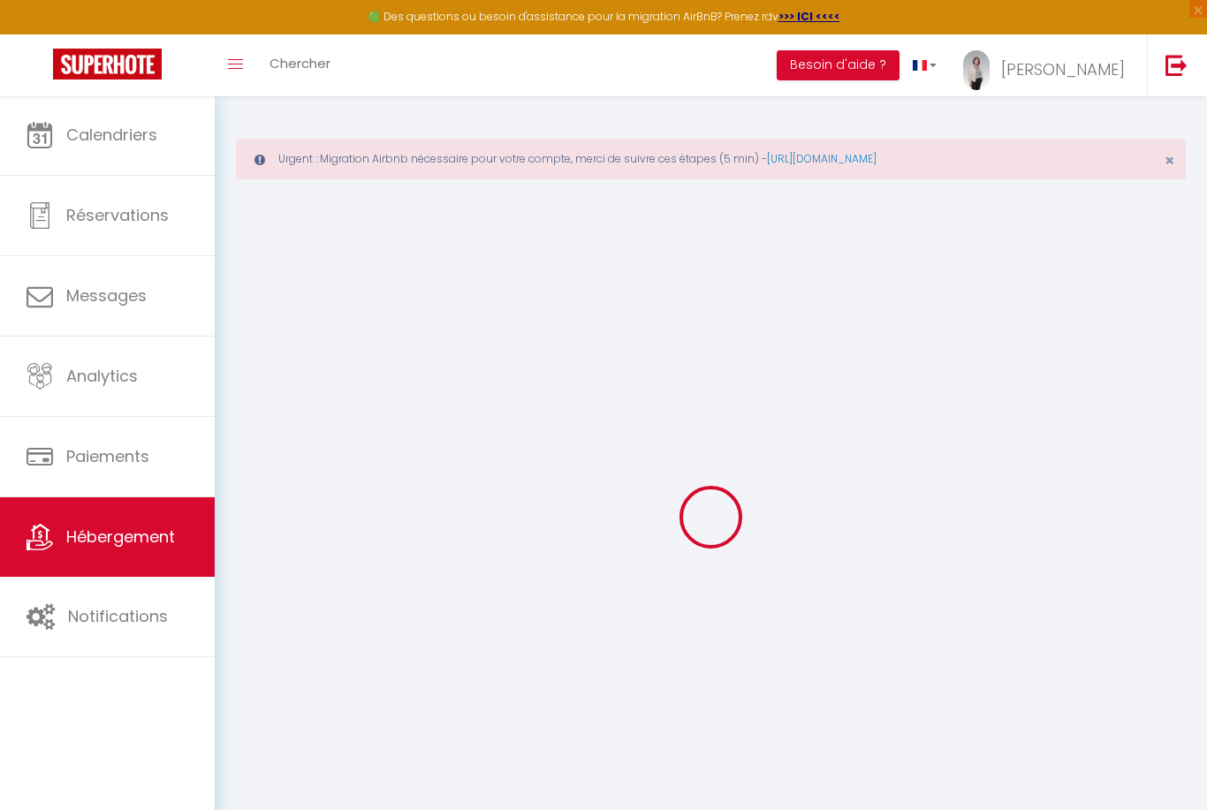
select select
type input "[STREET_ADDRESS][GEOGRAPHIC_DATA]"
type input "40480"
type input "[GEOGRAPHIC_DATA]"
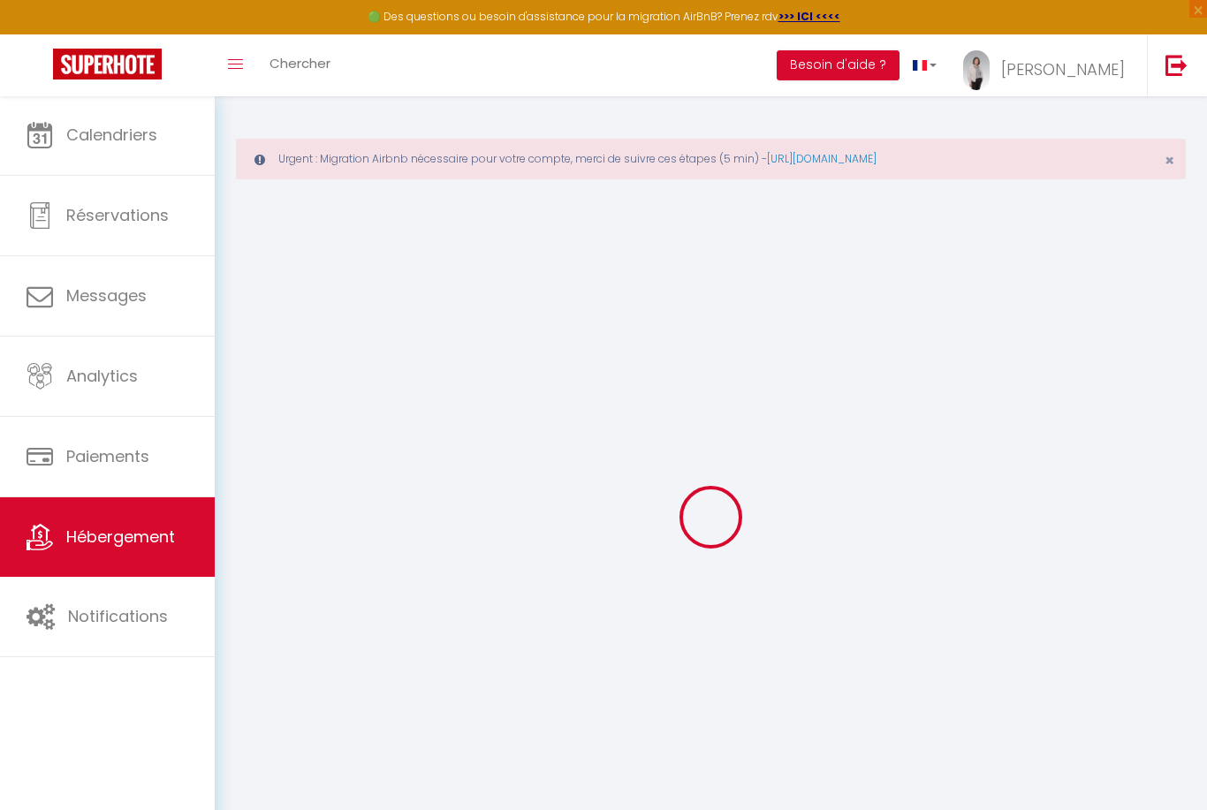
type input "[EMAIL_ADDRESS][DOMAIN_NAME]"
select select "14864"
checkbox input "true"
checkbox input "false"
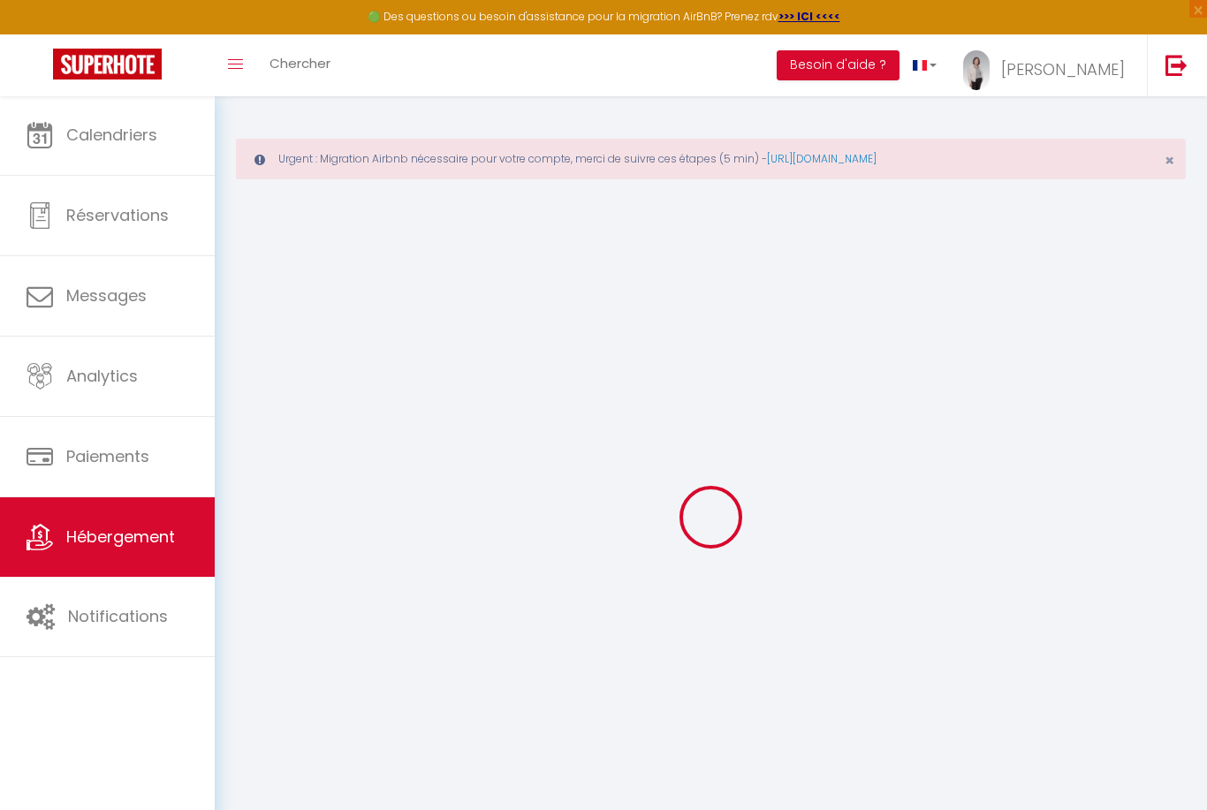
checkbox input "false"
radio input "true"
select select
type input "0"
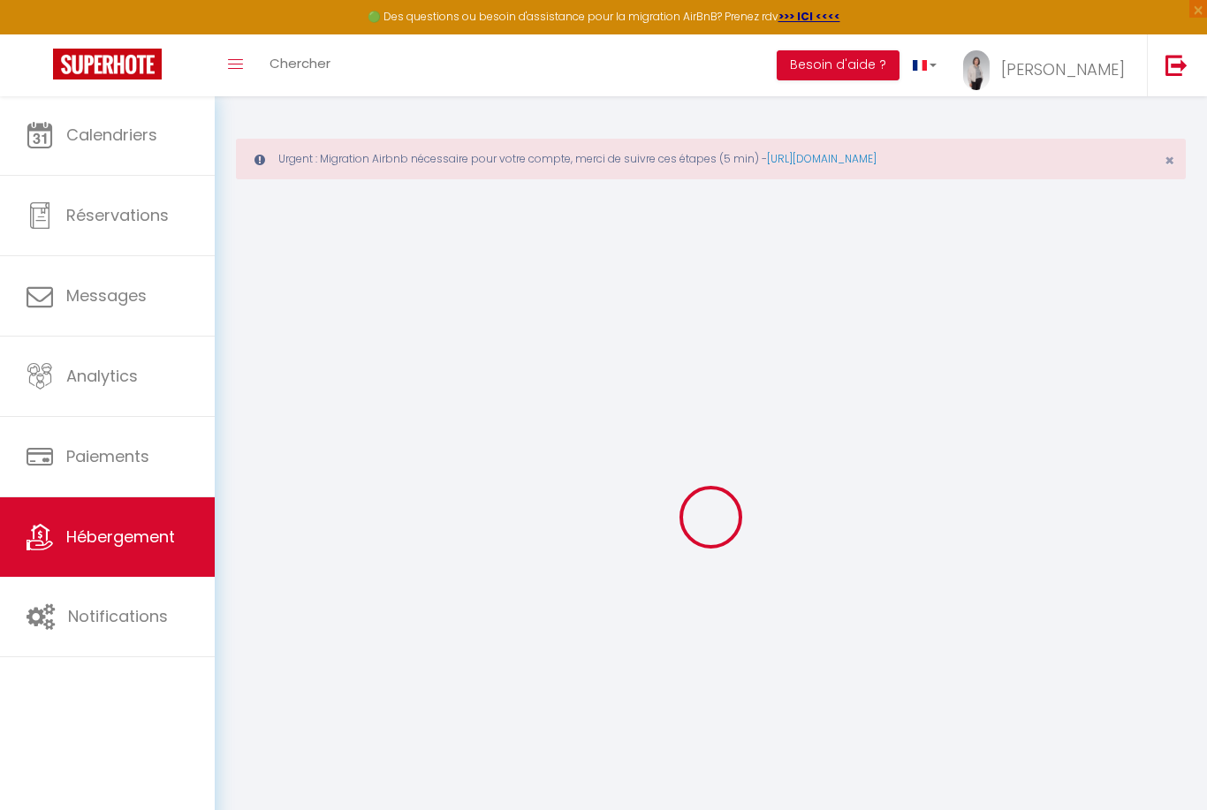
type input "0"
select select
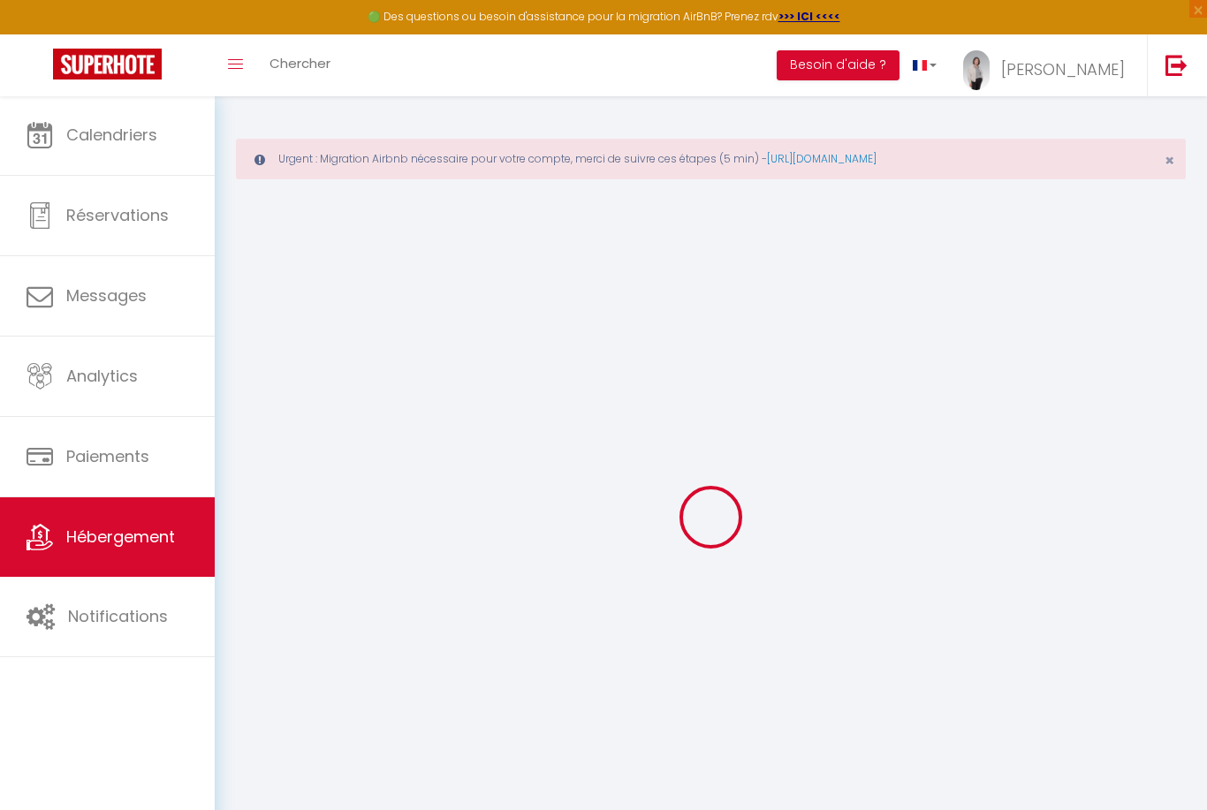
select select
checkbox input "true"
checkbox input "false"
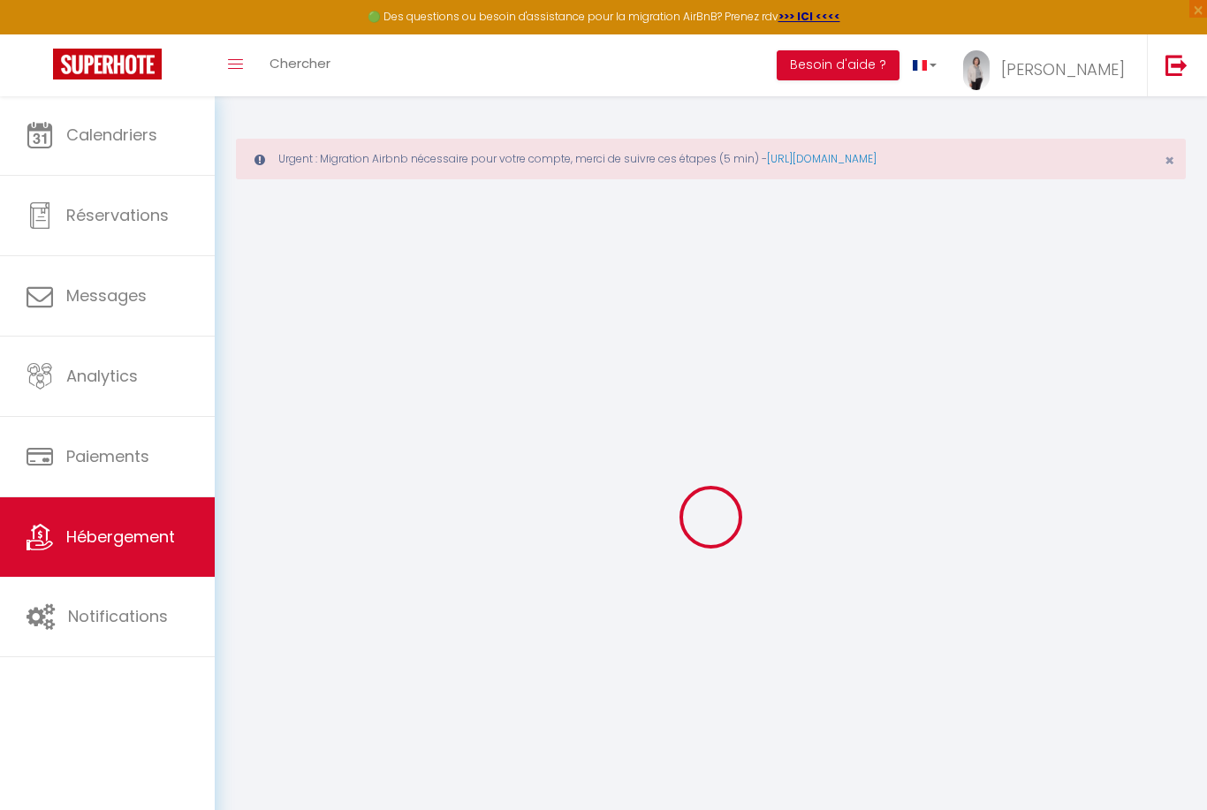
checkbox input "false"
select select
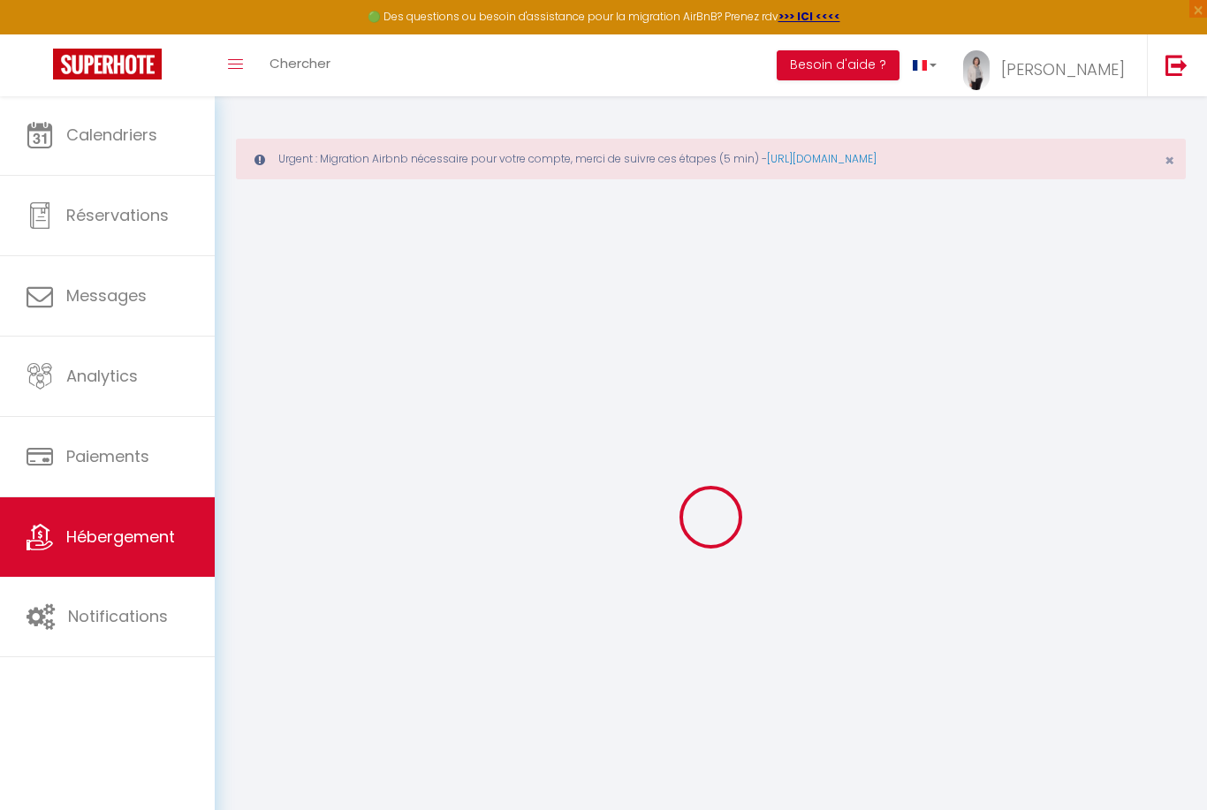
select select
checkbox input "true"
checkbox input "false"
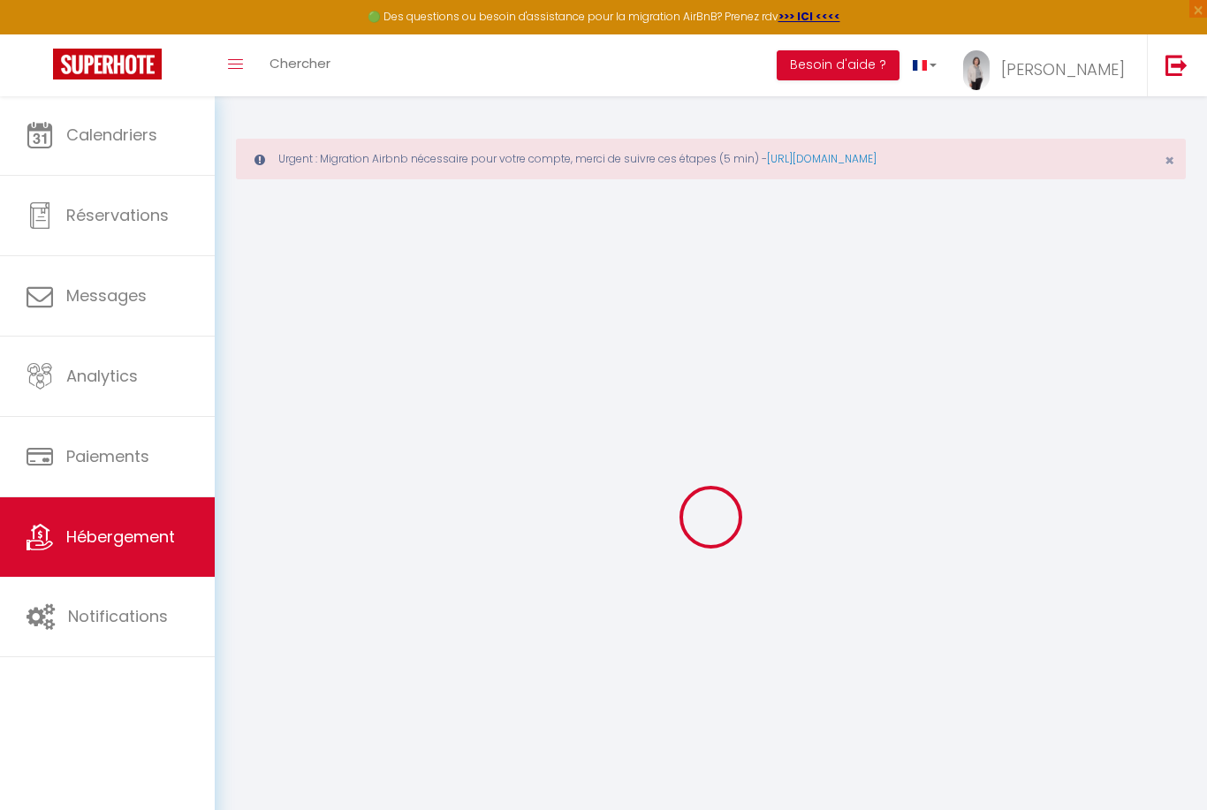
checkbox input "false"
select select
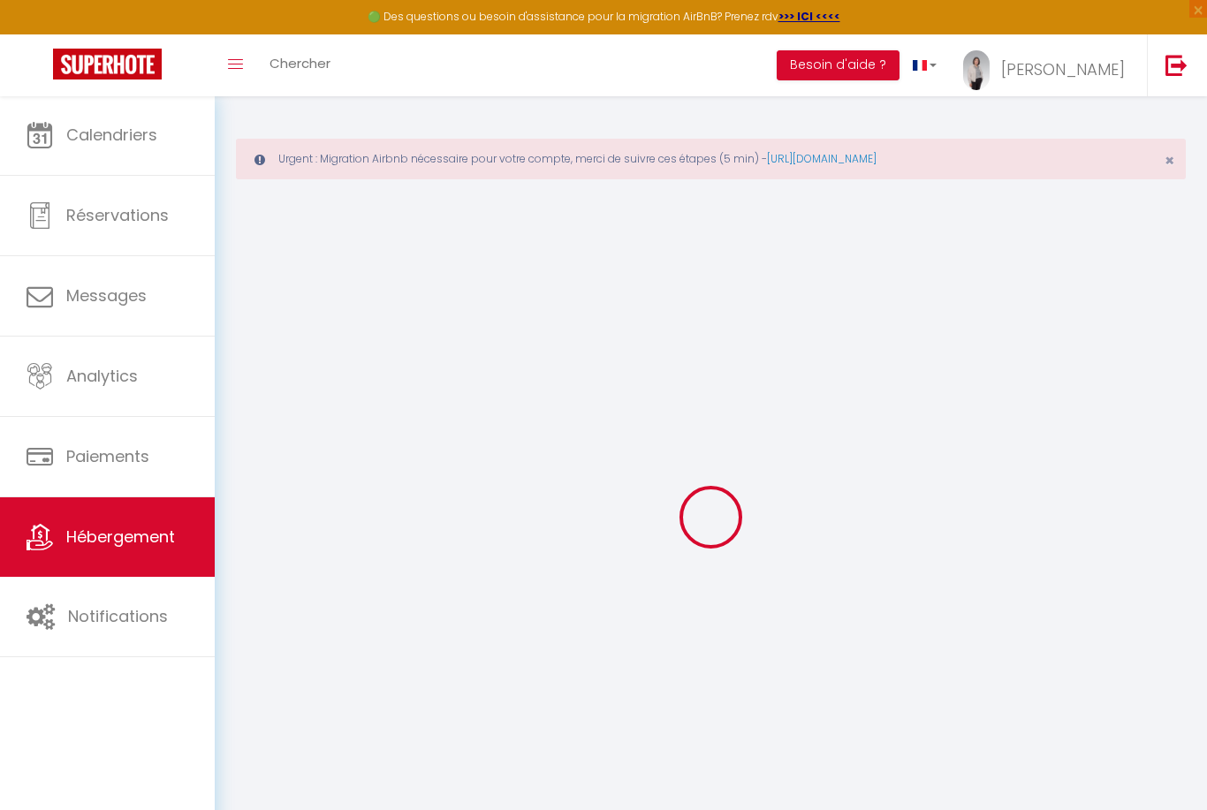
select select
checkbox input "true"
checkbox input "false"
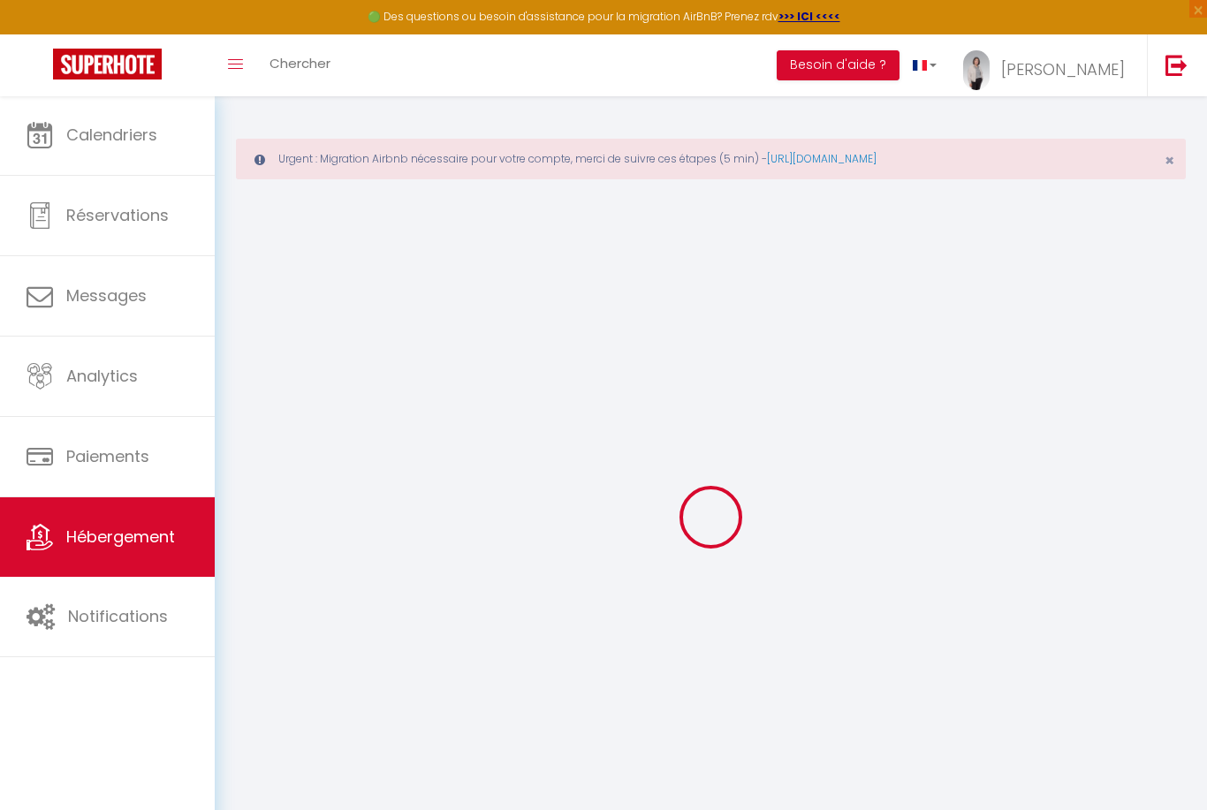
checkbox input "true"
checkbox input "false"
checkbox input "true"
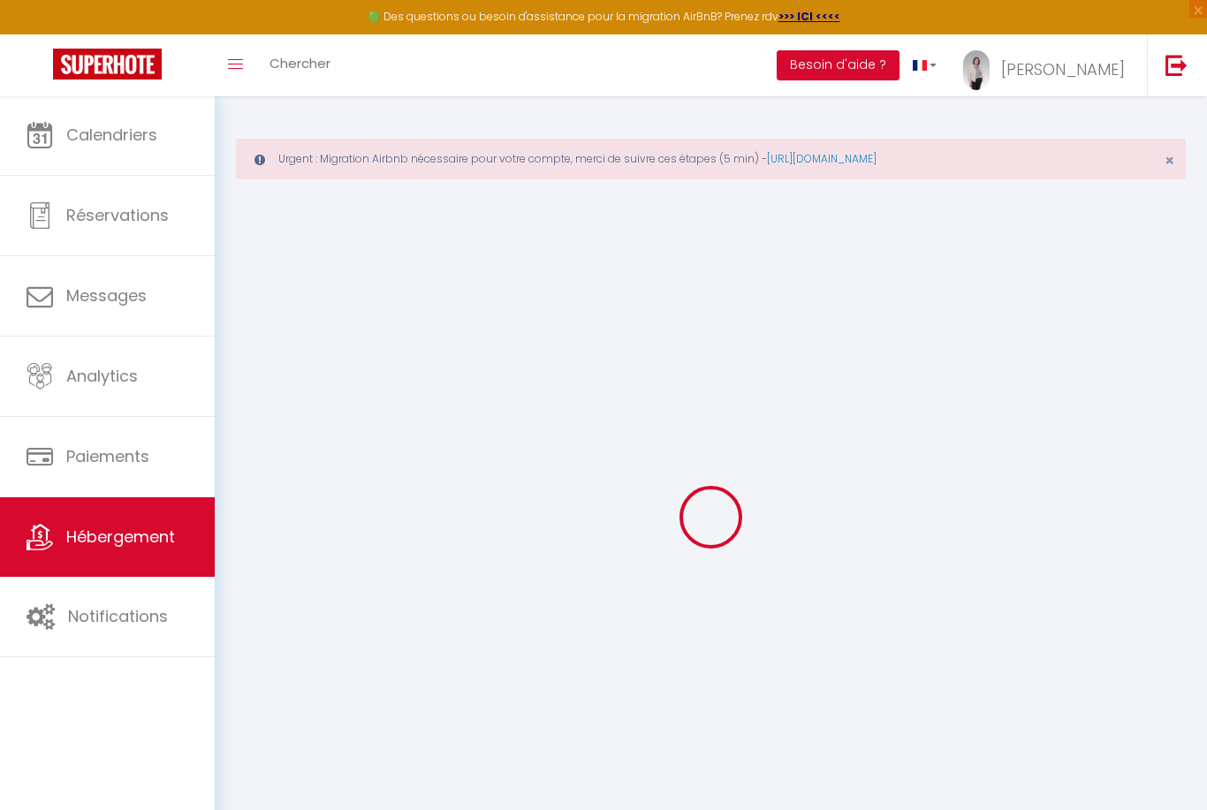
checkbox input "false"
checkbox input "true"
checkbox input "false"
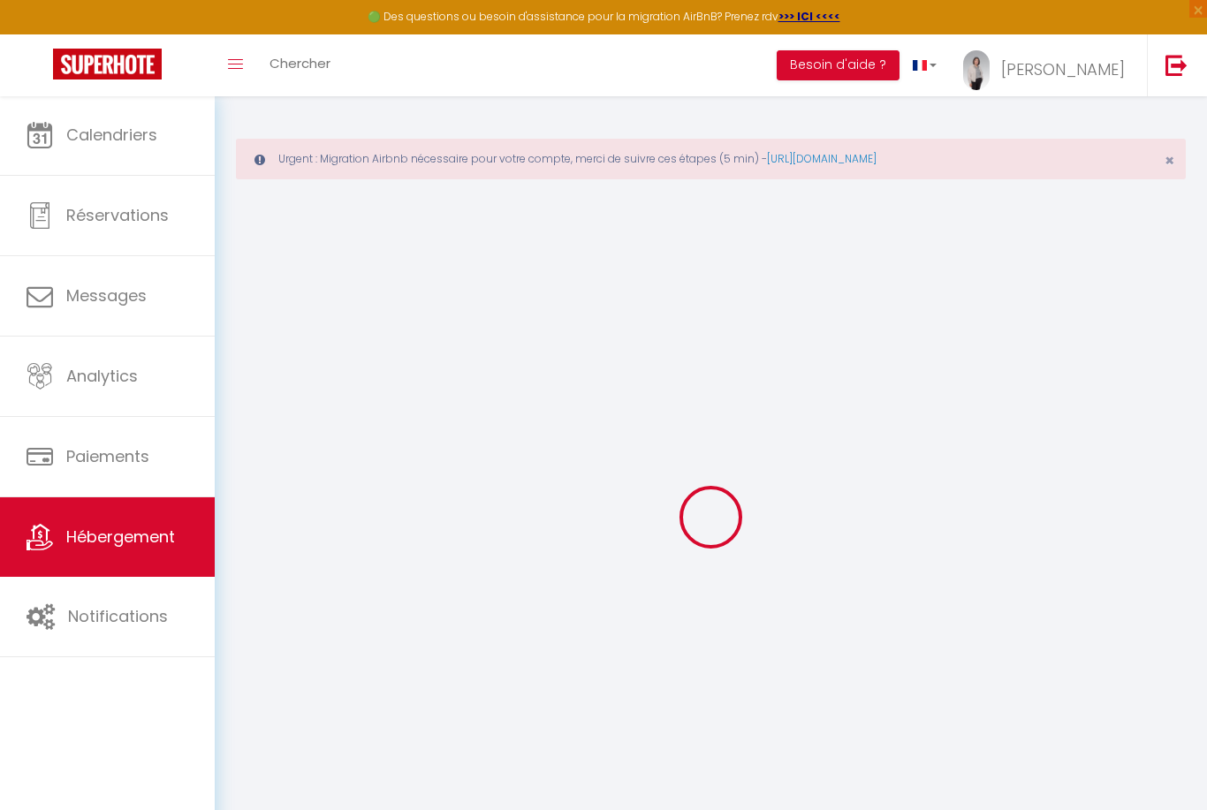
checkbox input "false"
select select "17:00"
select select
select select "10:00"
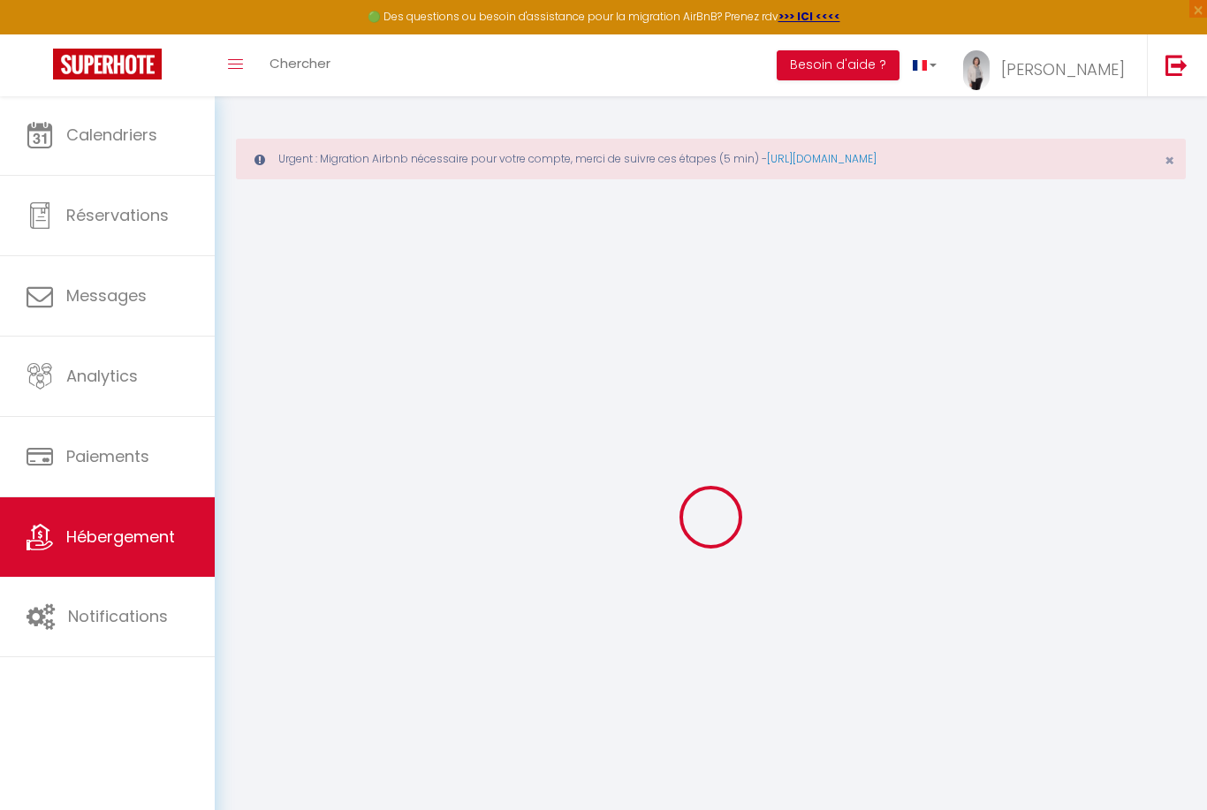
select select "30"
select select "120"
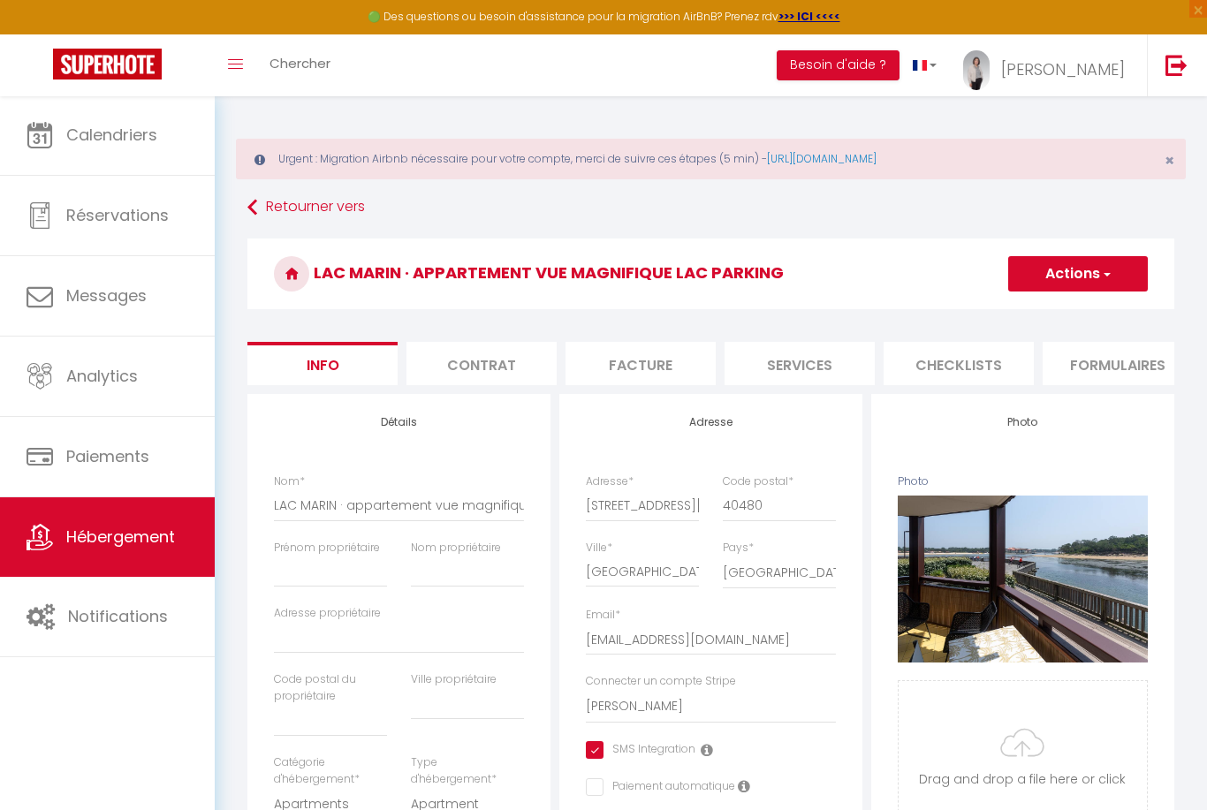
click at [500, 366] on li "Contrat" at bounding box center [481, 363] width 150 height 43
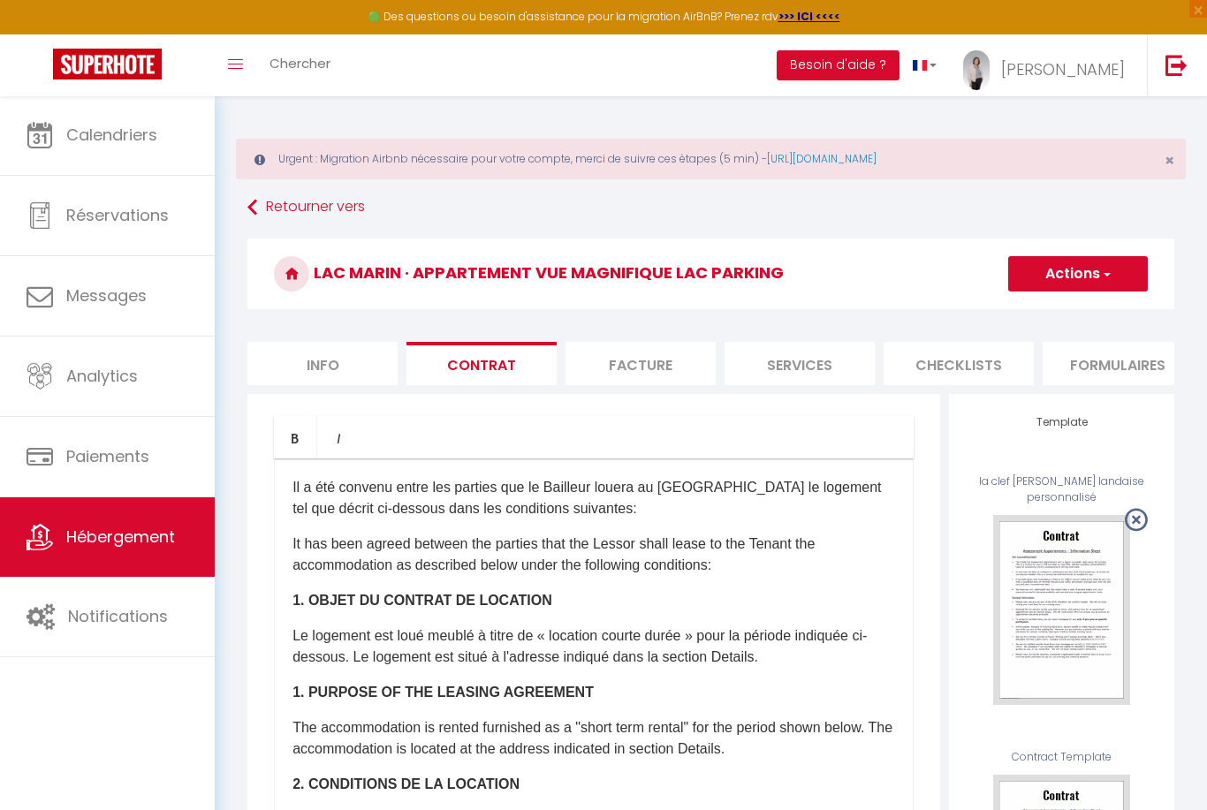
click at [345, 360] on li "Info" at bounding box center [322, 363] width 150 height 43
select select
checkbox input "true"
checkbox input "false"
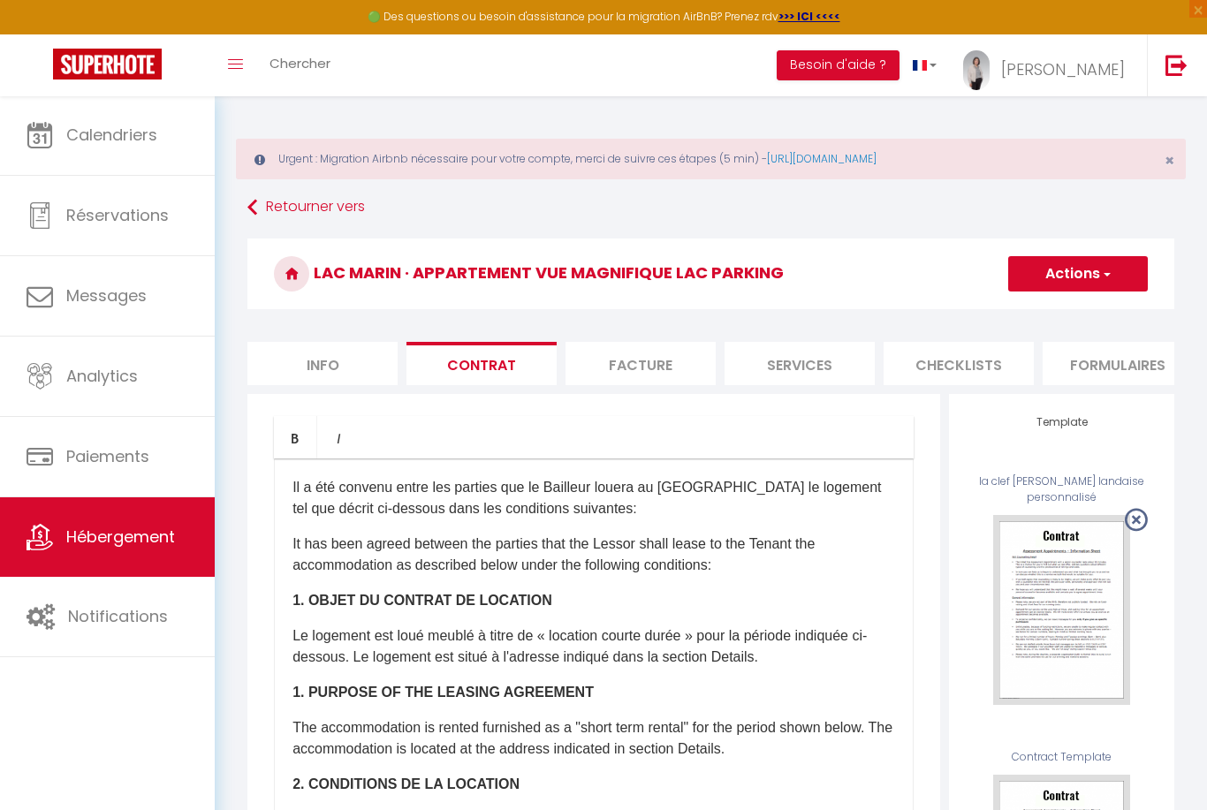
checkbox input "false"
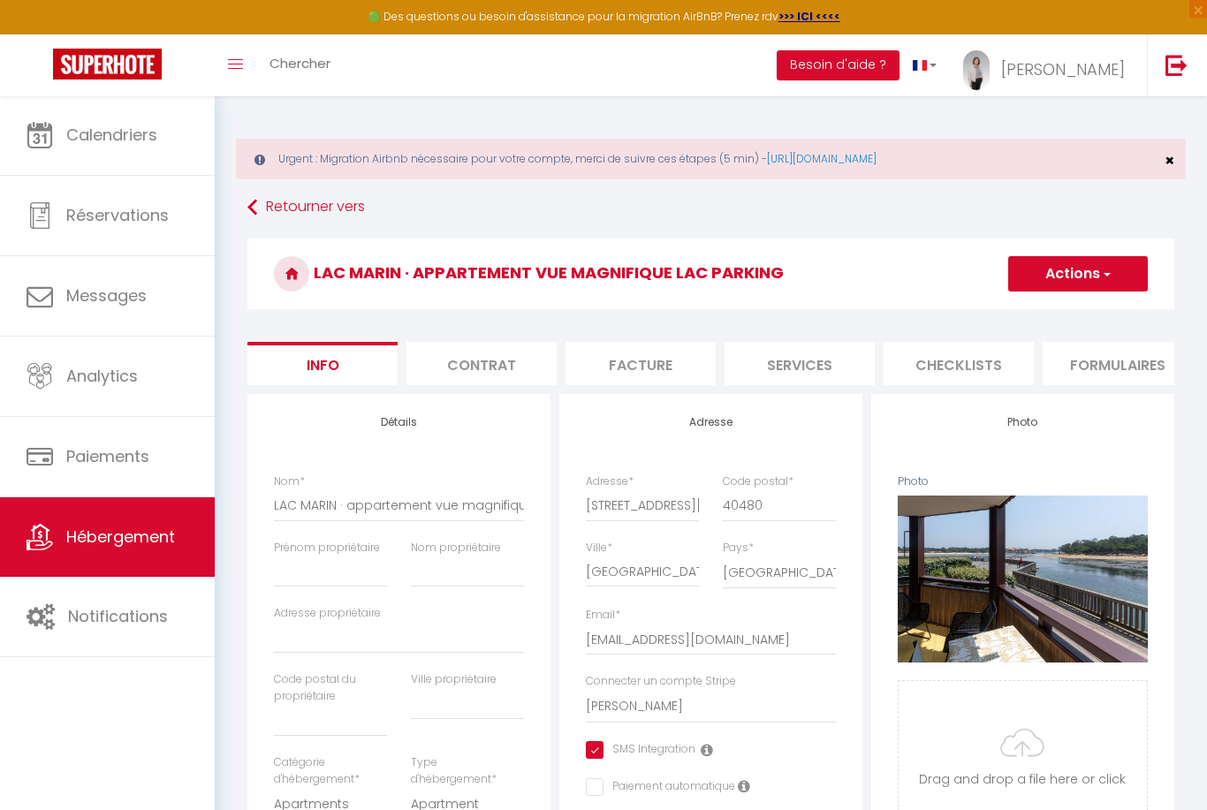
click at [1168, 158] on span "×" at bounding box center [1169, 160] width 10 height 22
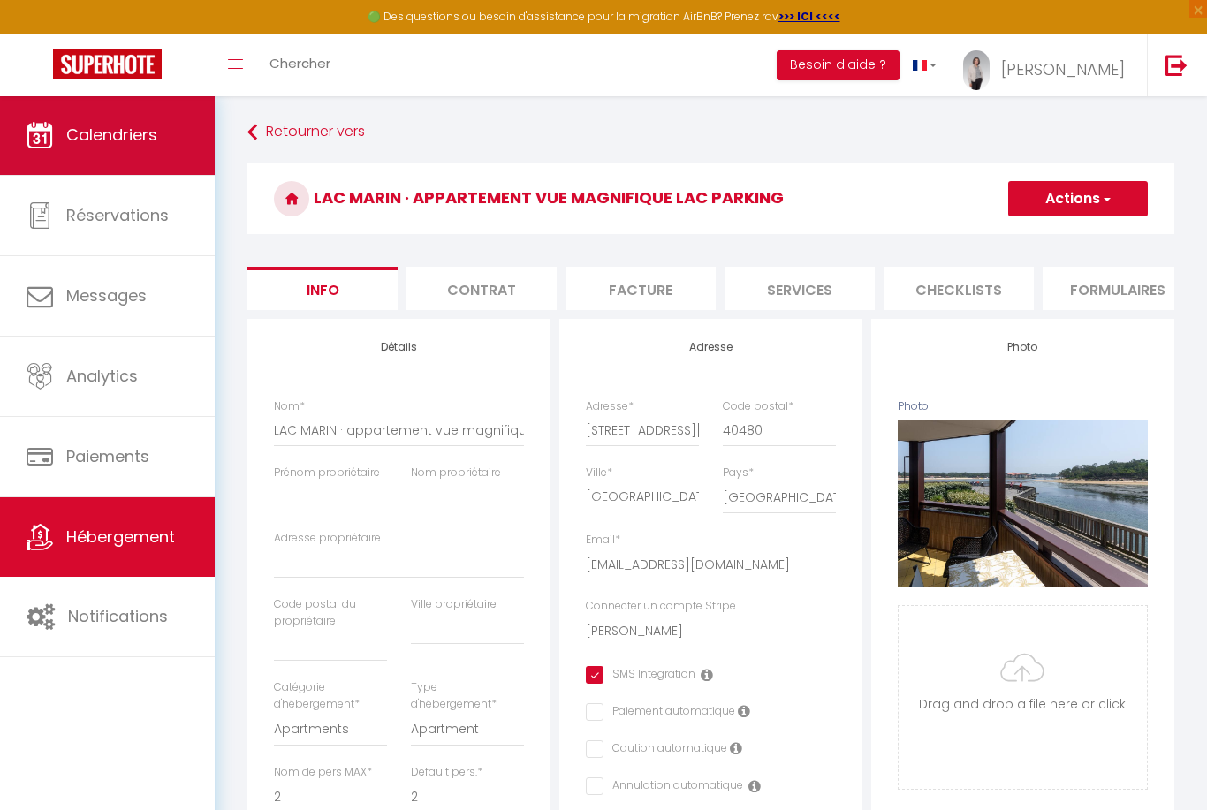
click at [105, 130] on span "Calendriers" at bounding box center [111, 135] width 91 height 22
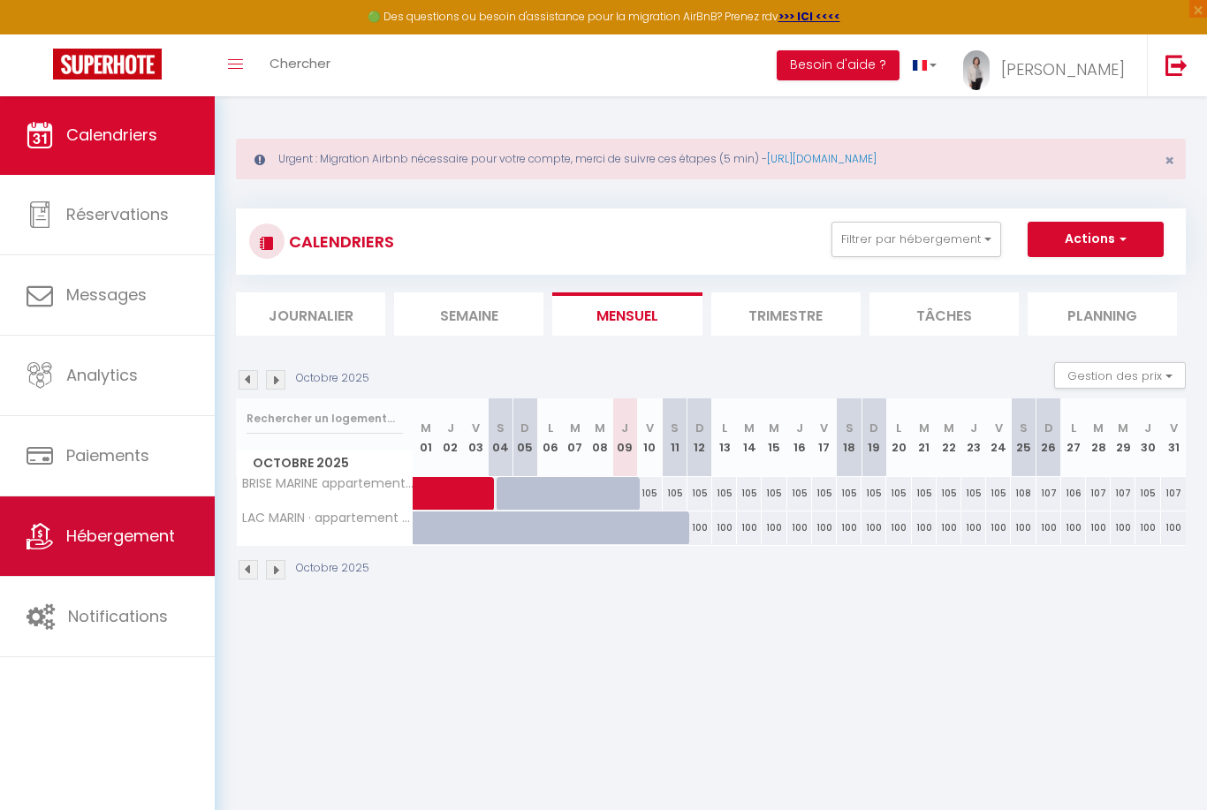
click at [118, 534] on span "Hébergement" at bounding box center [120, 536] width 109 height 22
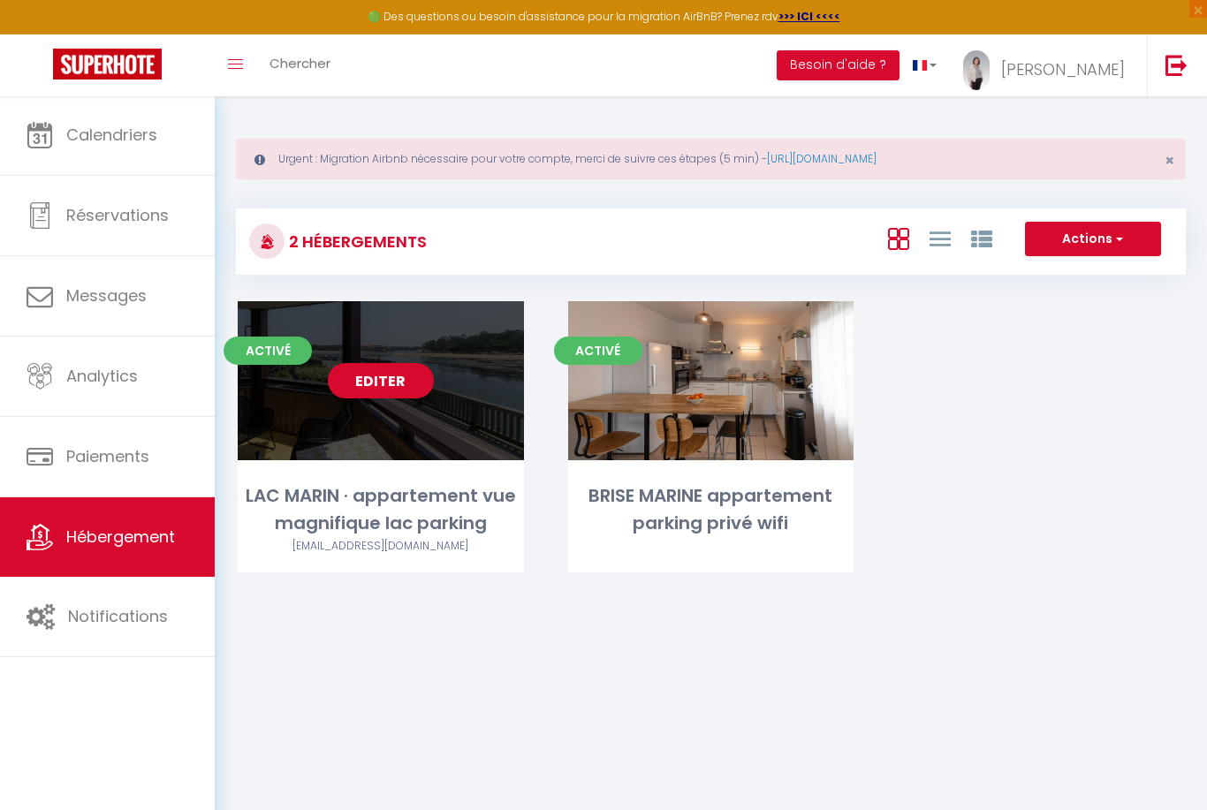
click at [371, 391] on link "Editer" at bounding box center [381, 380] width 106 height 35
select select "3"
select select "2"
select select "1"
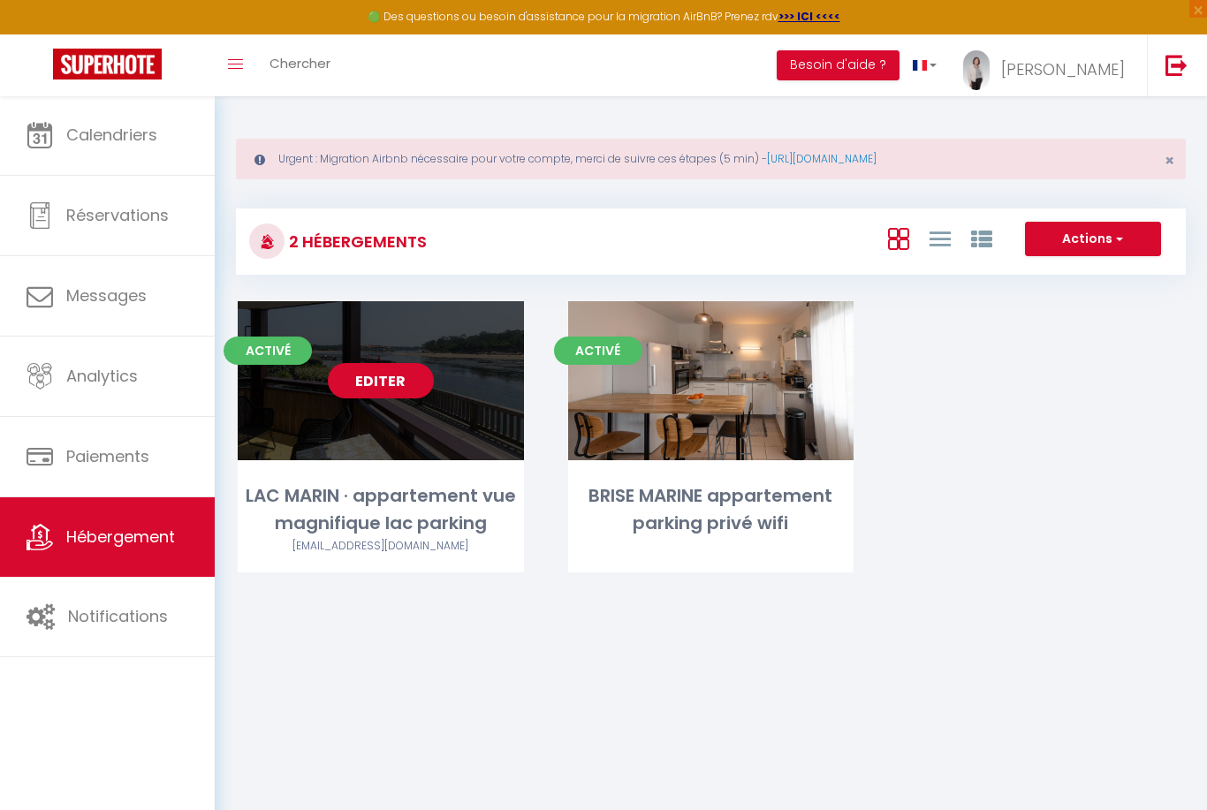
select select
select select "28"
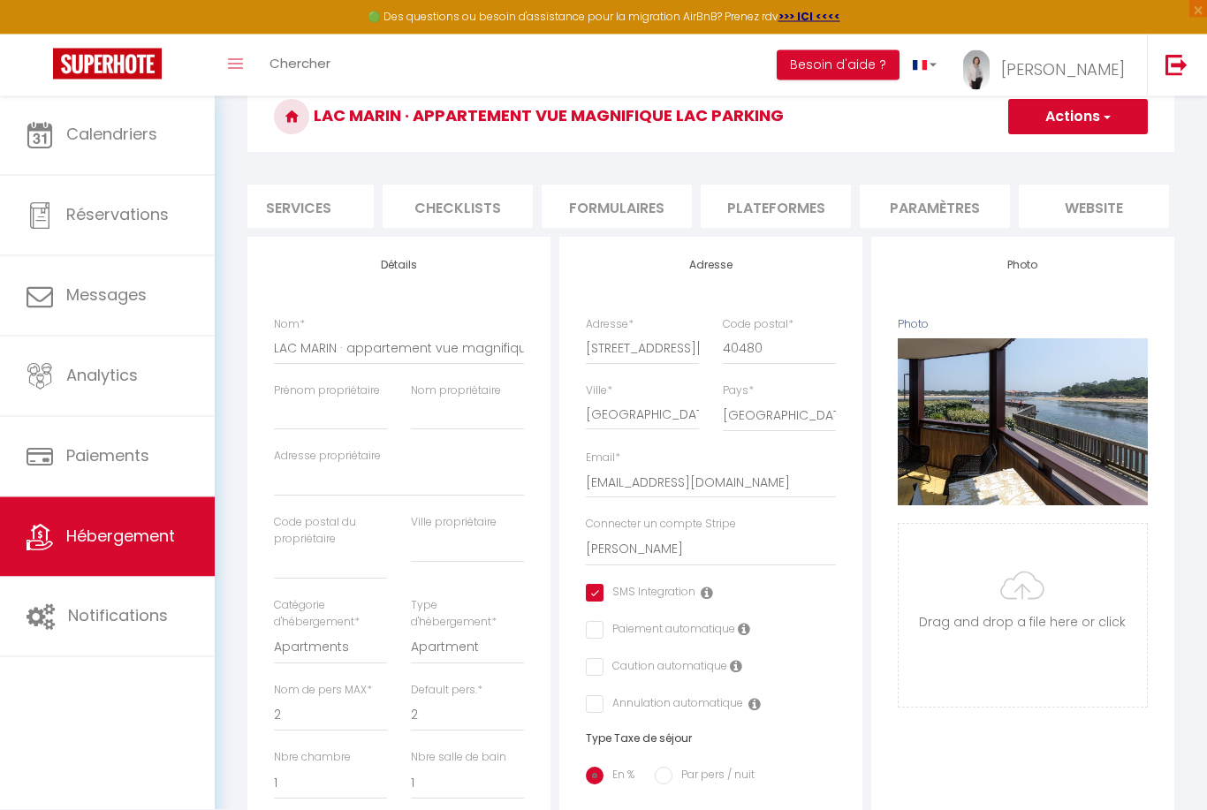
scroll to position [0, 503]
click at [781, 198] on li "Plateformes" at bounding box center [774, 207] width 150 height 43
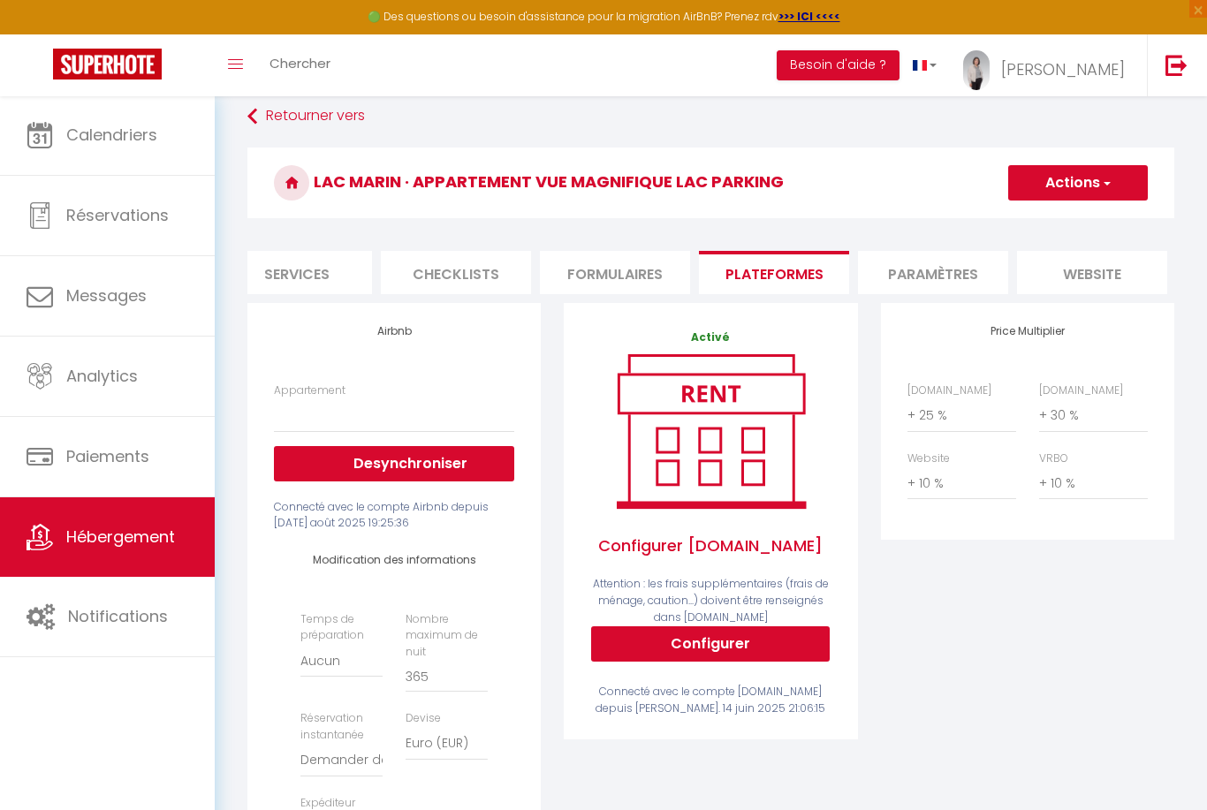
scroll to position [110, 0]
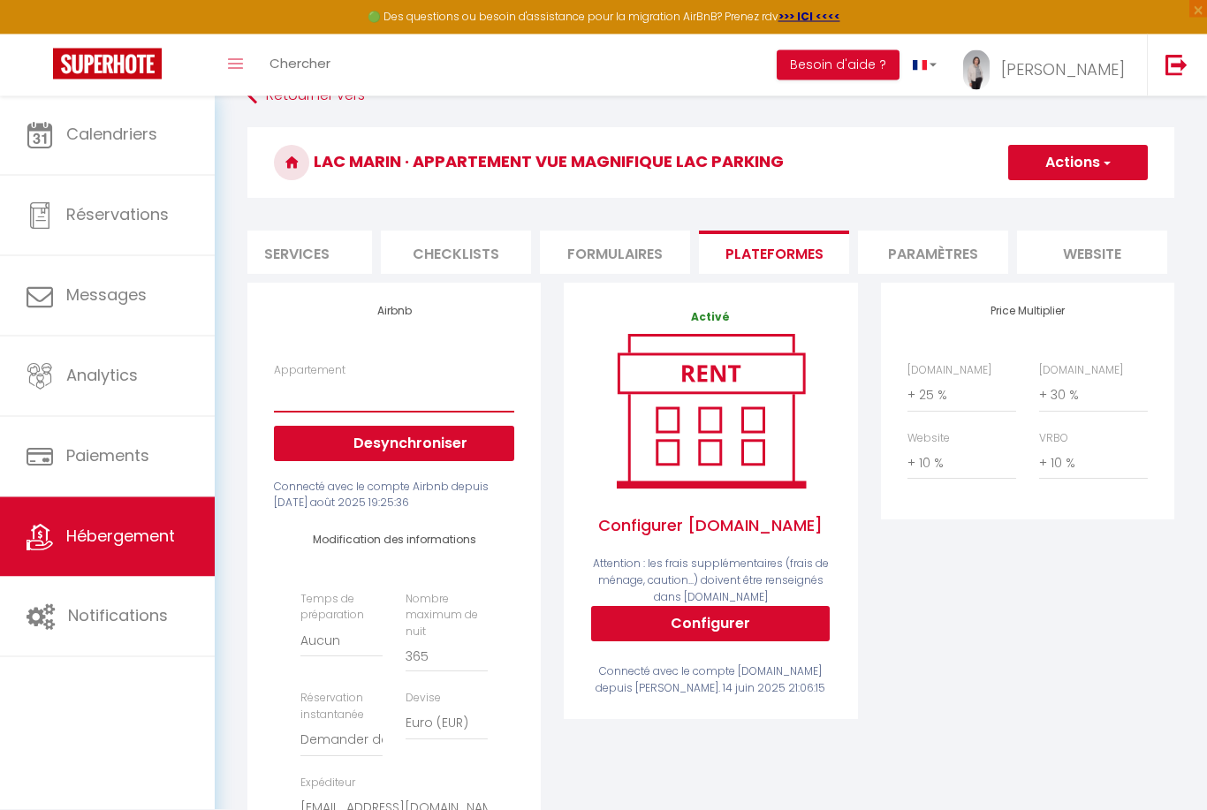
click at [310, 394] on select "LAC MARIN · appartement lac marin vue magnifique parking wifi - [EMAIL_ADDRESS]…" at bounding box center [394, 396] width 240 height 34
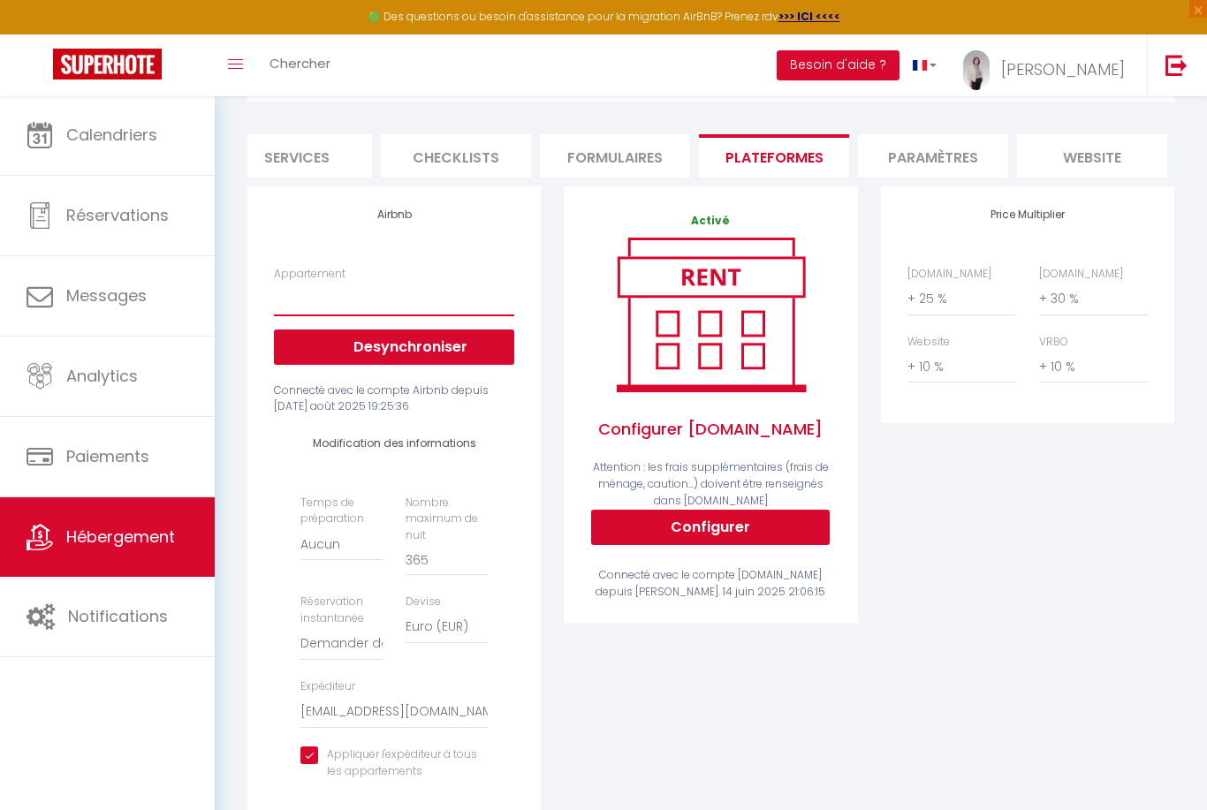
scroll to position [189, 0]
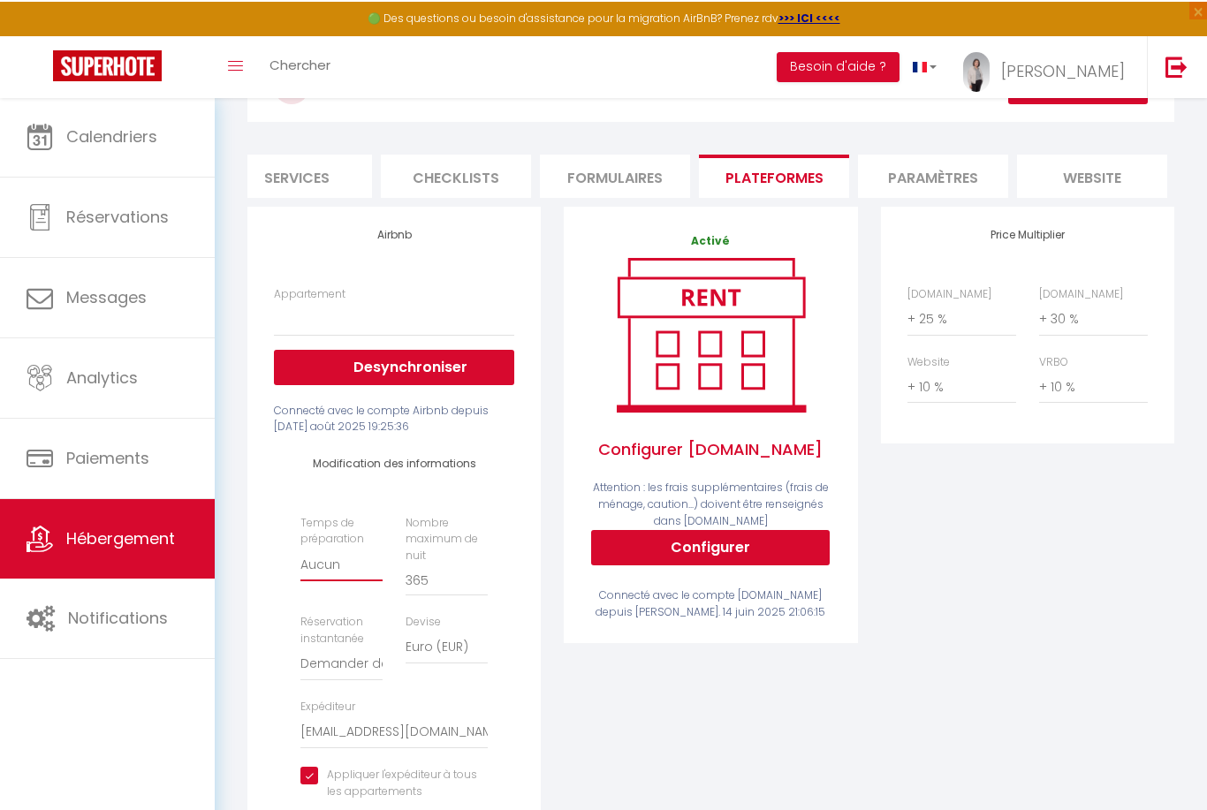
click at [337, 563] on select "Aucun 1 nuit avant et après chaque réservation 2 nuits avant et après chaque ré…" at bounding box center [341, 563] width 82 height 34
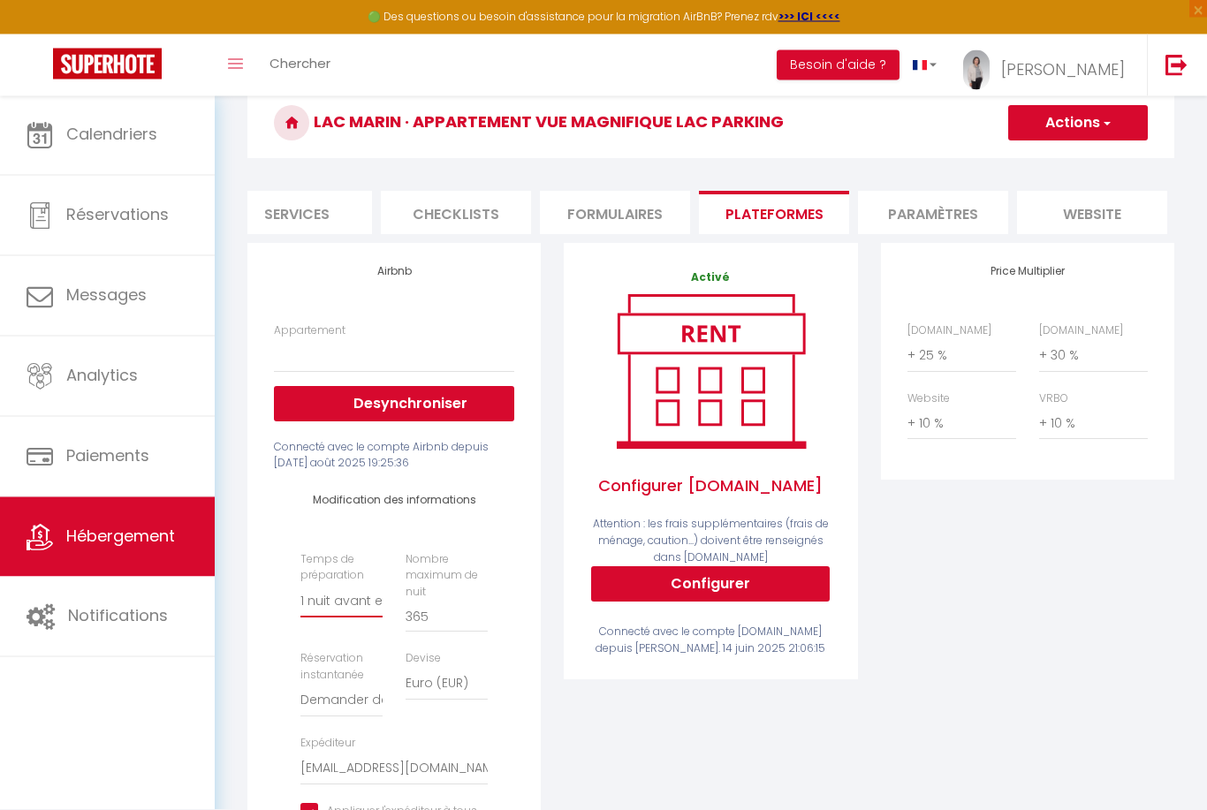
scroll to position [144, 0]
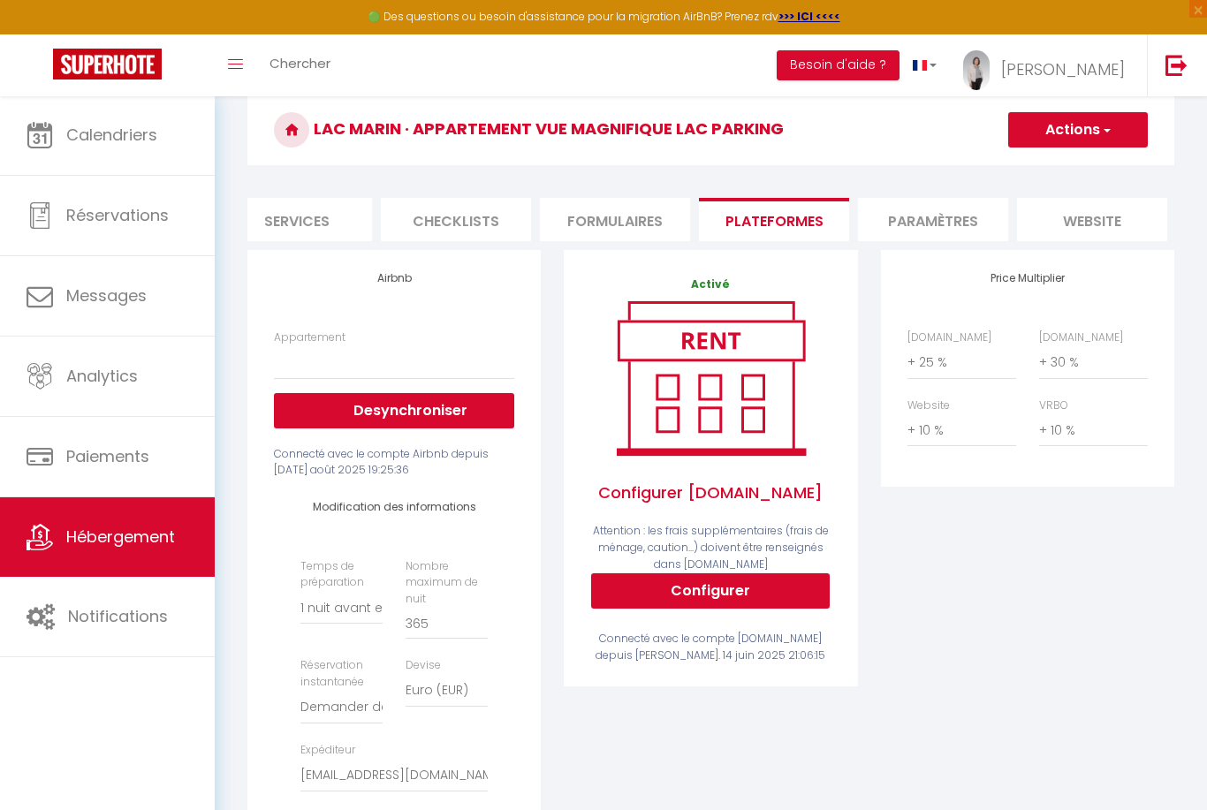
click at [1095, 119] on button "Actions" at bounding box center [1078, 129] width 140 height 35
click at [1079, 166] on link "Enregistrer" at bounding box center [1077, 168] width 140 height 23
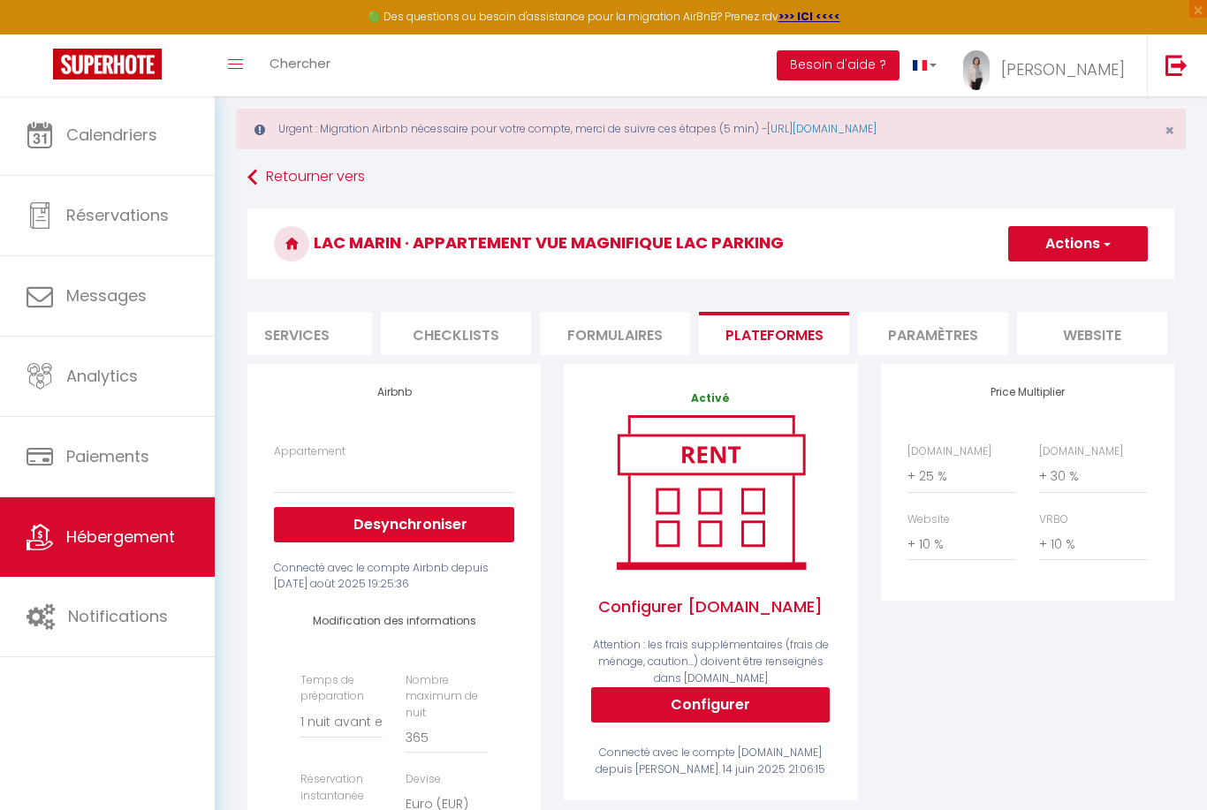
scroll to position [0, 0]
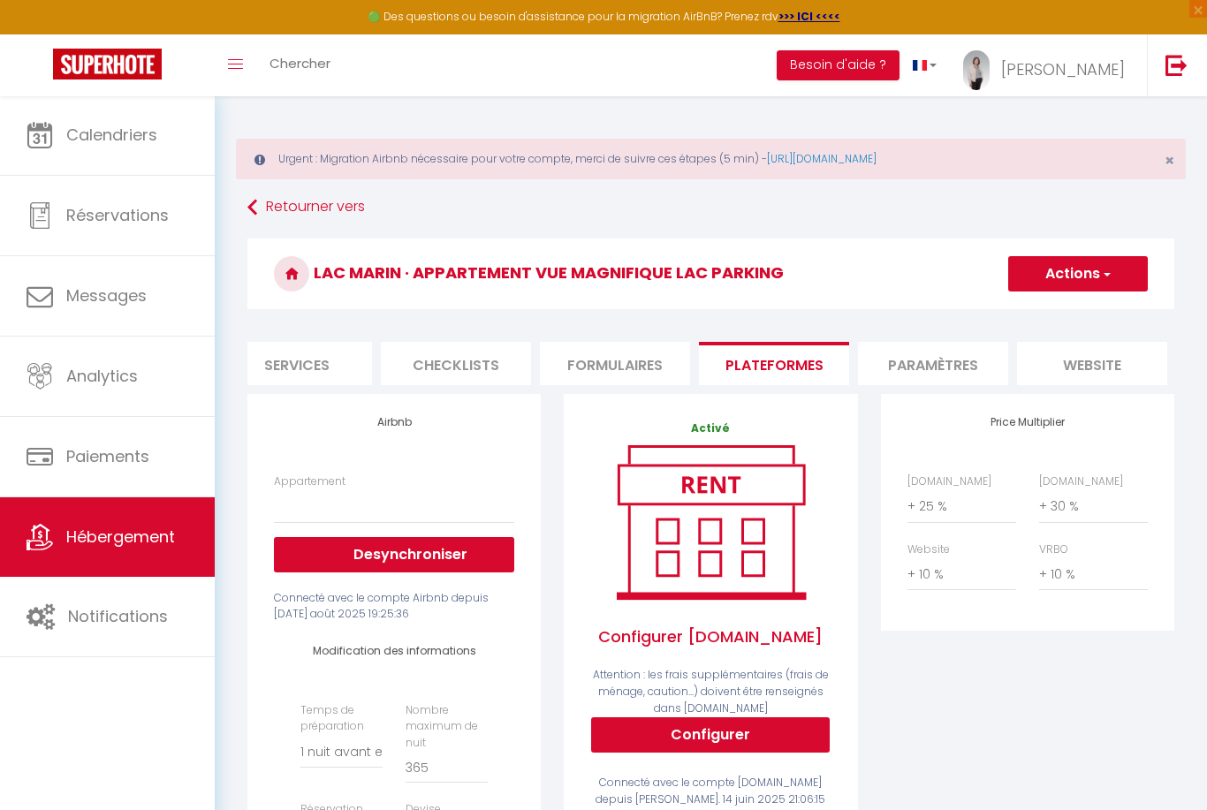
click at [133, 531] on span "Hébergement" at bounding box center [120, 537] width 109 height 22
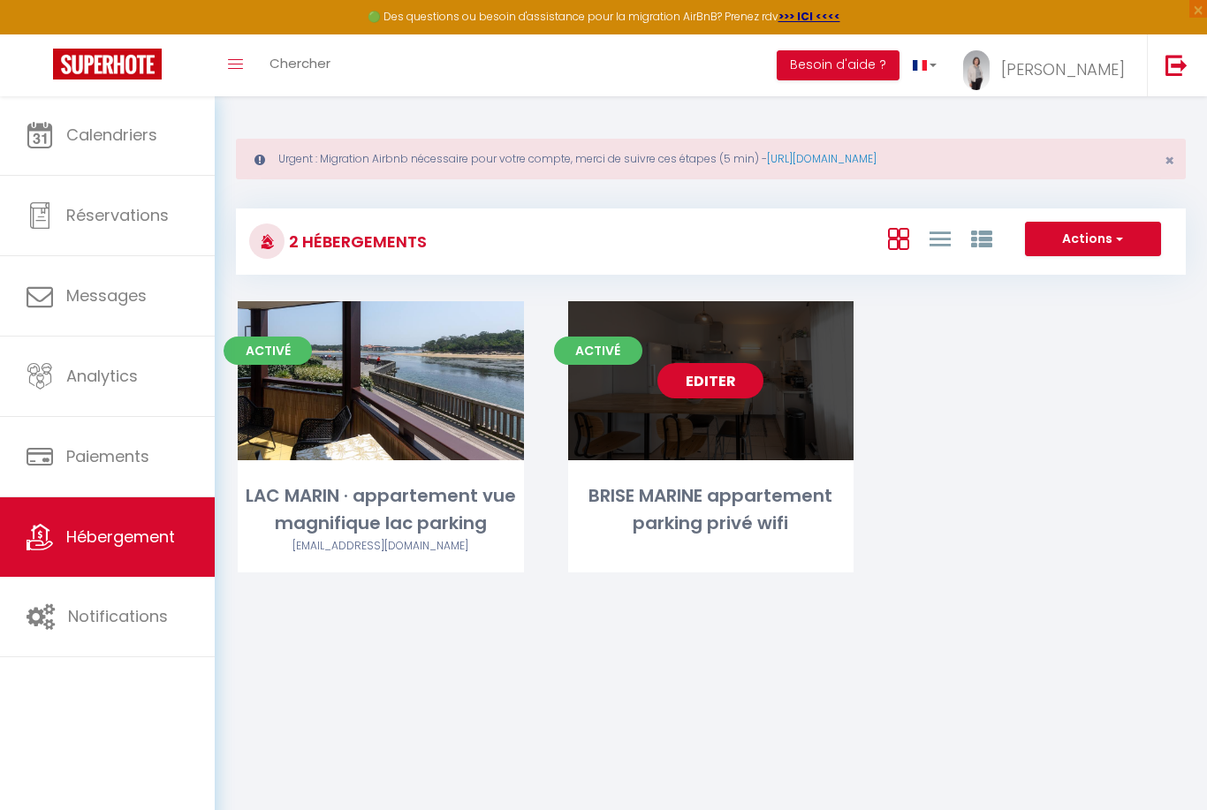
click at [717, 390] on link "Editer" at bounding box center [710, 380] width 106 height 35
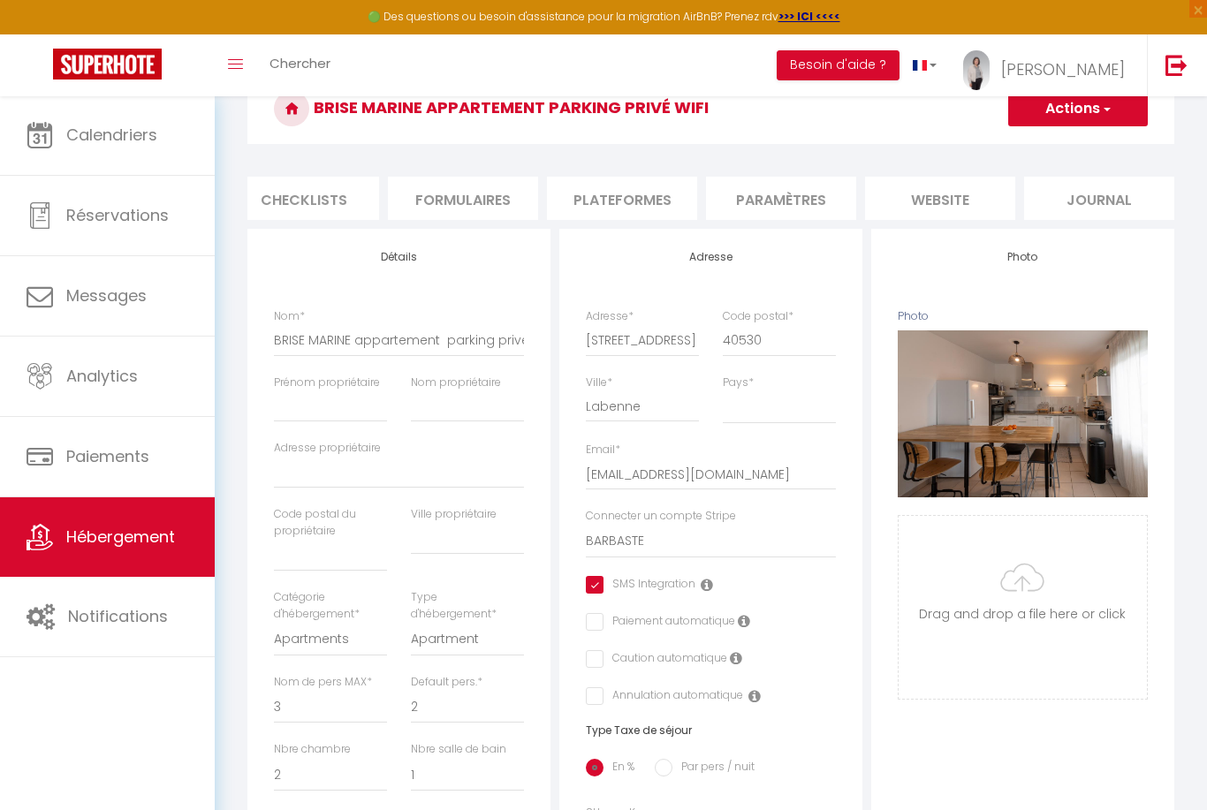
scroll to position [0, 655]
click at [794, 193] on li "Paramètres" at bounding box center [781, 198] width 150 height 43
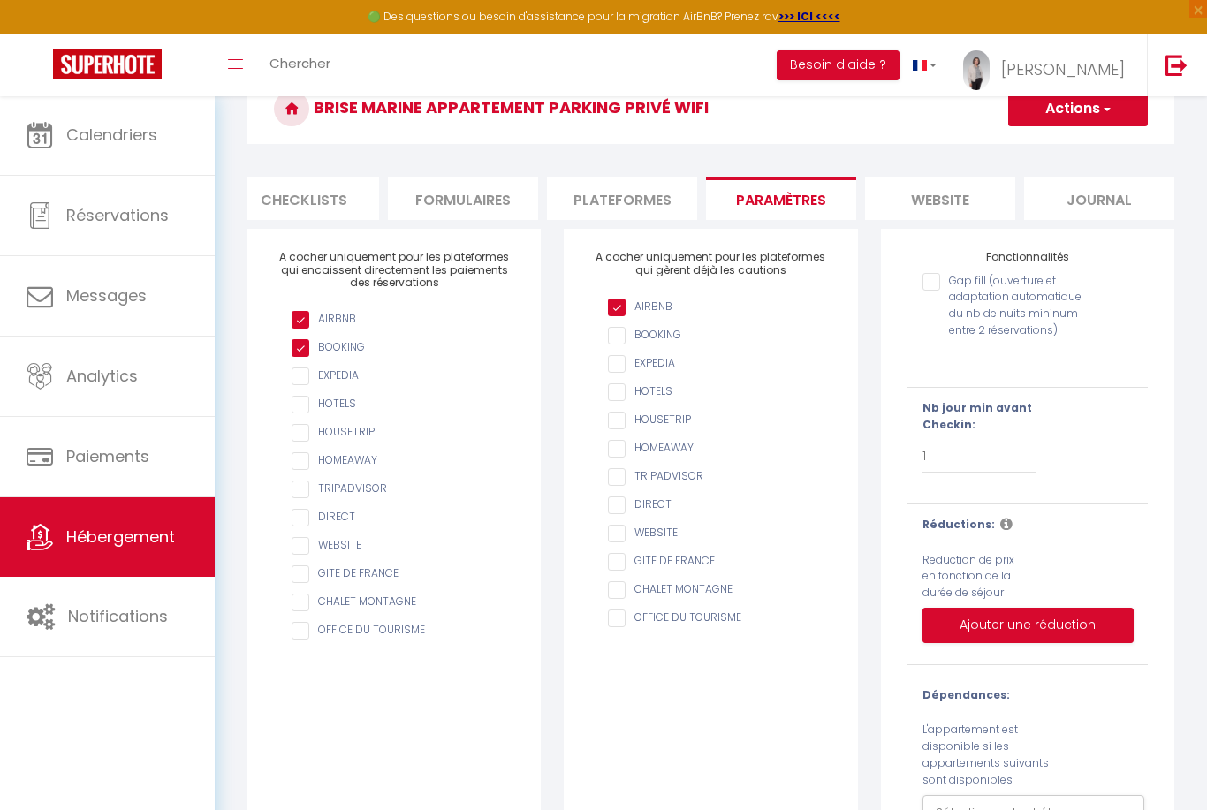
scroll to position [103, 0]
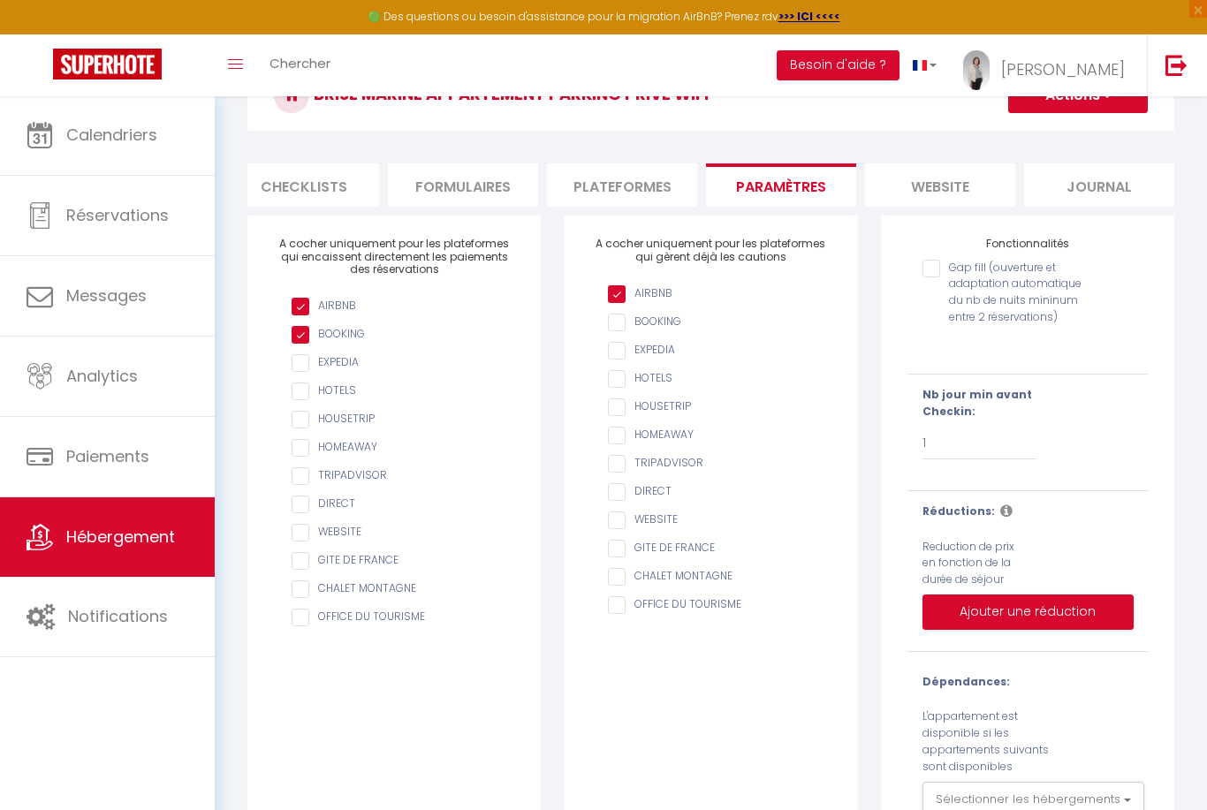
click at [949, 178] on li "website" at bounding box center [940, 184] width 150 height 43
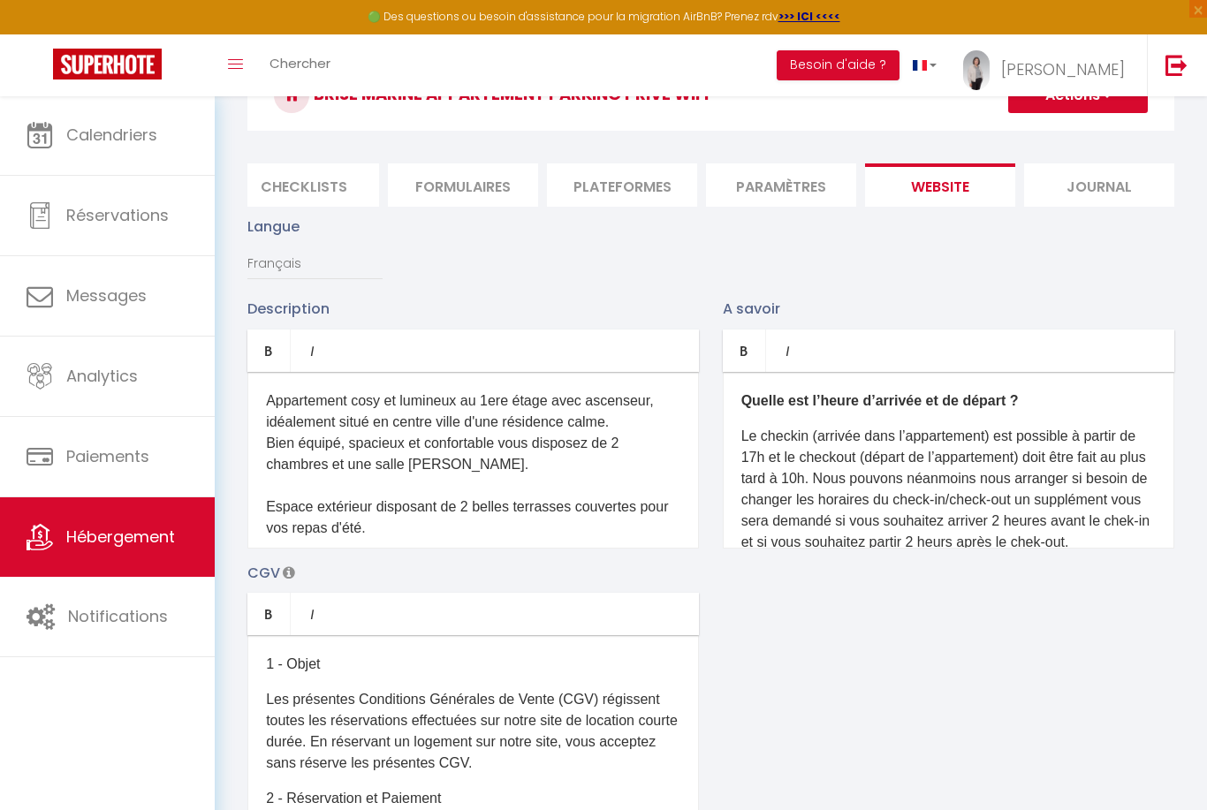
click at [1115, 180] on li "Journal" at bounding box center [1099, 184] width 150 height 43
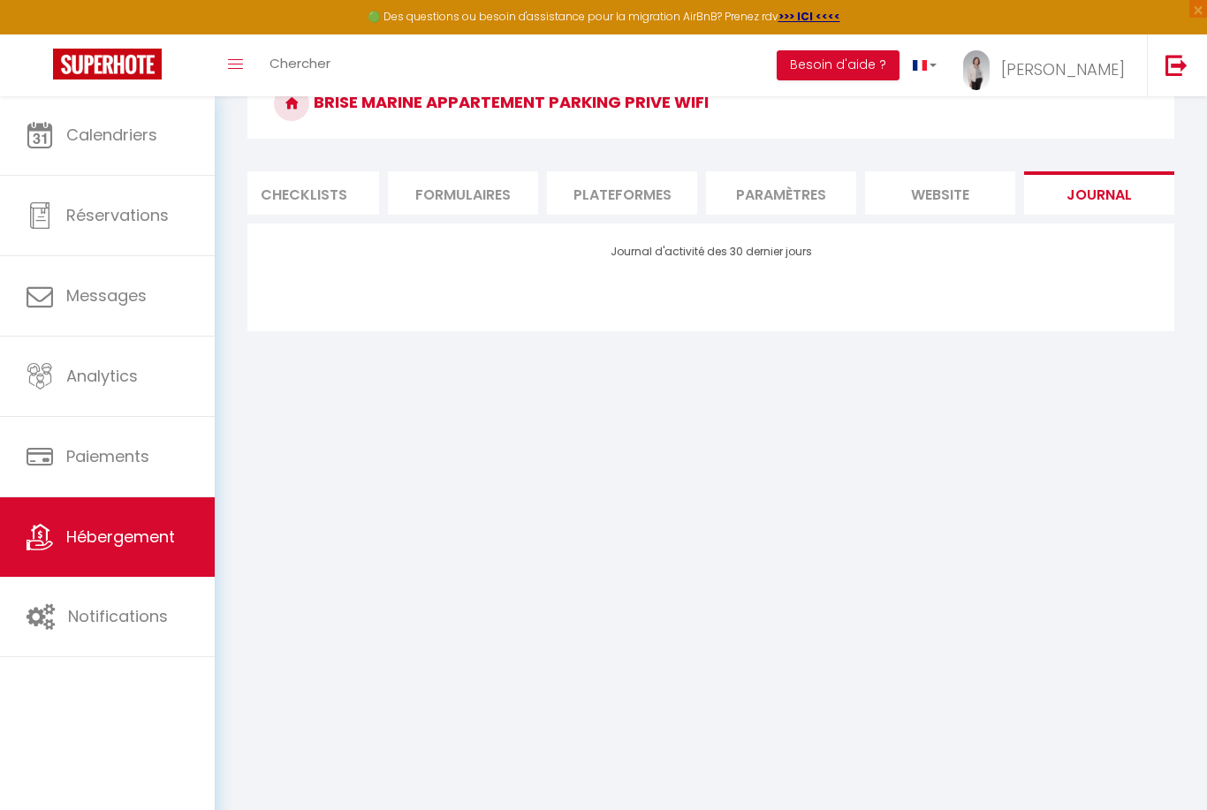
scroll to position [95, 0]
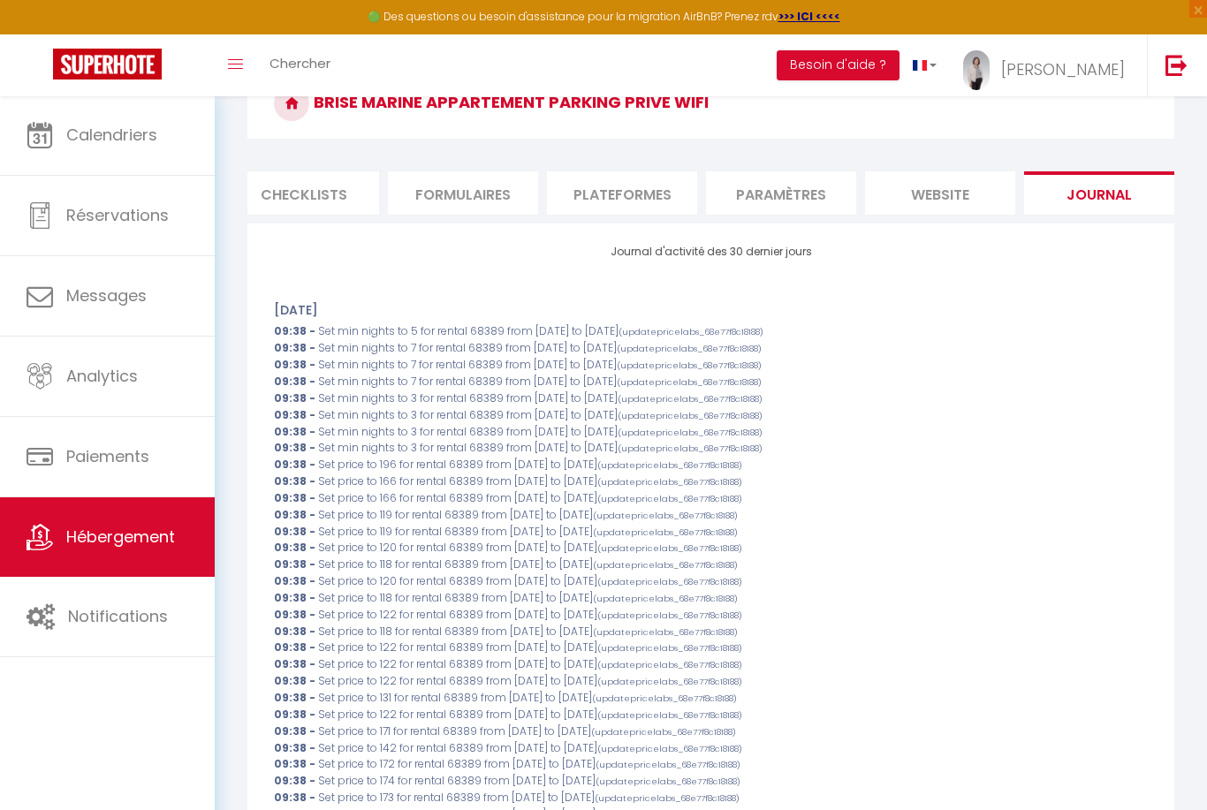
click at [941, 195] on li "website" at bounding box center [940, 192] width 150 height 43
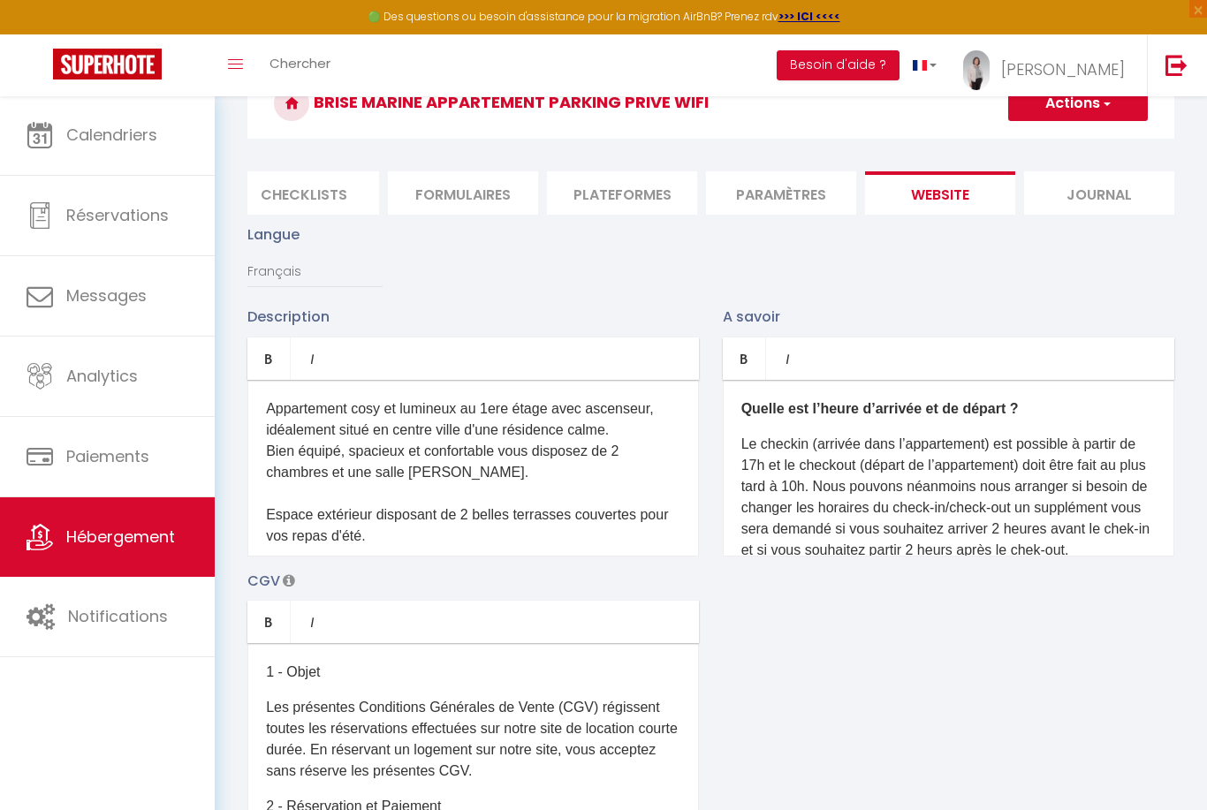
click at [783, 189] on li "Paramètres" at bounding box center [781, 192] width 150 height 43
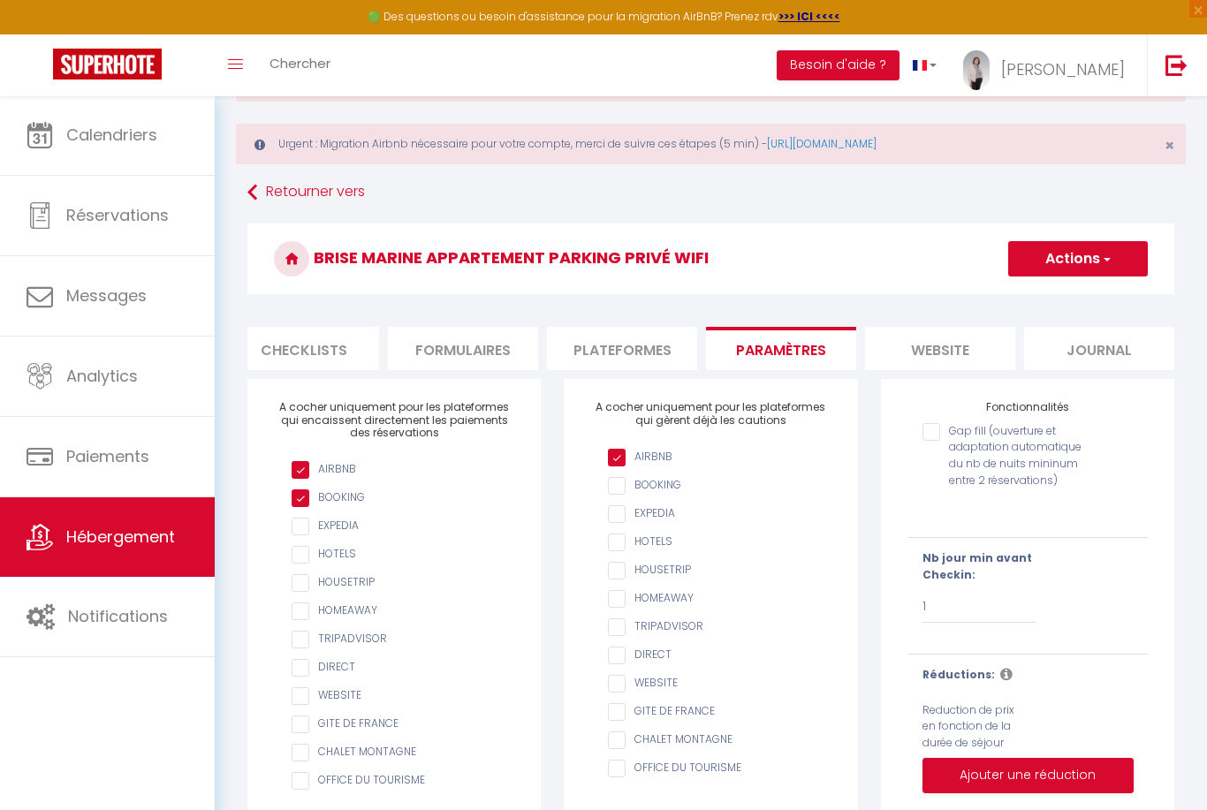
click at [615, 345] on li "Plateformes" at bounding box center [622, 348] width 150 height 43
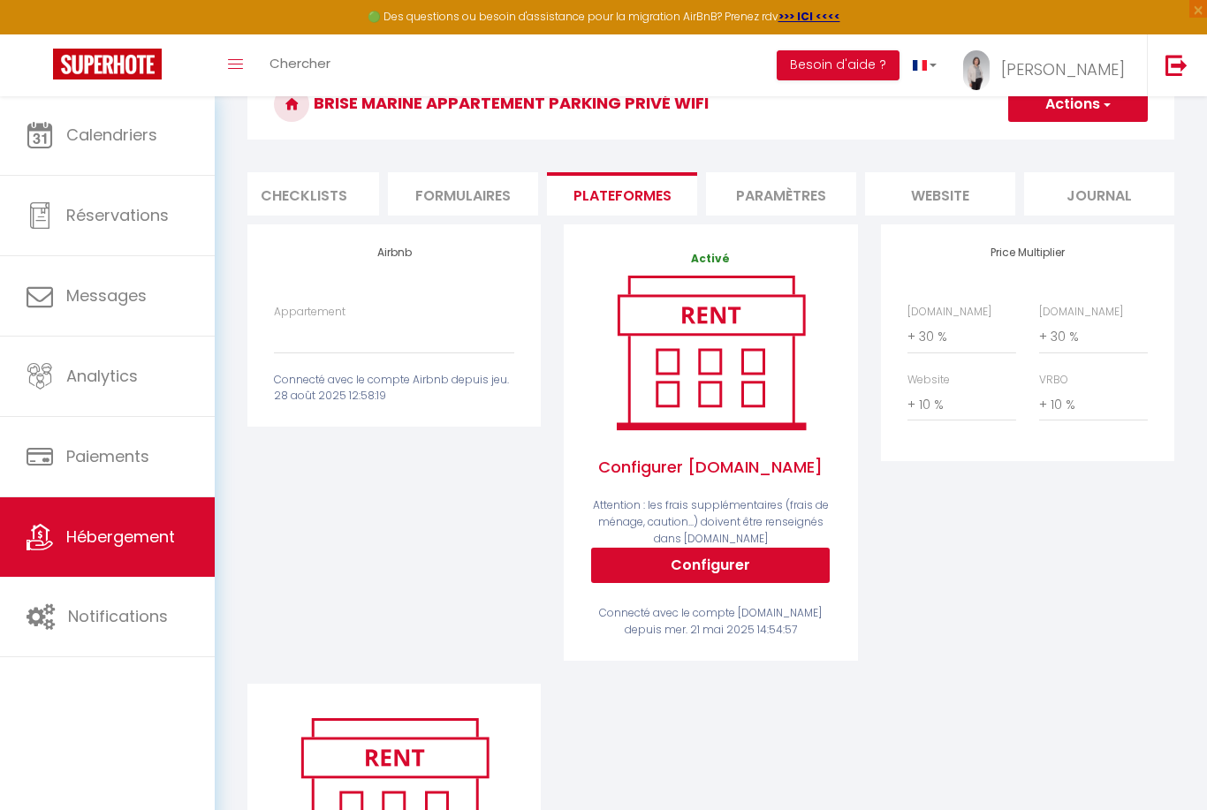
scroll to position [251, 0]
click at [391, 243] on div "Airbnb Appartement BRISE MARINE · Appartement brise marine parking privé wifi -…" at bounding box center [393, 324] width 293 height 202
click at [342, 314] on label "Appartement" at bounding box center [310, 311] width 72 height 17
click at [342, 319] on select "BRISE MARINE · Appartement brise marine parking privé wifi - [EMAIL_ADDRESS][DO…" at bounding box center [394, 336] width 240 height 34
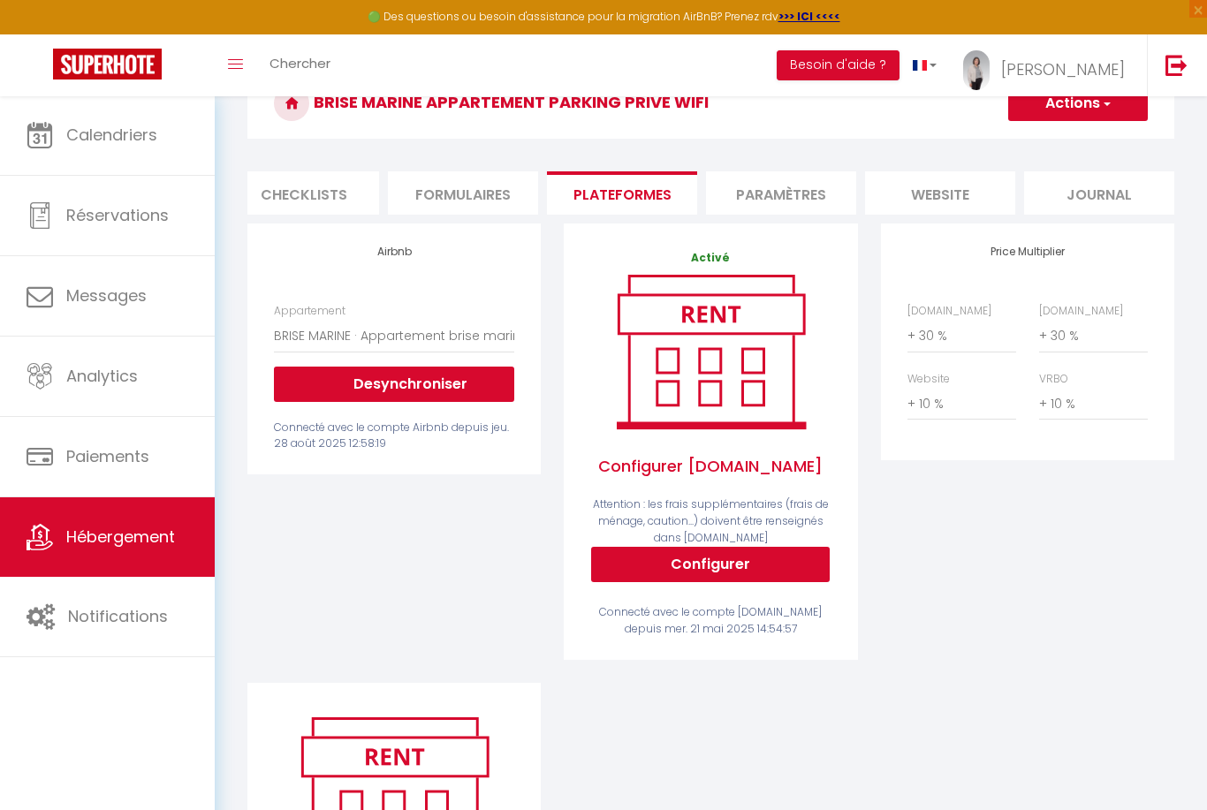
click at [472, 572] on div "Airbnb Appartement BRISE MARINE · Appartement brise marine parking privé wifi -…" at bounding box center [394, 452] width 316 height 459
click at [1083, 102] on button "Actions" at bounding box center [1078, 103] width 140 height 35
click at [1069, 132] on link "Enregistrer" at bounding box center [1077, 142] width 140 height 23
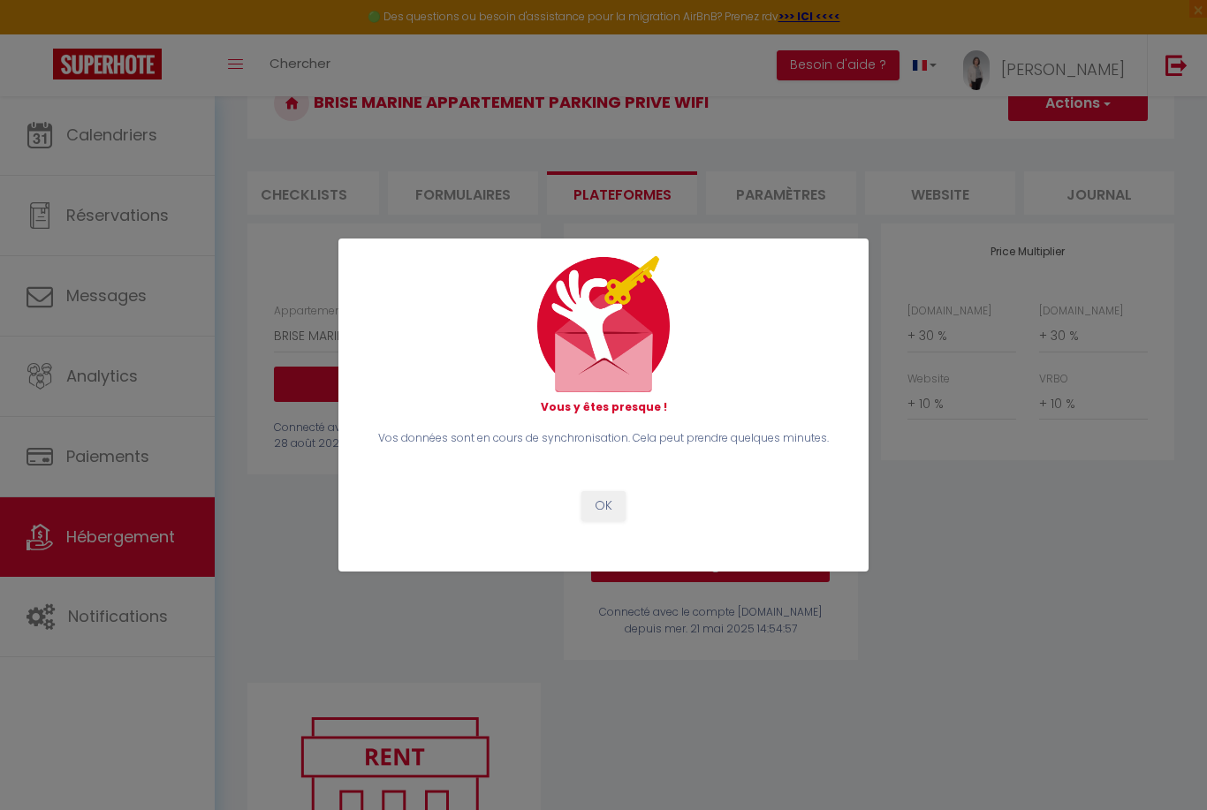
scroll to position [191, 0]
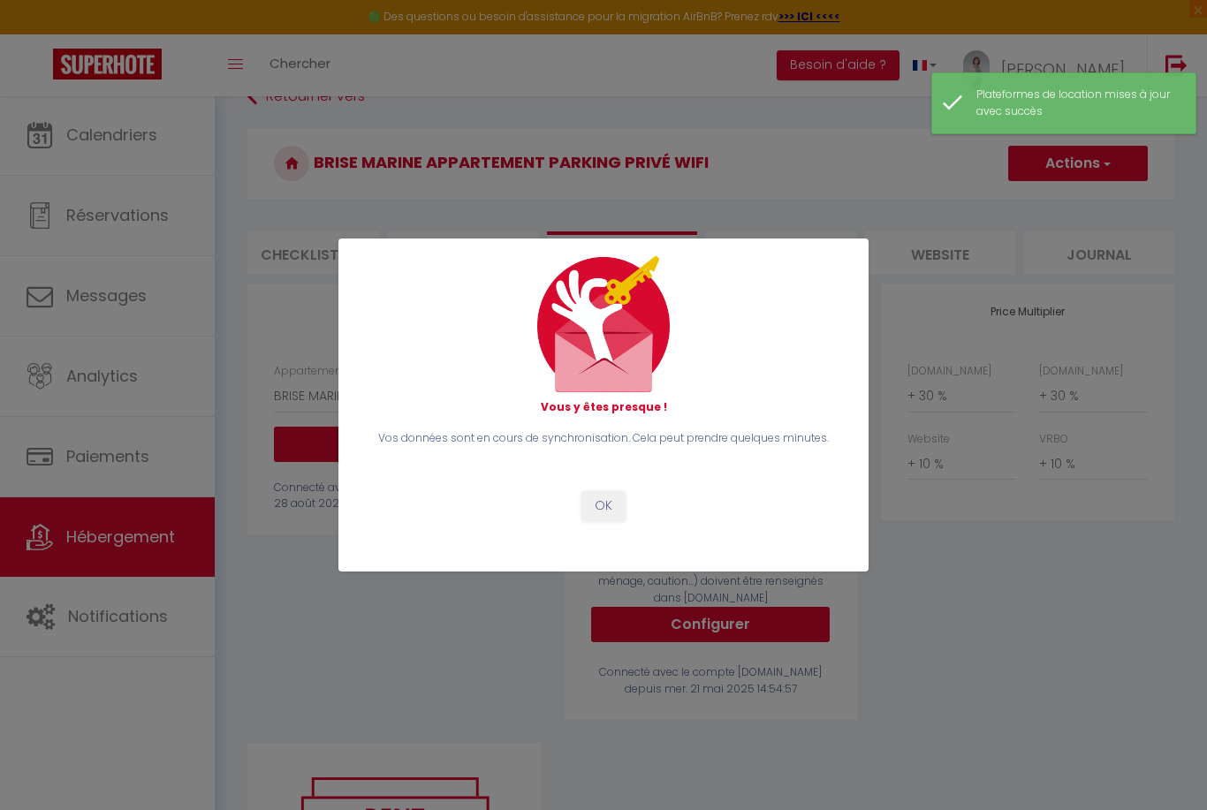
click at [608, 507] on button "OK" at bounding box center [603, 506] width 44 height 30
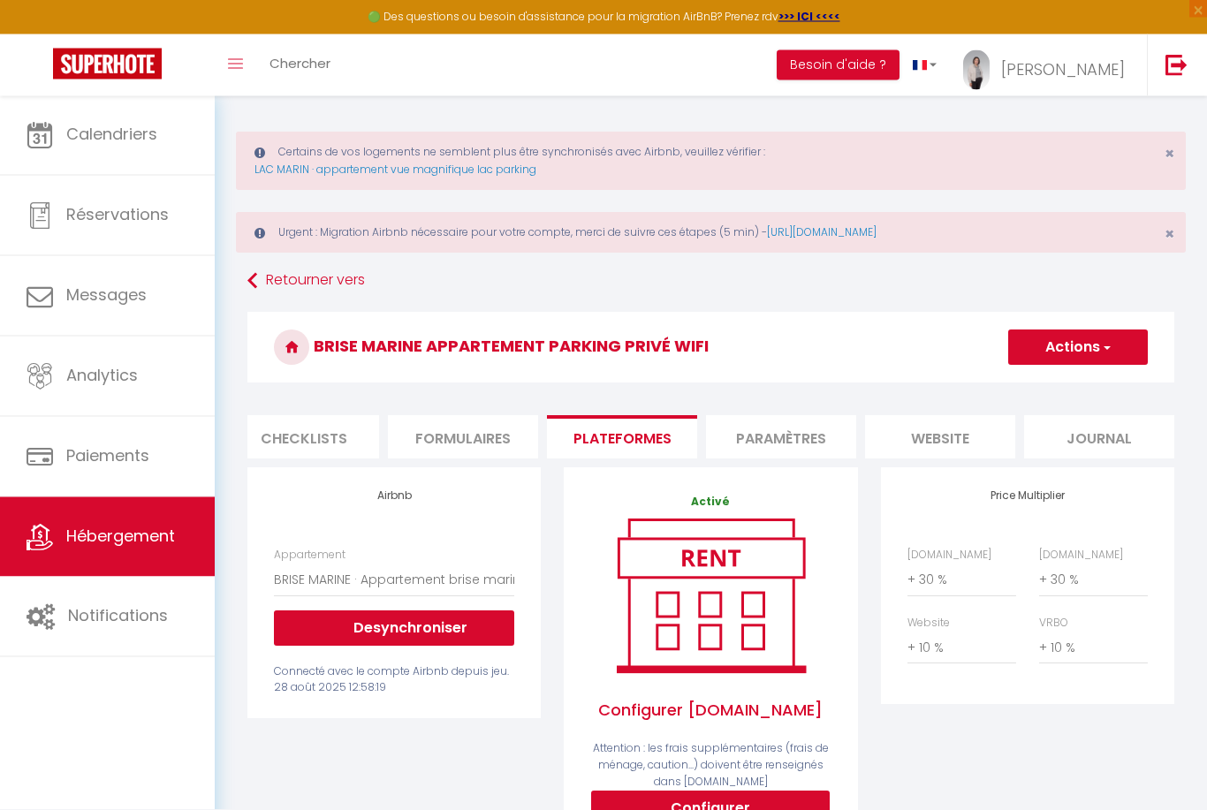
scroll to position [0, 0]
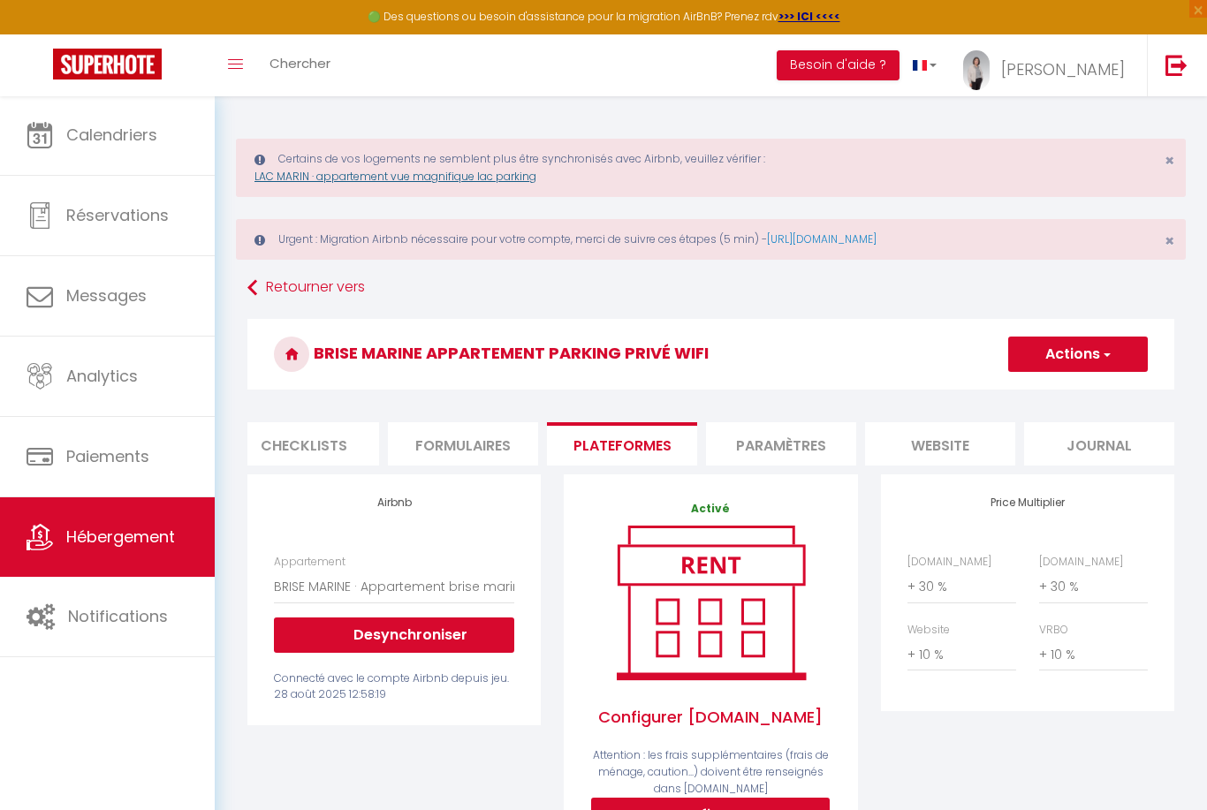
click at [430, 179] on link "LAC MARIN · appartement vue magnifique lac parking" at bounding box center [395, 176] width 282 height 15
click at [125, 542] on span "Hébergement" at bounding box center [120, 537] width 109 height 22
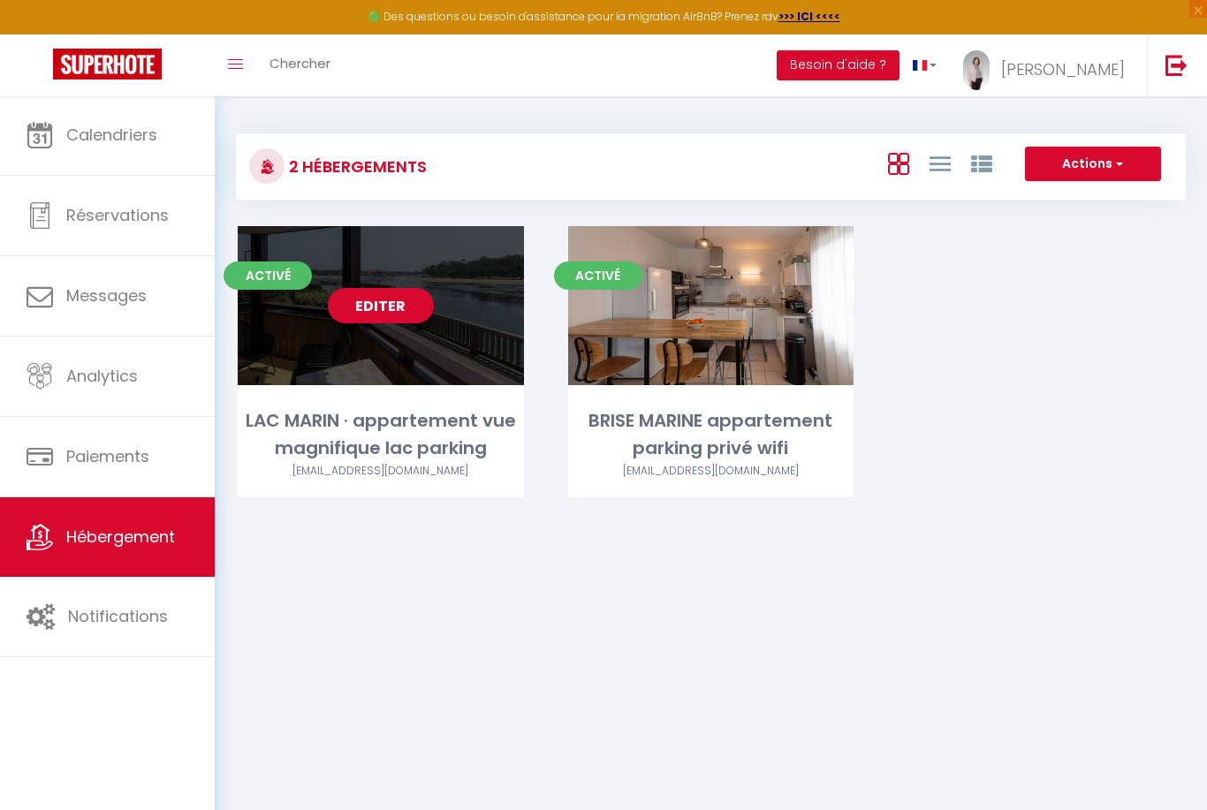
click at [394, 298] on link "Editer" at bounding box center [381, 305] width 106 height 35
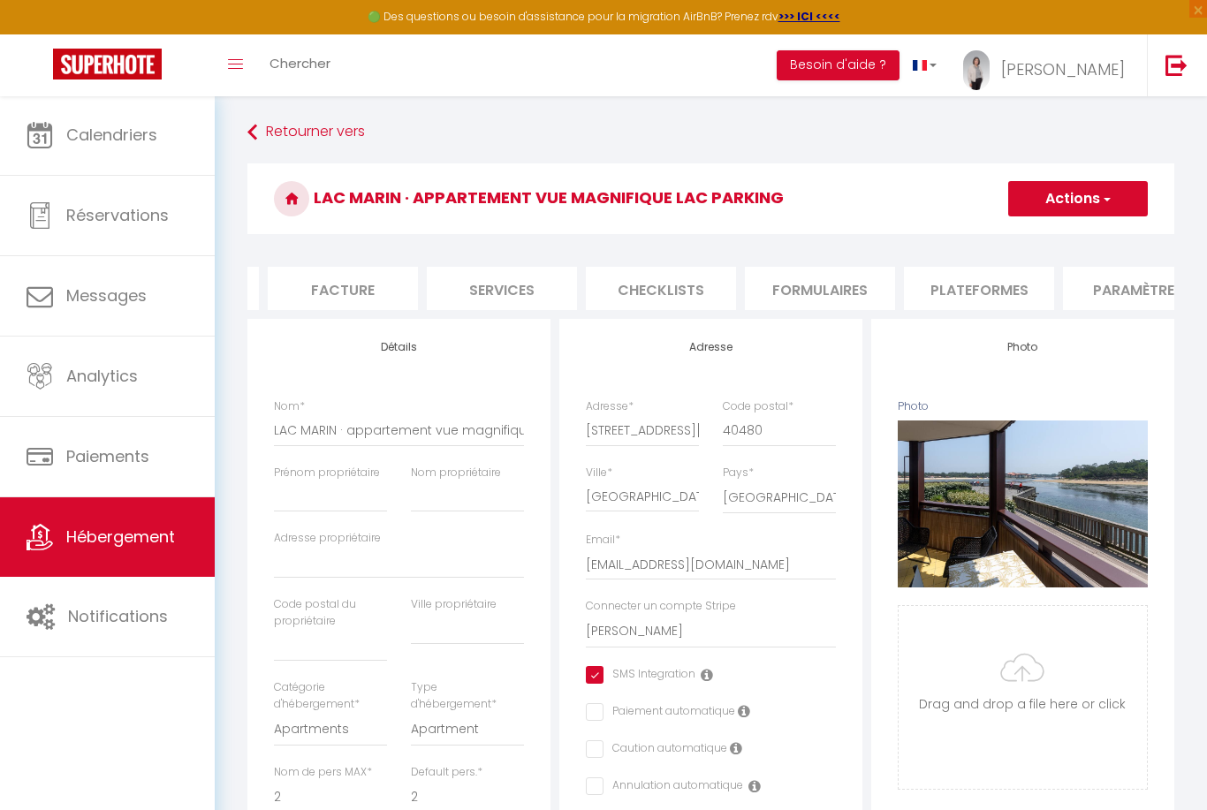
scroll to position [0, 320]
click at [956, 282] on li "Plateformes" at bounding box center [957, 288] width 150 height 43
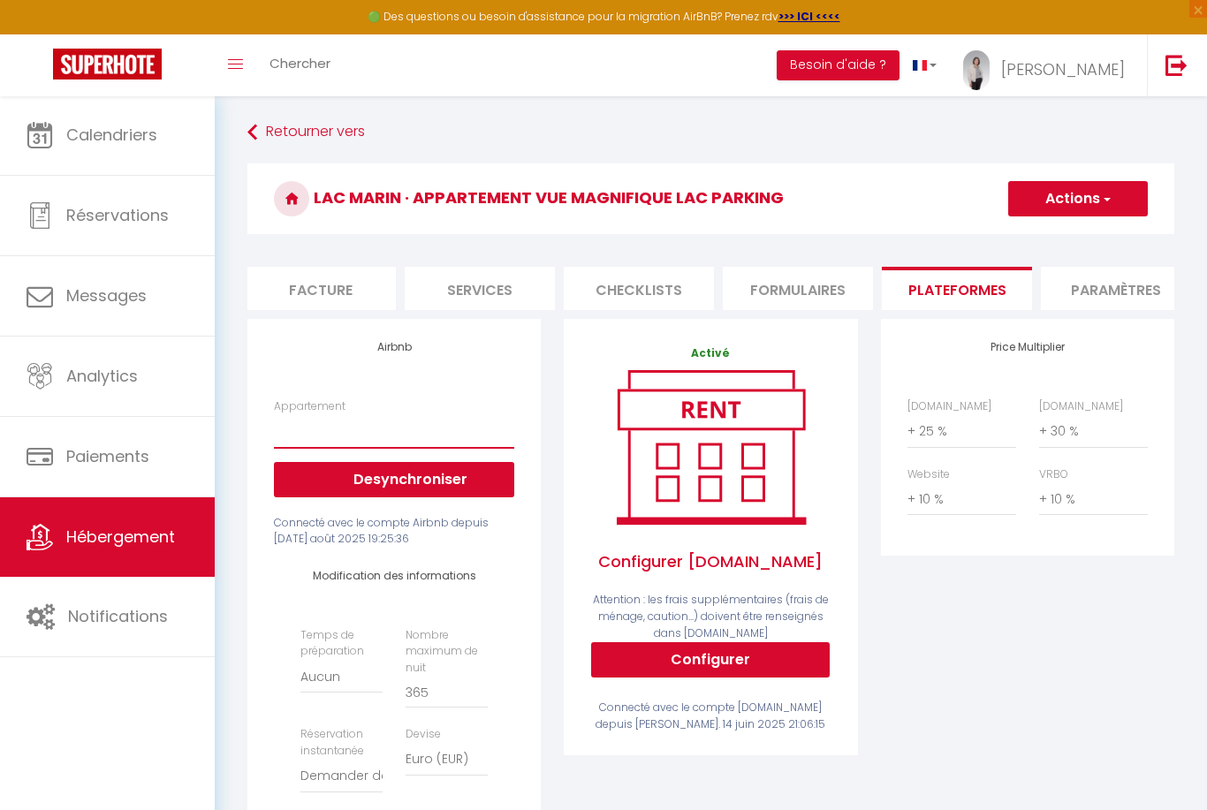
click at [320, 432] on select "LAC MARIN · appartement lac marin vue magnifique parking wifi - [EMAIL_ADDRESS]…" at bounding box center [394, 431] width 240 height 34
click at [300, 420] on select "LAC MARIN · appartement lac marin vue magnifique parking wifi - [EMAIL_ADDRESS]…" at bounding box center [394, 431] width 240 height 34
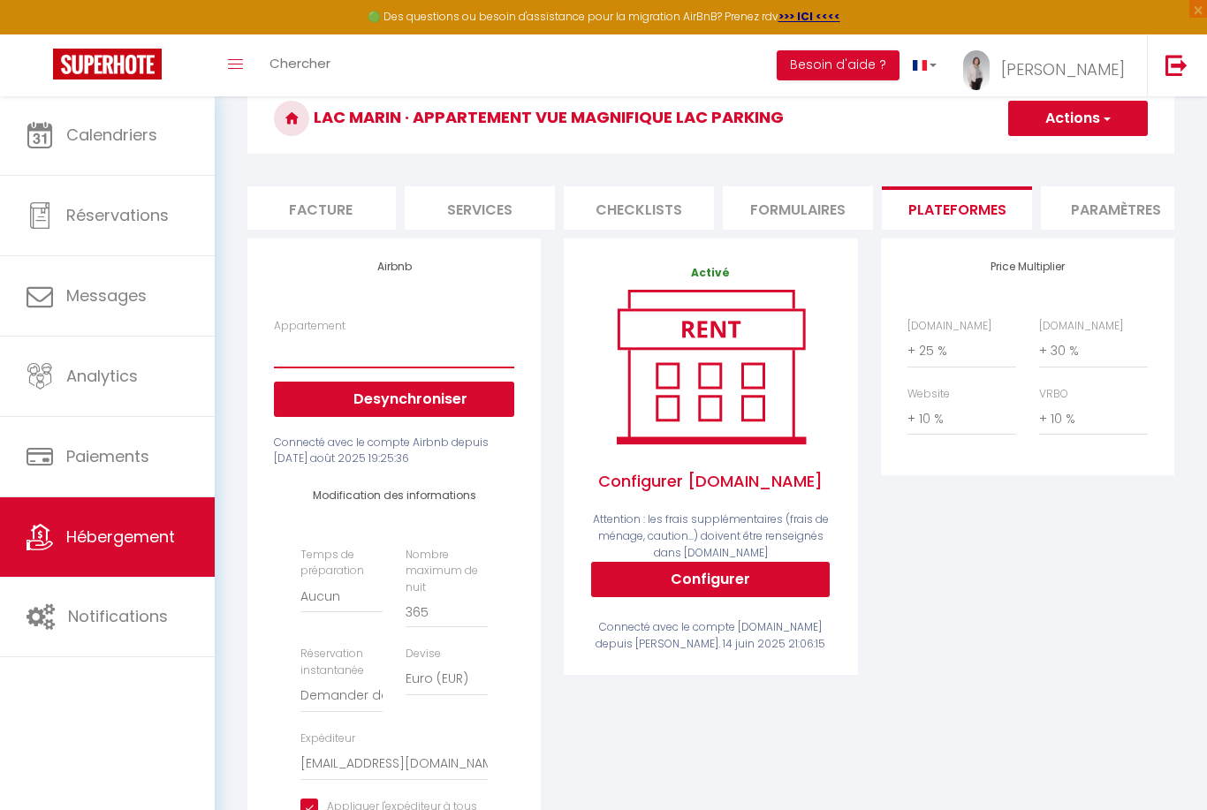
scroll to position [84, 0]
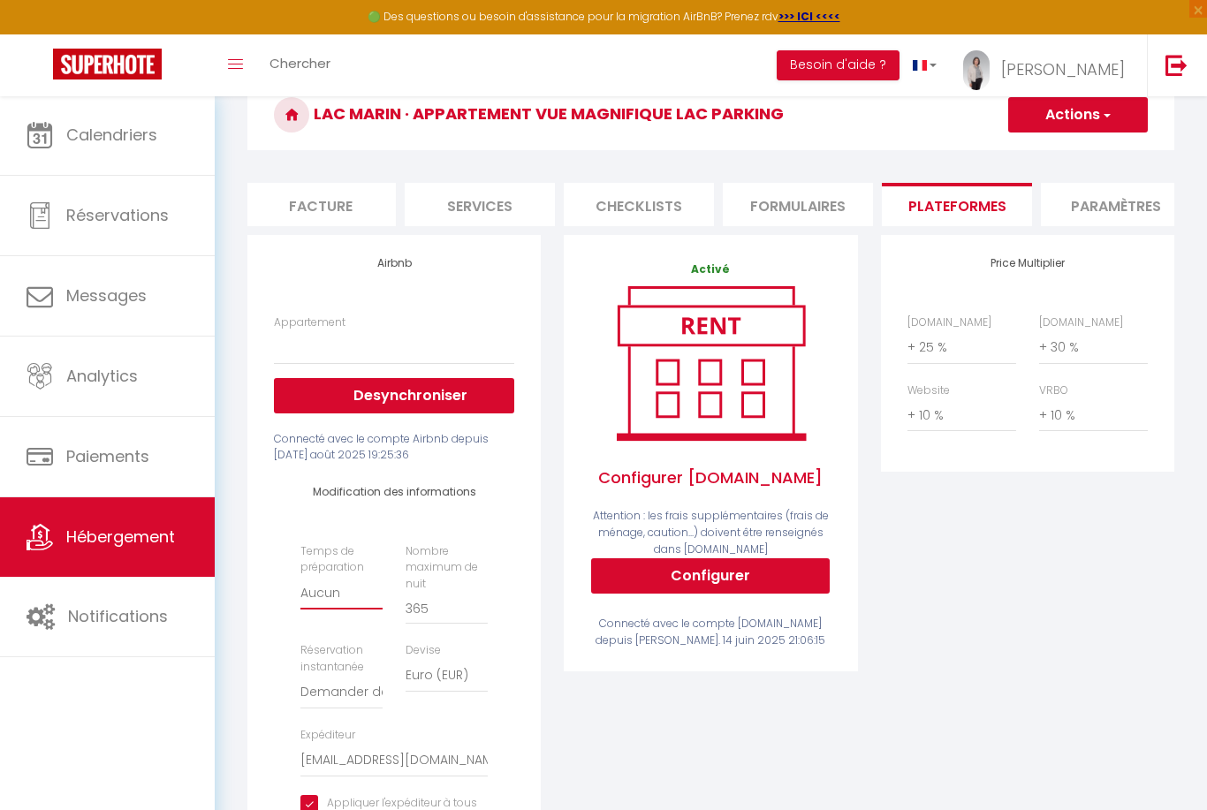
click at [352, 592] on select "Aucun 1 nuit avant et après chaque réservation 2 nuits avant et après chaque ré…" at bounding box center [341, 593] width 82 height 34
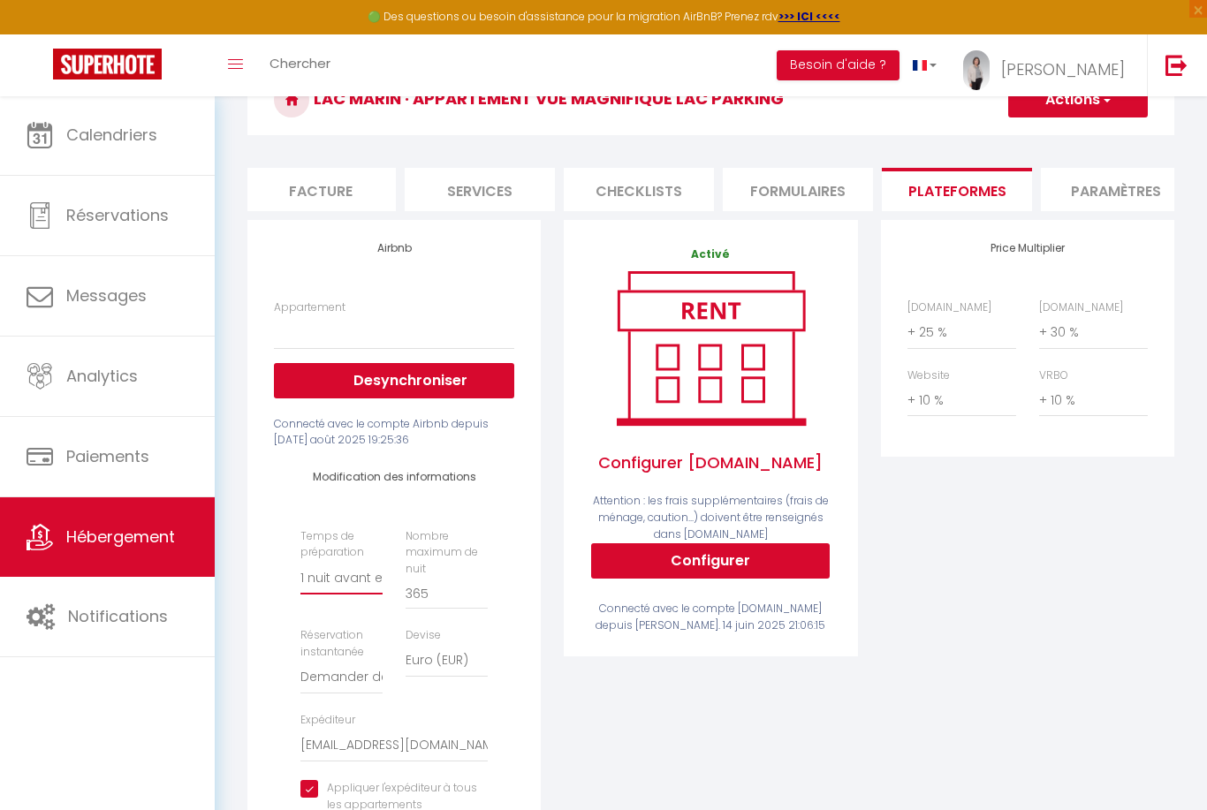
scroll to position [0, 0]
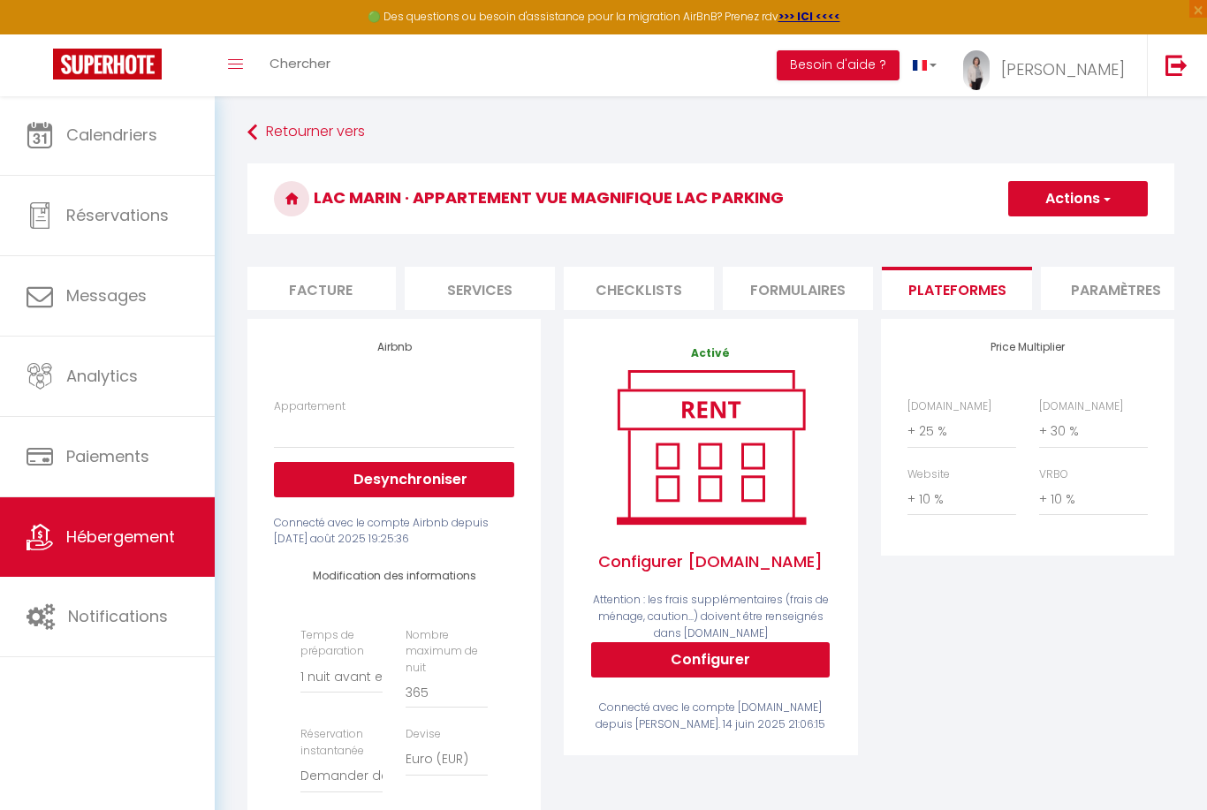
click at [1068, 199] on button "Actions" at bounding box center [1078, 198] width 140 height 35
click at [1068, 236] on link "Enregistrer" at bounding box center [1077, 237] width 140 height 23
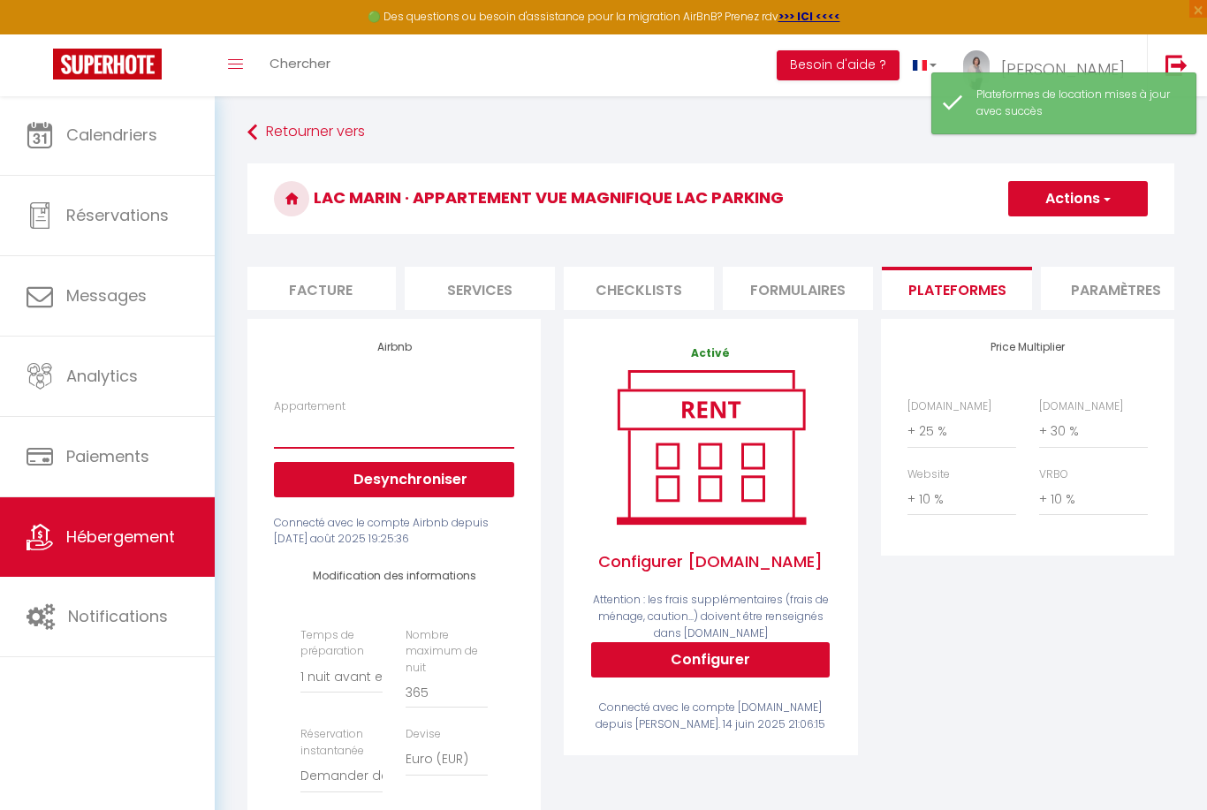
click at [305, 433] on select "LAC MARIN · appartement lac marin vue magnifique parking wifi - [EMAIL_ADDRESS]…" at bounding box center [394, 431] width 240 height 34
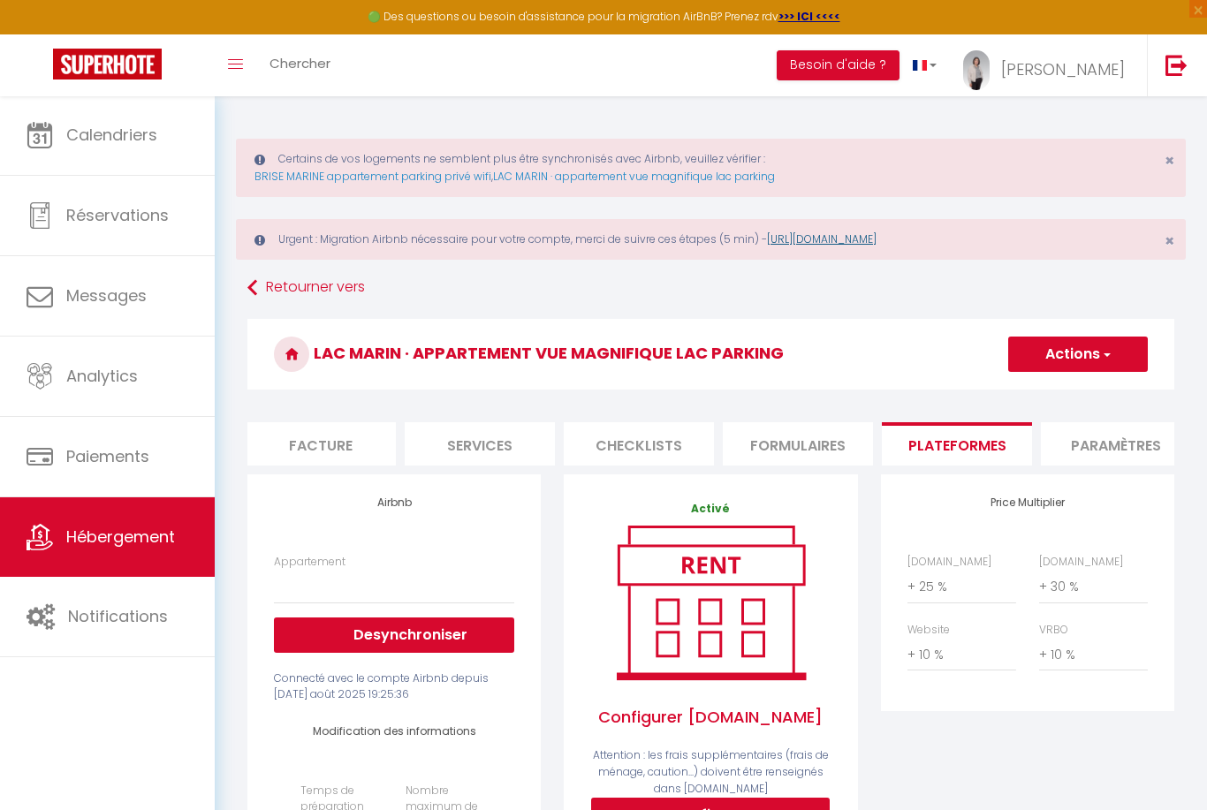
click at [876, 237] on link "[URL][DOMAIN_NAME]" at bounding box center [822, 238] width 110 height 15
click at [308, 579] on select "LAC MARIN · appartement lac marin vue magnifique parking wifi - [EMAIL_ADDRESS]…" at bounding box center [394, 587] width 240 height 34
click at [637, 178] on link "LAC MARIN · appartement vue magnifique lac parking" at bounding box center [634, 176] width 282 height 15
click at [899, 58] on button "Besoin d'aide ?" at bounding box center [837, 65] width 123 height 30
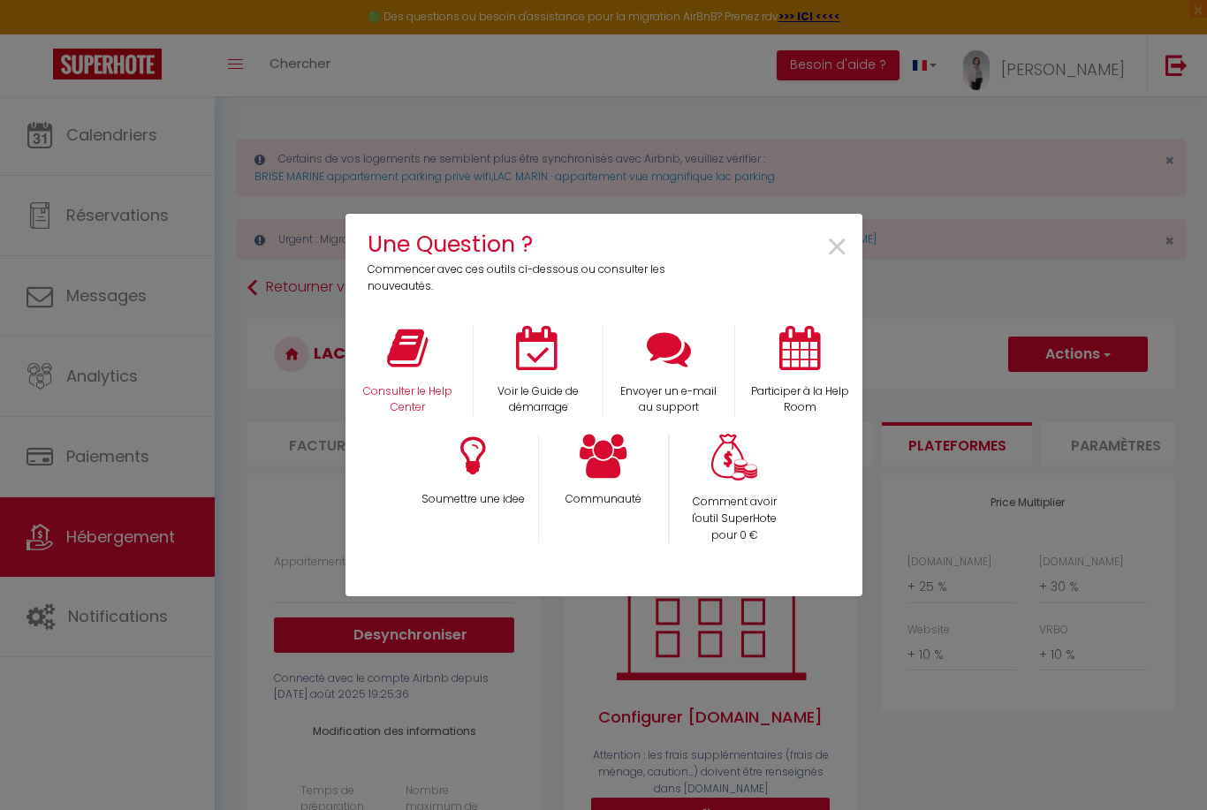
click at [425, 363] on icon at bounding box center [407, 348] width 41 height 44
click at [840, 244] on span "×" at bounding box center [837, 248] width 24 height 56
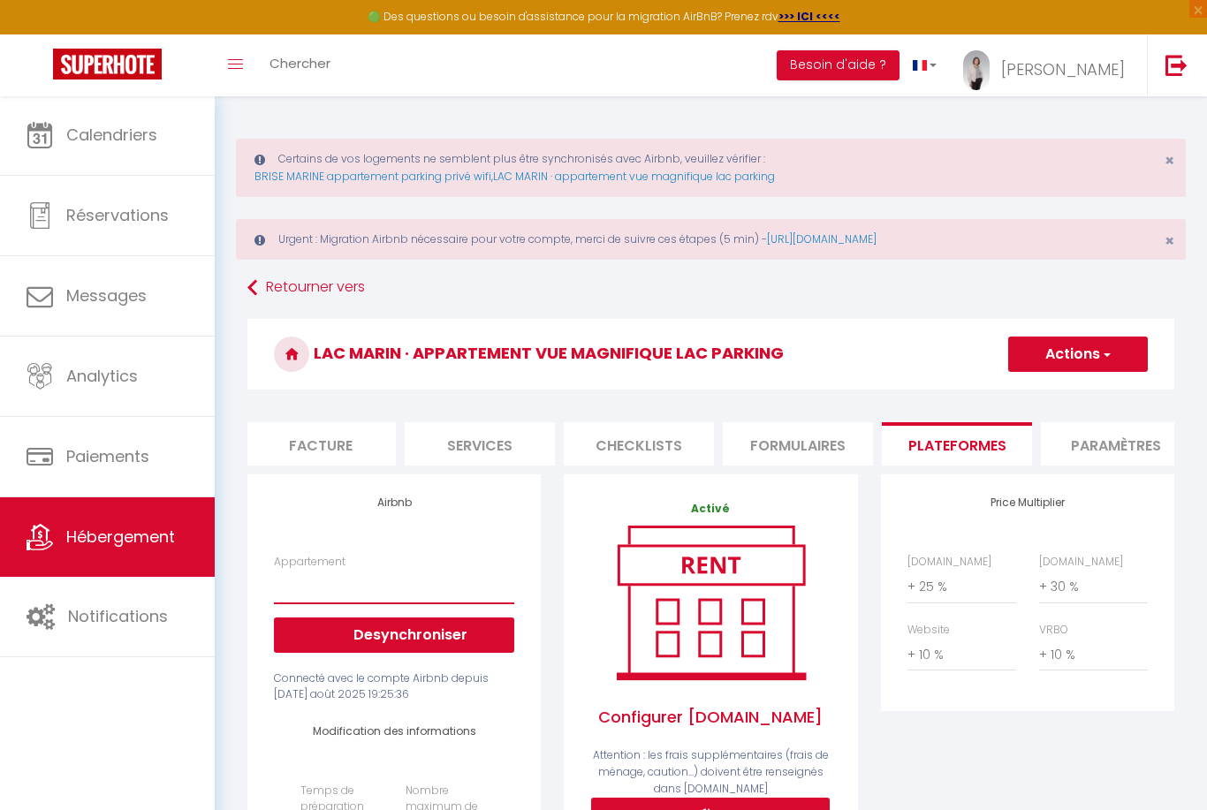
click at [322, 579] on select "LAC MARIN · appartement lac marin vue magnifique parking wifi - [EMAIL_ADDRESS]…" at bounding box center [394, 587] width 240 height 34
click at [340, 443] on li "Info" at bounding box center [322, 443] width 150 height 43
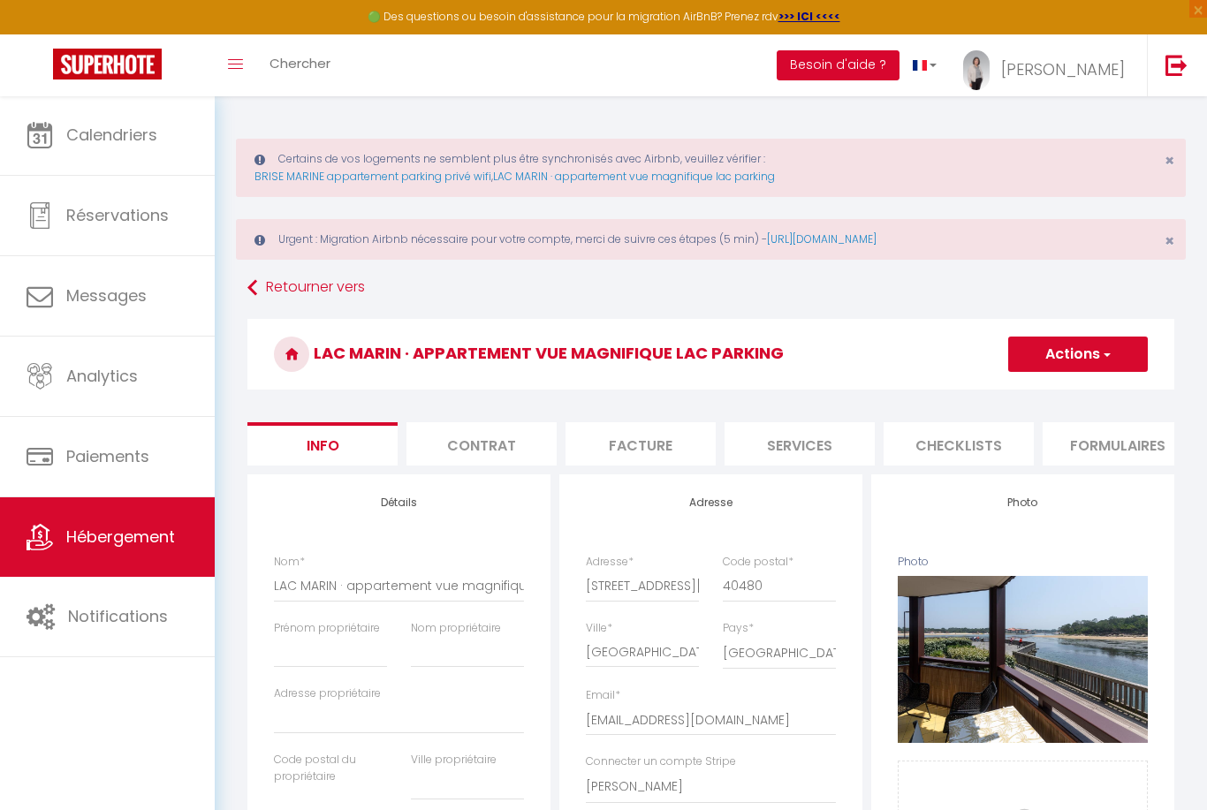
click at [899, 62] on button "Besoin d'aide ?" at bounding box center [837, 65] width 123 height 30
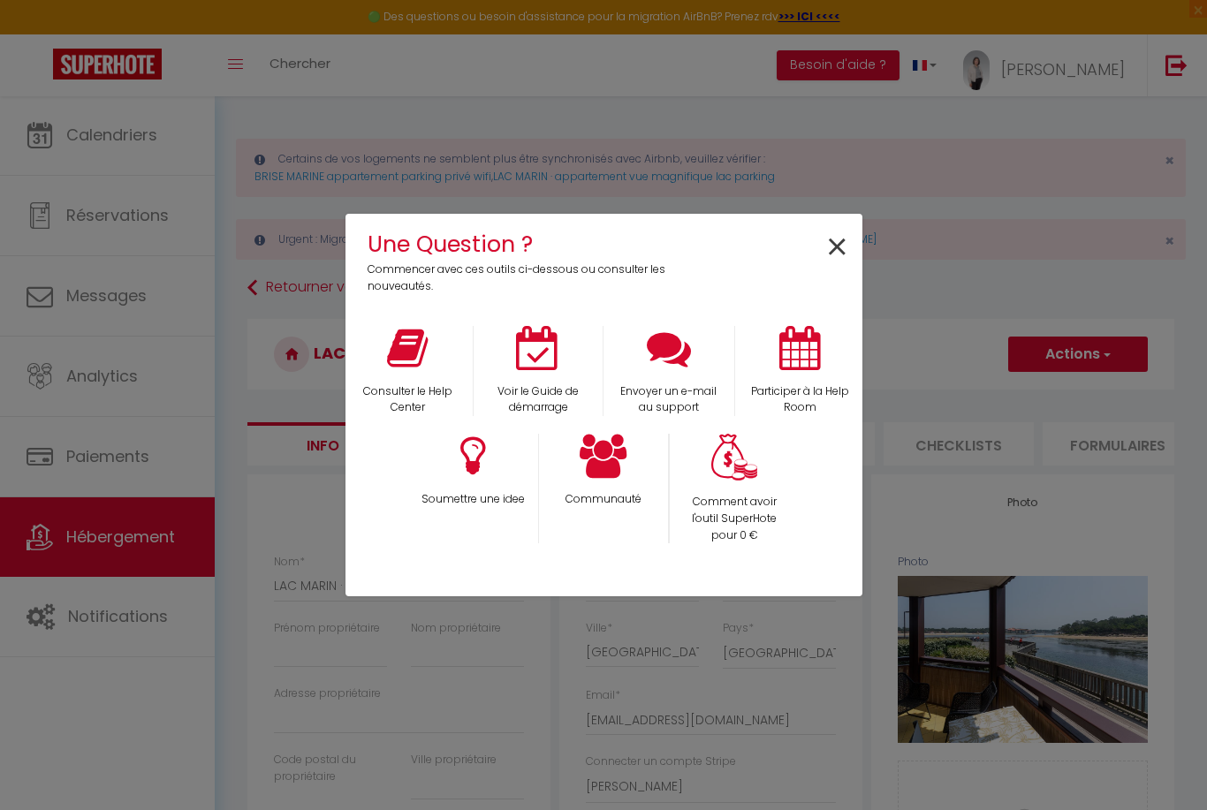
click at [842, 237] on span "×" at bounding box center [837, 248] width 24 height 56
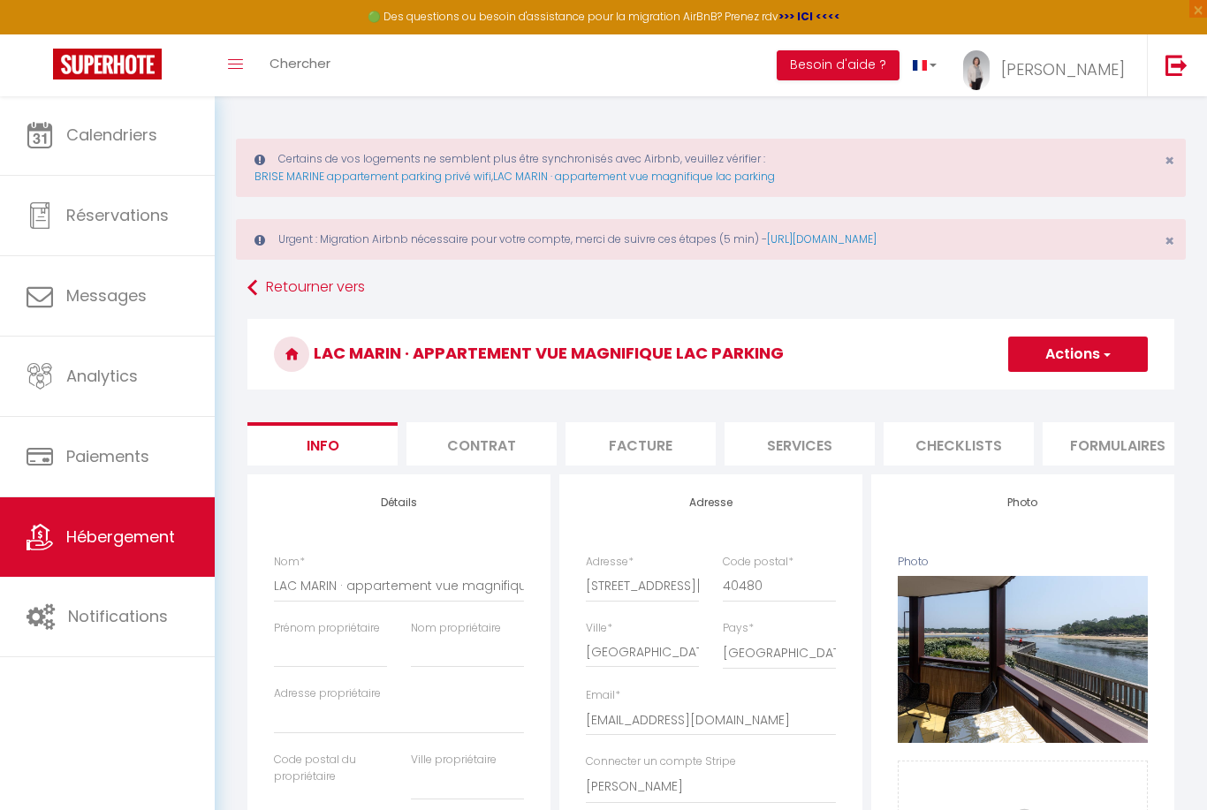
click at [822, 16] on strong ">>> ICI <<<<" at bounding box center [809, 16] width 62 height 15
